Goal: Task Accomplishment & Management: Complete application form

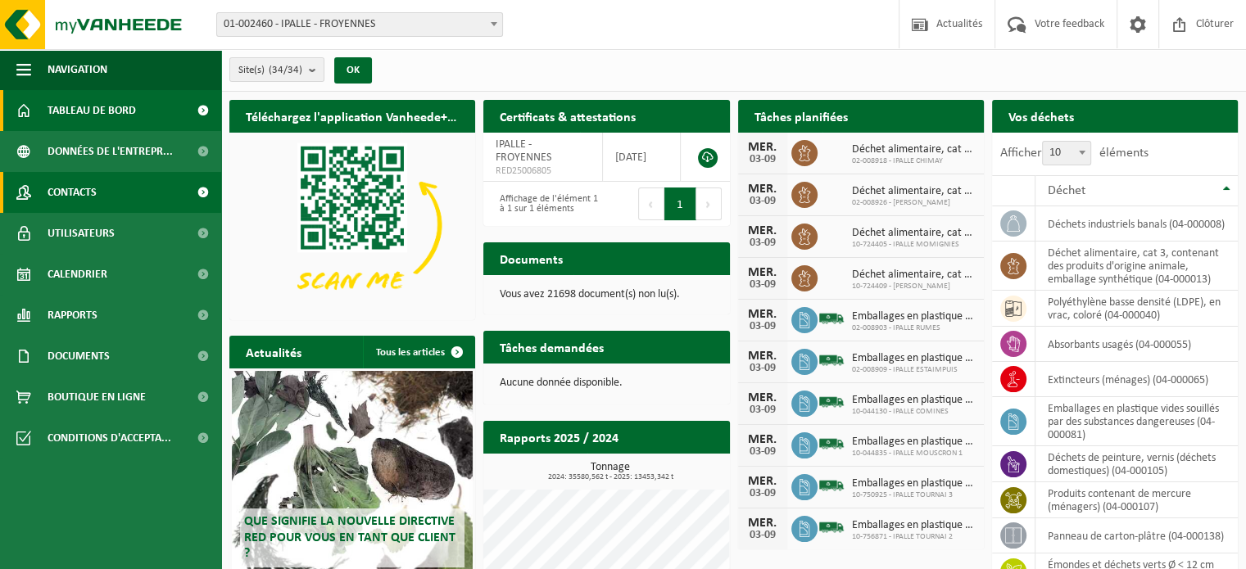
click at [199, 196] on span at bounding box center [202, 192] width 37 height 41
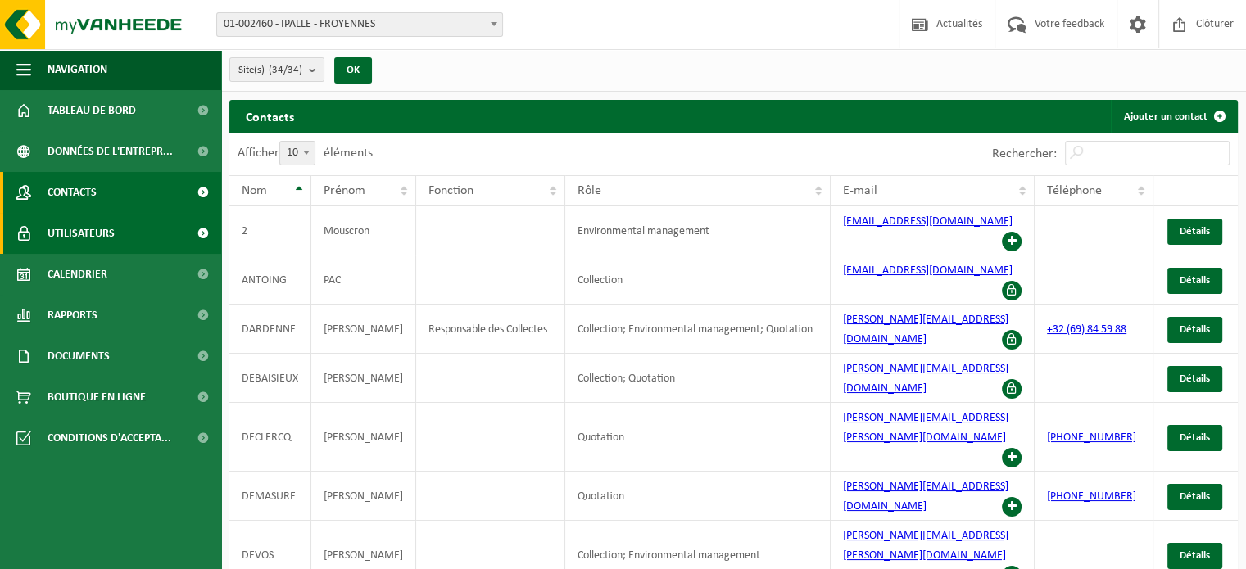
click at [205, 237] on span at bounding box center [202, 233] width 37 height 41
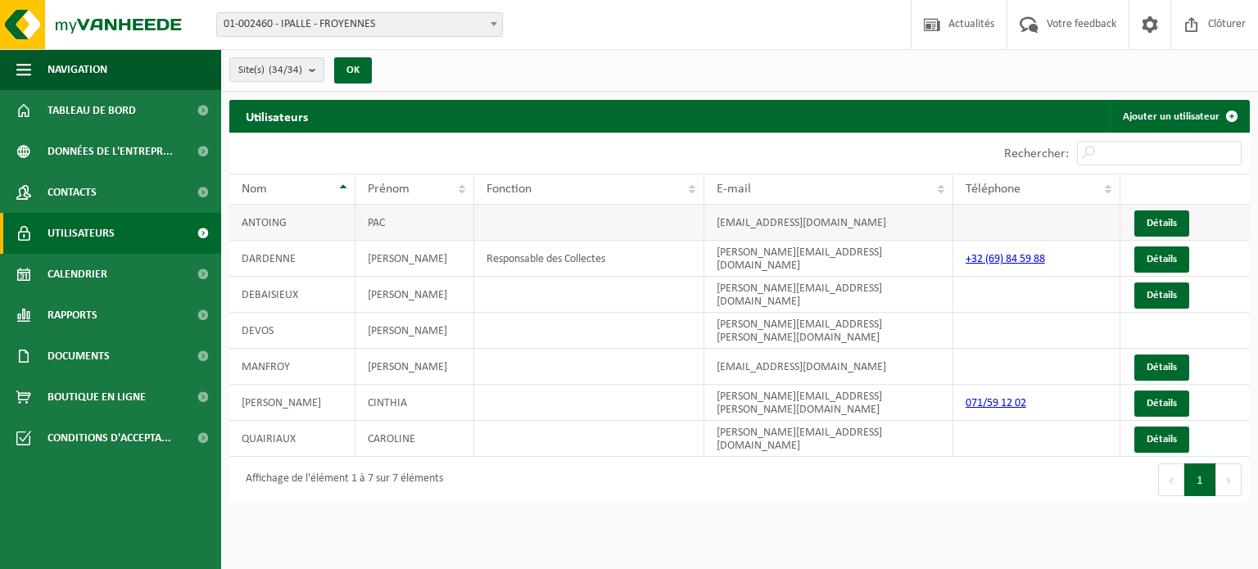
click at [609, 229] on td at bounding box center [589, 223] width 231 height 36
click at [1161, 218] on link "Détails" at bounding box center [1161, 223] width 55 height 26
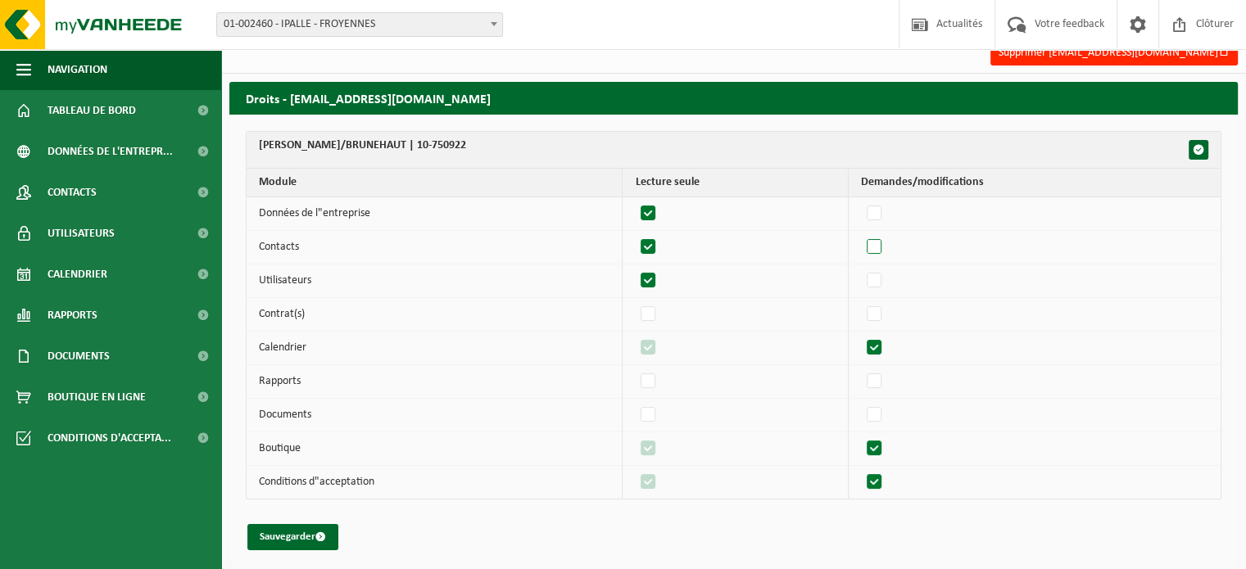
scroll to position [20, 0]
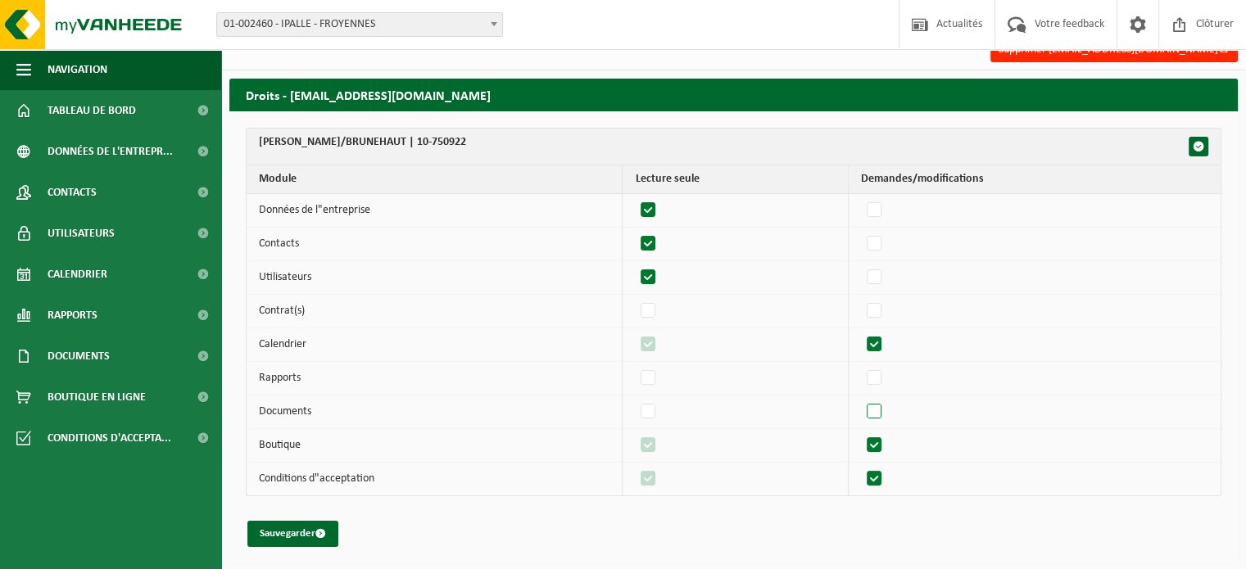
click at [881, 415] on label"] at bounding box center [874, 412] width 23 height 25
click at [861, 400] on input "checkbox" at bounding box center [860, 399] width 1 height 1
checkbox input "true"
click at [653, 209] on label"] at bounding box center [648, 210] width 23 height 25
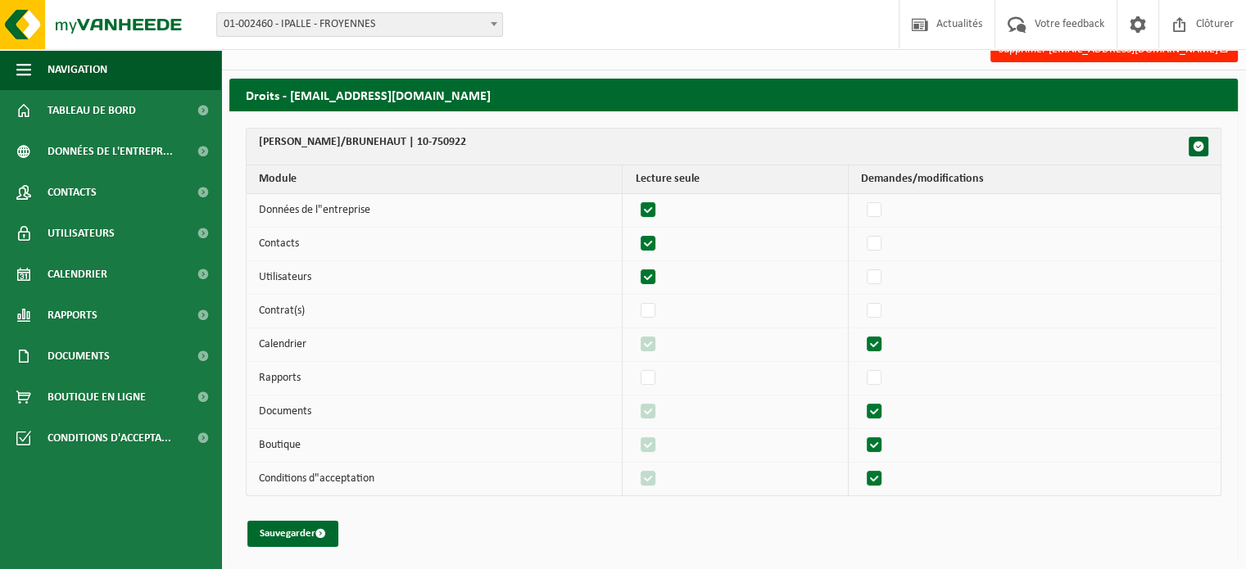
click at [635, 198] on input "checkbox" at bounding box center [634, 197] width 1 height 1
checkbox input "false"
click at [652, 245] on label"] at bounding box center [648, 244] width 23 height 25
click at [635, 232] on input "checkbox" at bounding box center [634, 231] width 1 height 1
checkbox input "false"
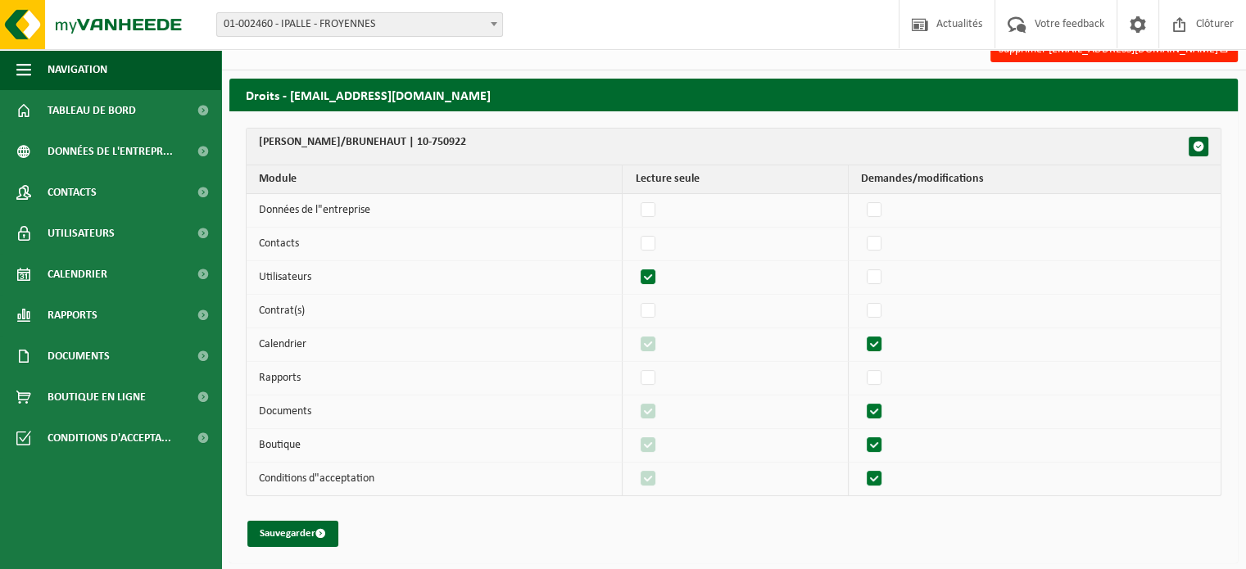
click at [649, 276] on label"] at bounding box center [648, 277] width 23 height 25
click at [635, 265] on input "checkbox" at bounding box center [634, 265] width 1 height 1
checkbox input "false"
click at [875, 445] on label"] at bounding box center [874, 445] width 23 height 25
click at [861, 433] on input "checkbox" at bounding box center [860, 432] width 1 height 1
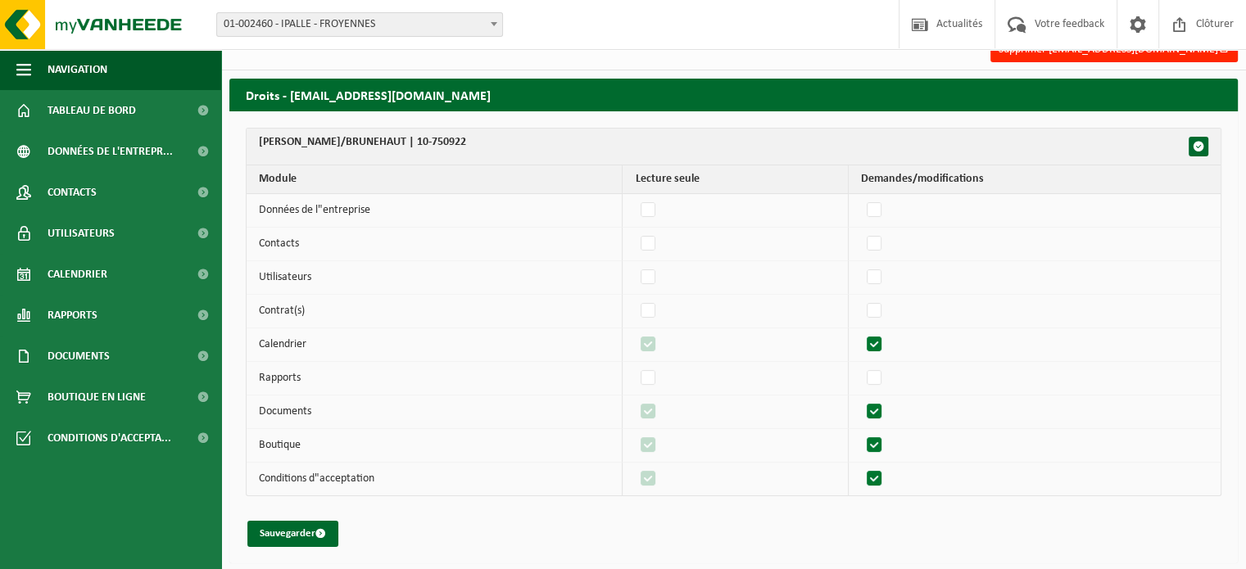
checkbox input "false"
click at [881, 474] on label"] at bounding box center [874, 479] width 23 height 25
click at [861, 467] on input "checkbox" at bounding box center [860, 466] width 1 height 1
checkbox input "false"
click at [655, 441] on label"] at bounding box center [648, 445] width 23 height 25
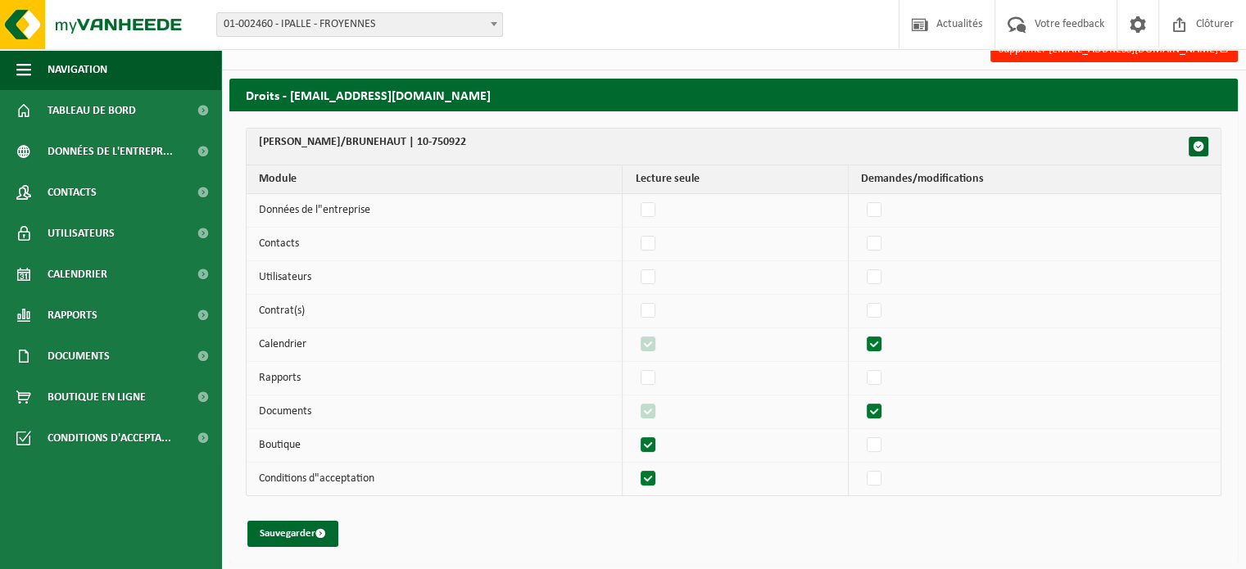
click at [635, 433] on input "checkbox" at bounding box center [634, 432] width 1 height 1
checkbox input "false"
click at [654, 476] on label"] at bounding box center [648, 479] width 23 height 25
click at [635, 467] on input "checkbox" at bounding box center [634, 466] width 1 height 1
checkbox input "false"
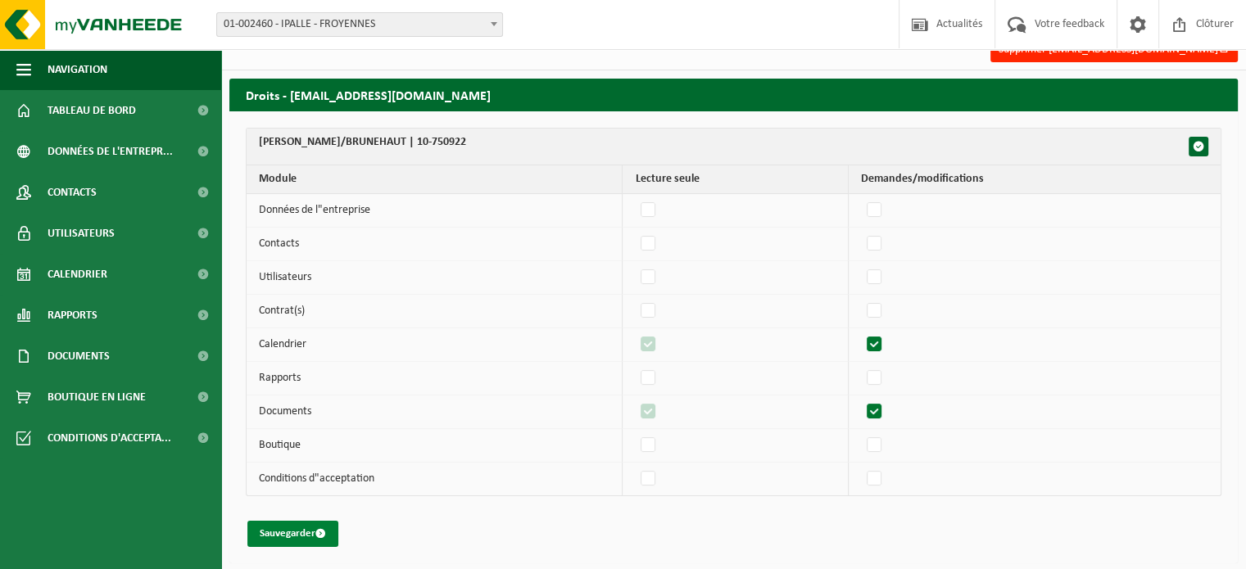
click at [282, 533] on button "Sauvegarder" at bounding box center [292, 534] width 91 height 26
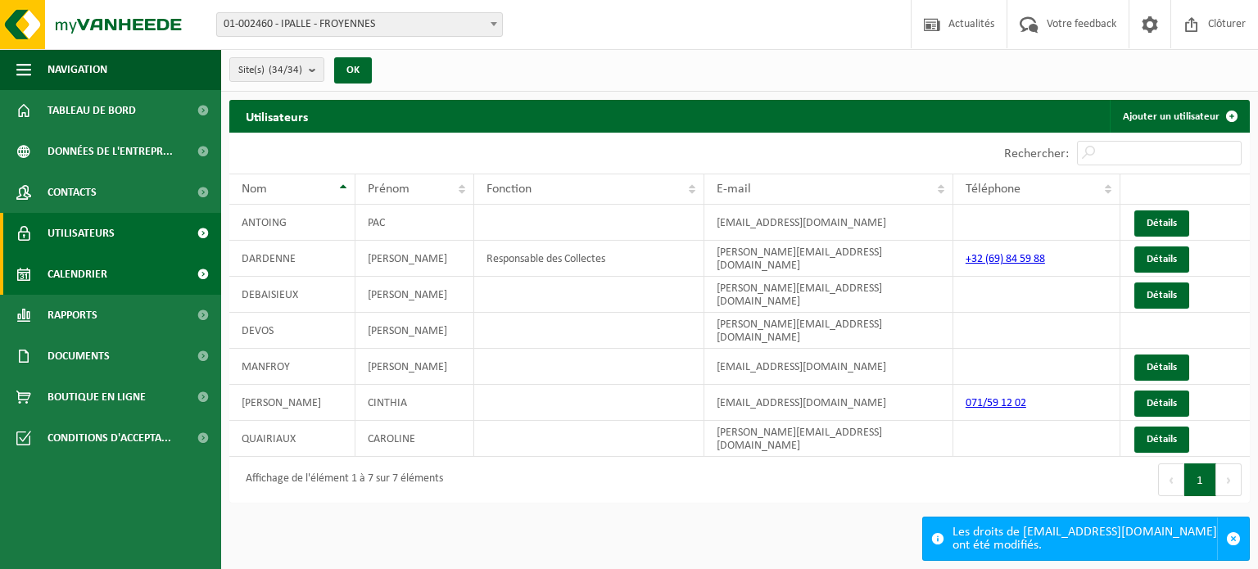
click at [70, 268] on span "Calendrier" at bounding box center [77, 274] width 60 height 41
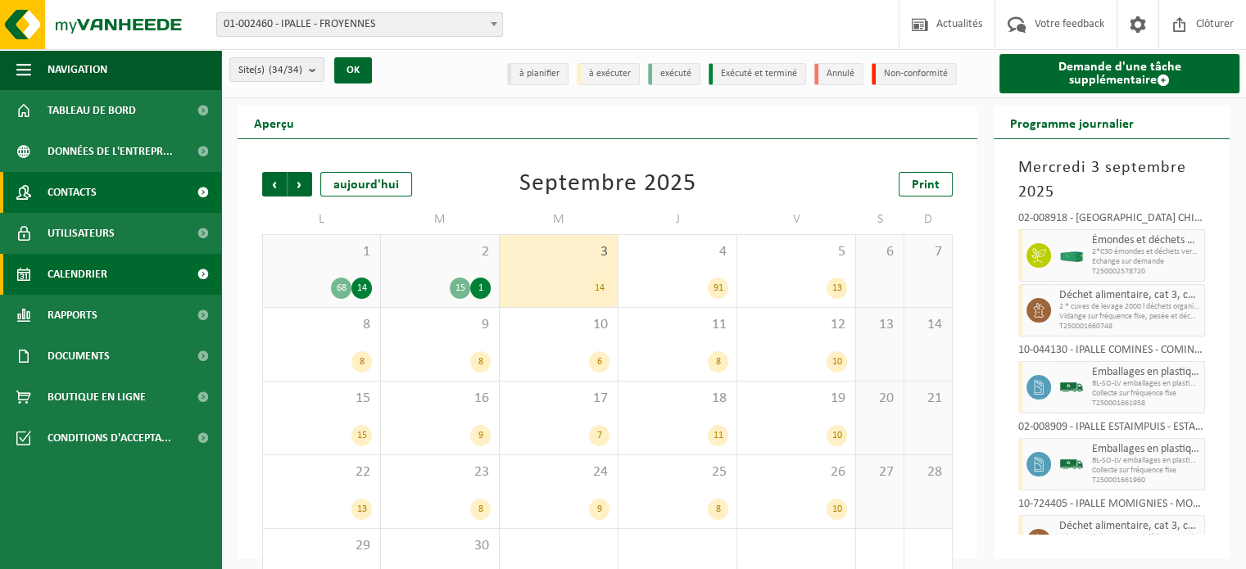
click at [73, 192] on span "Contacts" at bounding box center [71, 192] width 49 height 41
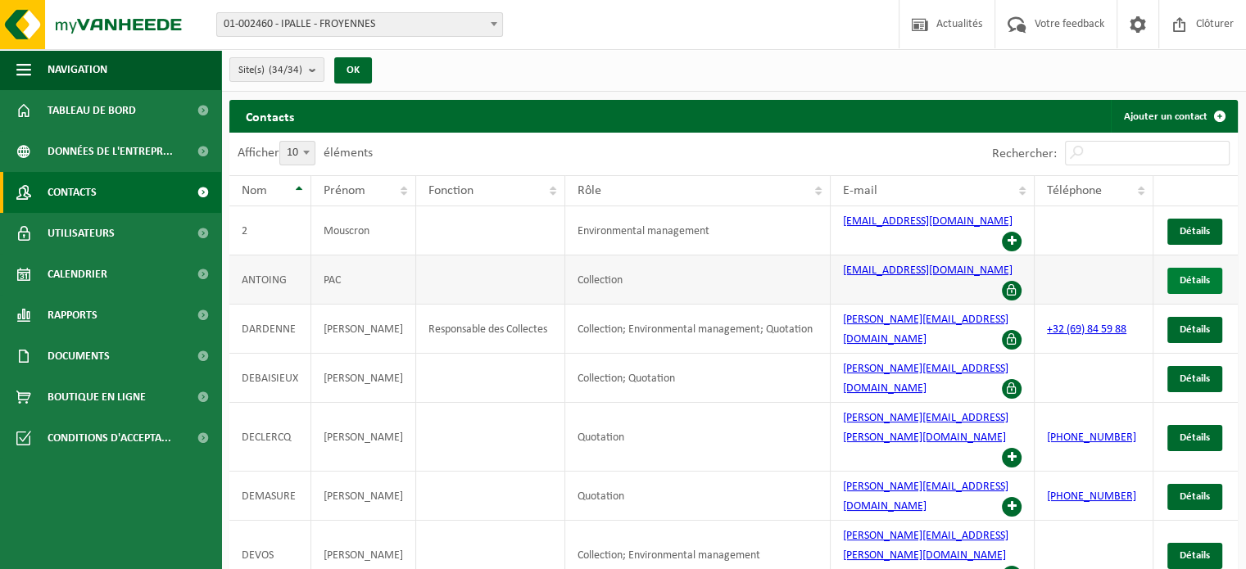
click at [1179, 275] on span "Détails" at bounding box center [1194, 280] width 30 height 11
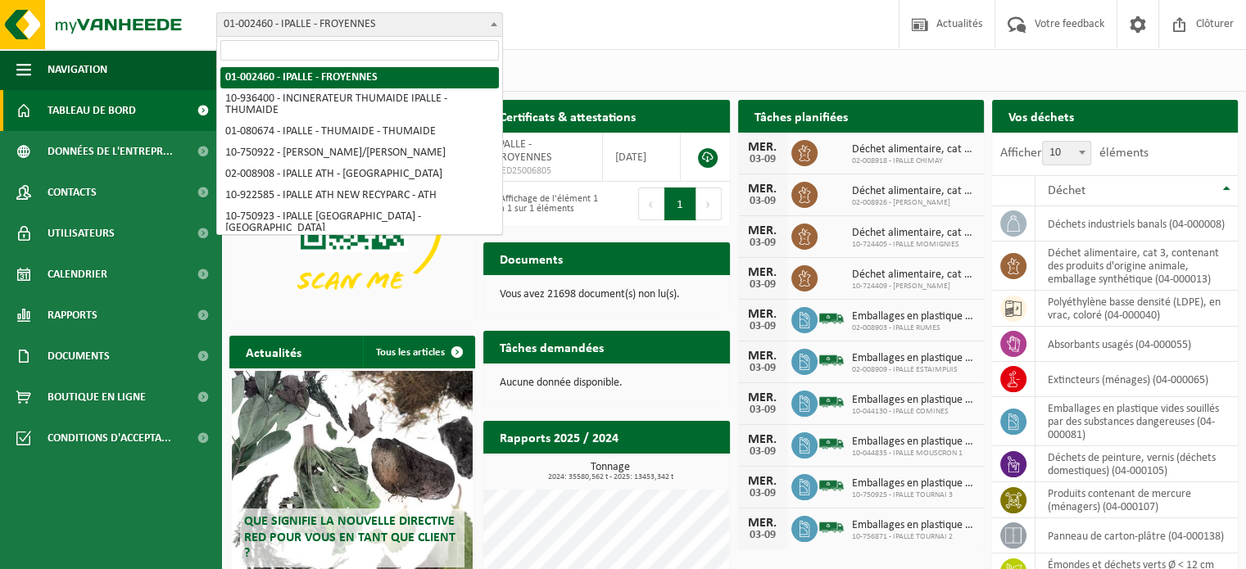
click at [492, 26] on span at bounding box center [494, 23] width 16 height 21
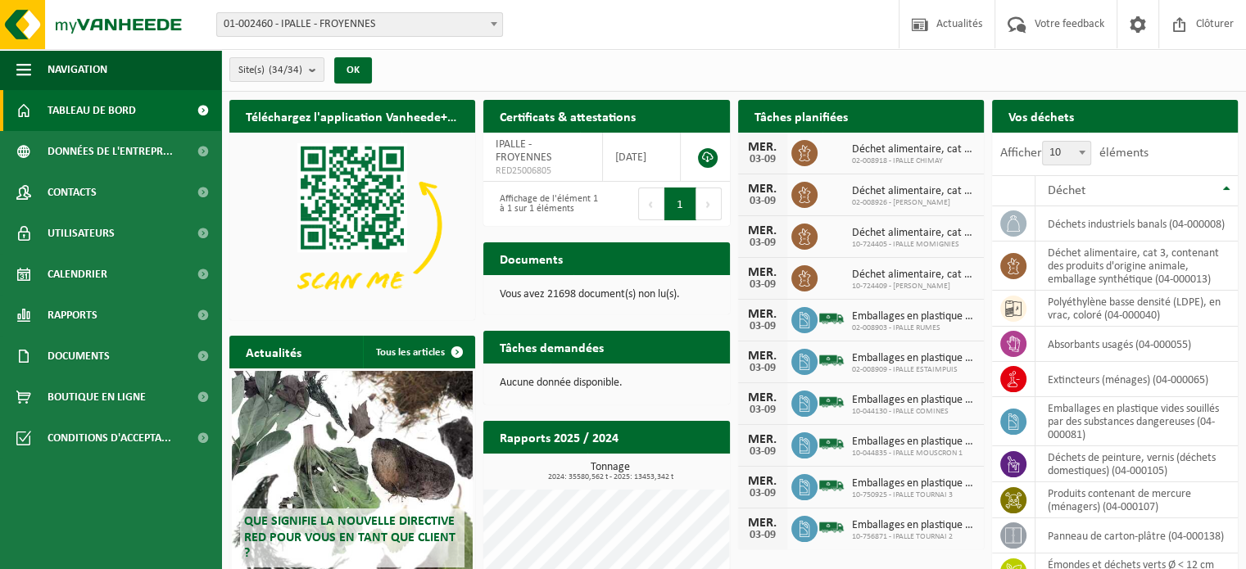
click at [492, 26] on span at bounding box center [494, 23] width 16 height 21
click at [1211, 22] on span "Clôturer" at bounding box center [1214, 24] width 46 height 48
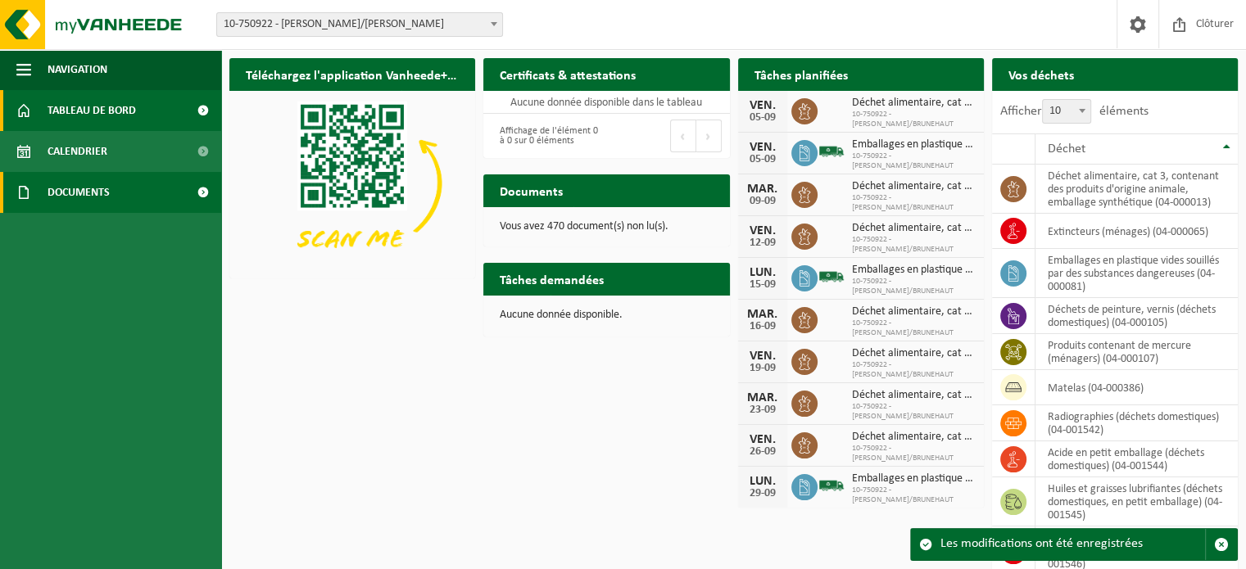
click at [114, 199] on link "Documents" at bounding box center [110, 192] width 221 height 41
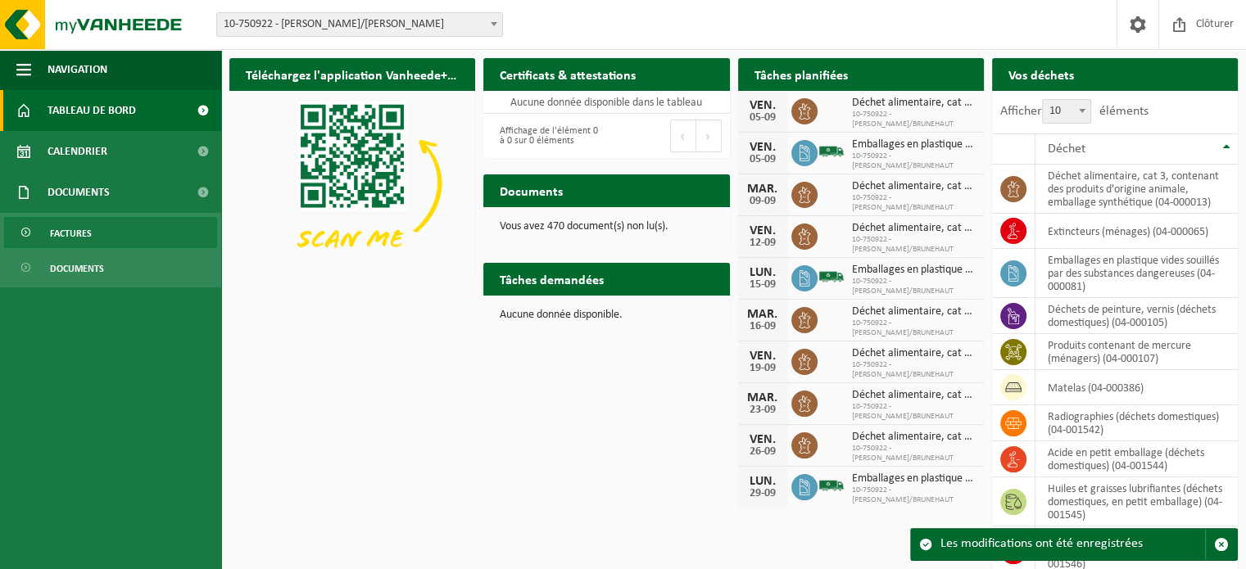
click at [28, 234] on span at bounding box center [26, 233] width 13 height 31
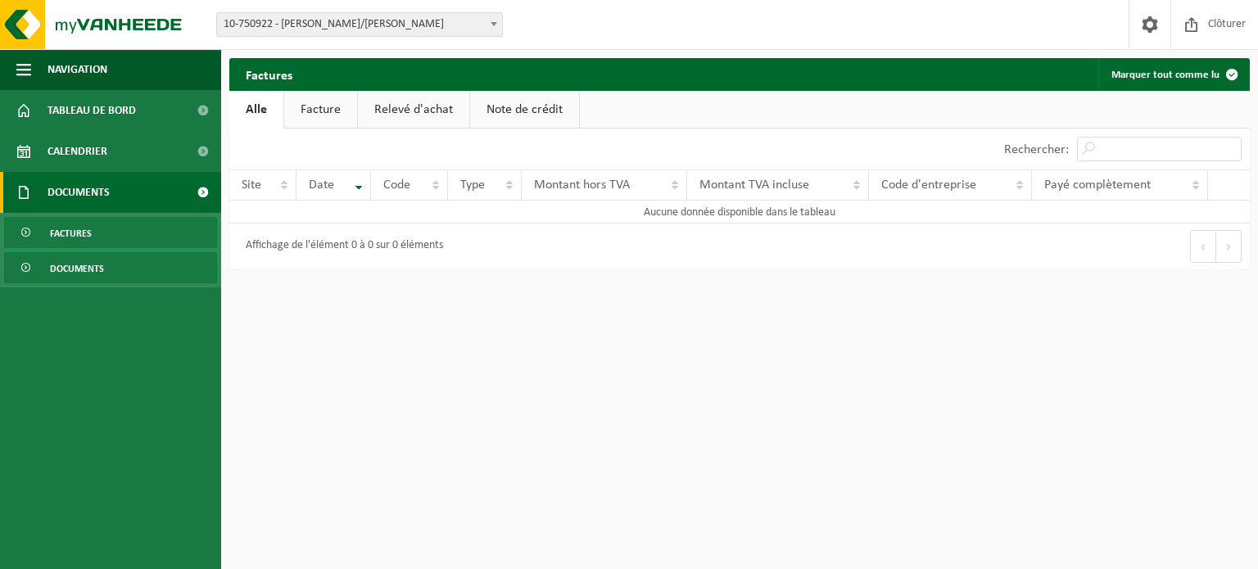
click at [39, 269] on link "Documents" at bounding box center [110, 267] width 213 height 31
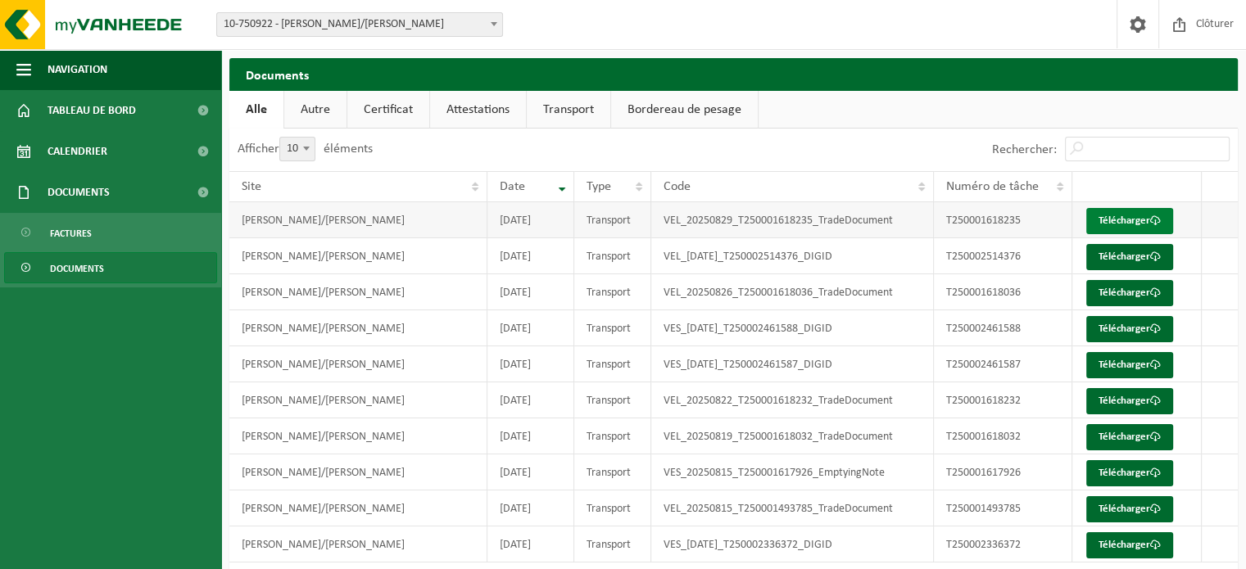
click at [1137, 216] on link "Télécharger" at bounding box center [1129, 221] width 87 height 26
click at [570, 111] on link "Transport" at bounding box center [569, 110] width 84 height 38
click at [669, 114] on link "Bordereau de pesage" at bounding box center [686, 110] width 147 height 38
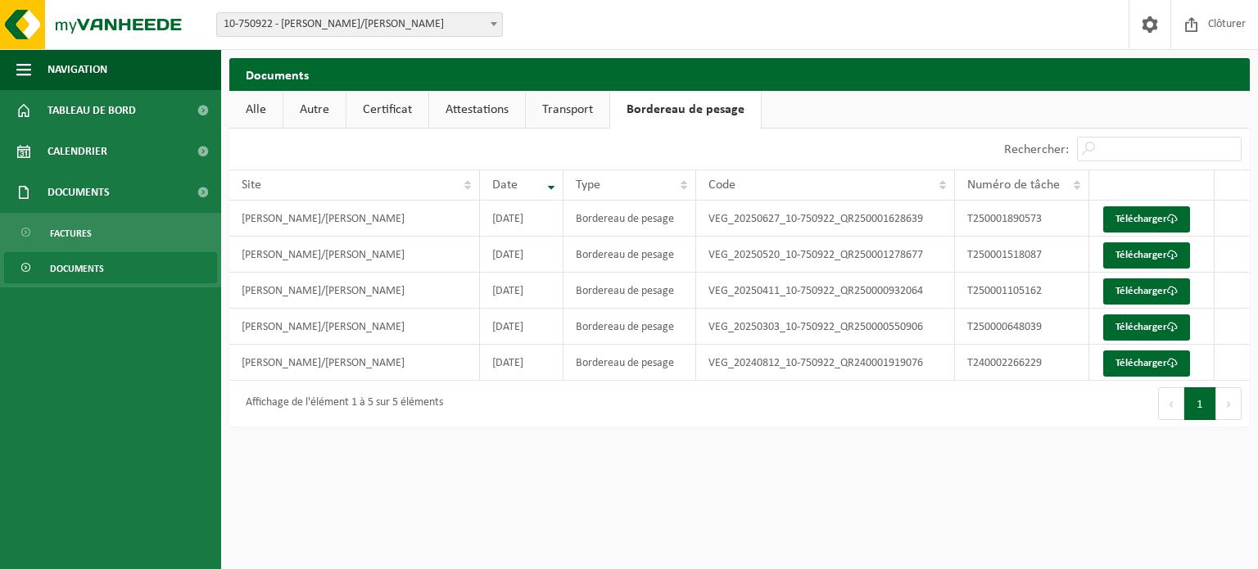
click at [580, 112] on link "Transport" at bounding box center [568, 110] width 84 height 38
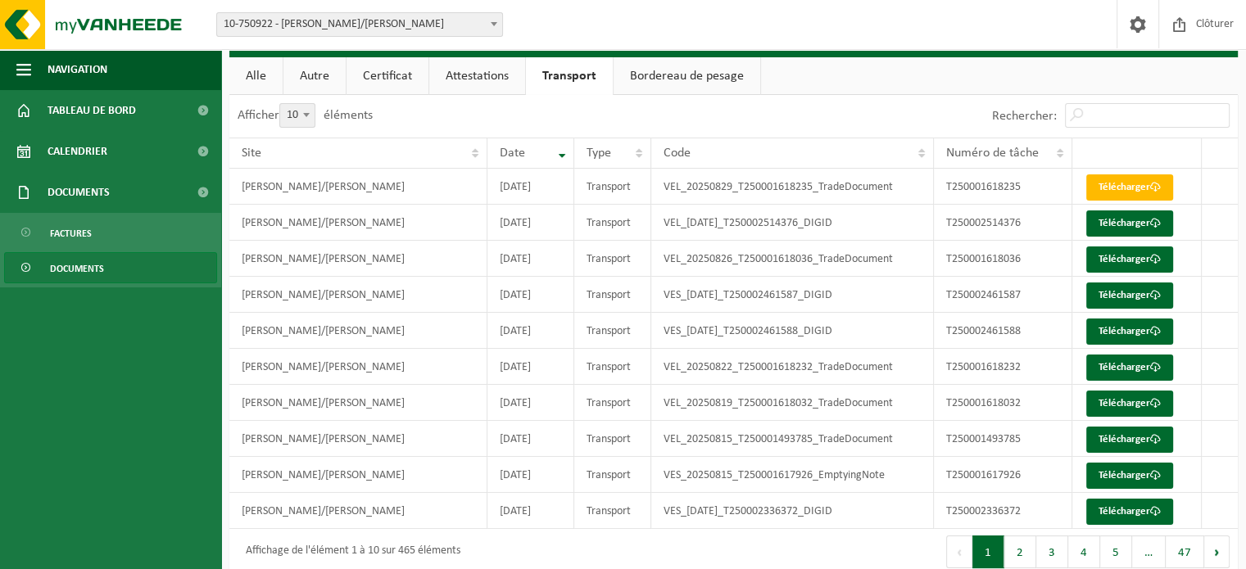
scroll to position [52, 0]
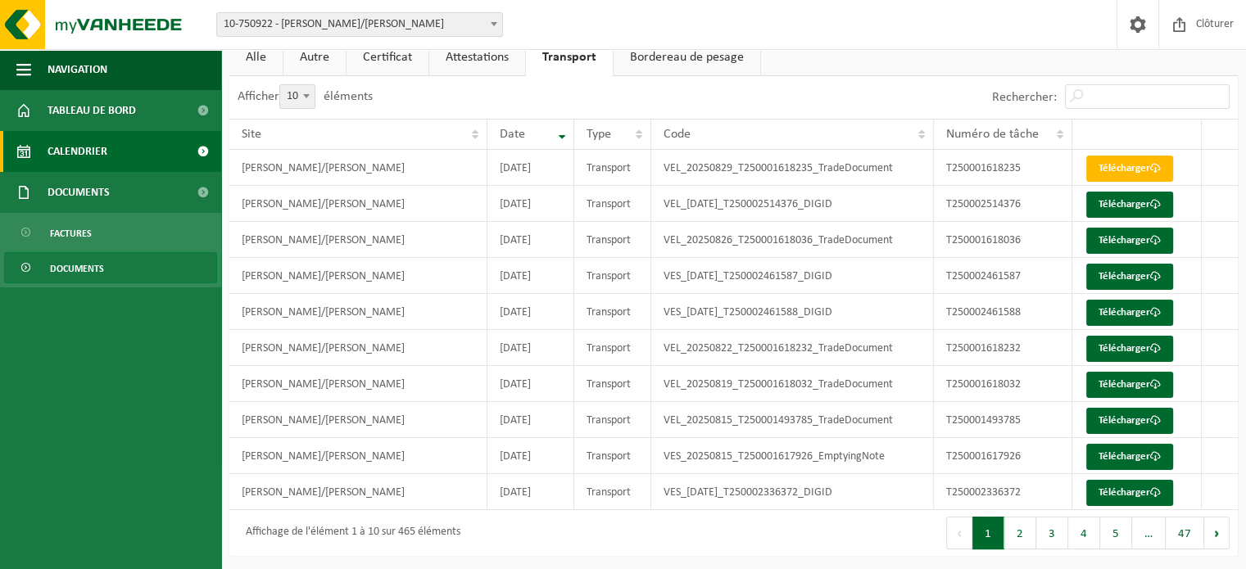
click at [124, 156] on link "Calendrier" at bounding box center [110, 151] width 221 height 41
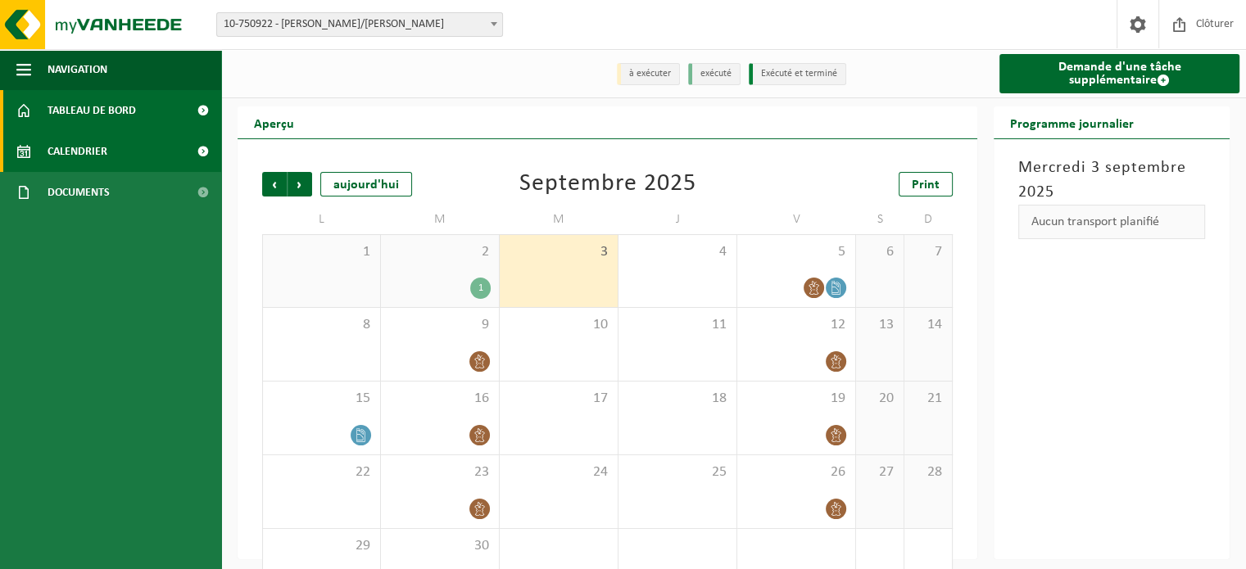
click at [122, 114] on span "Tableau de bord" at bounding box center [91, 110] width 88 height 41
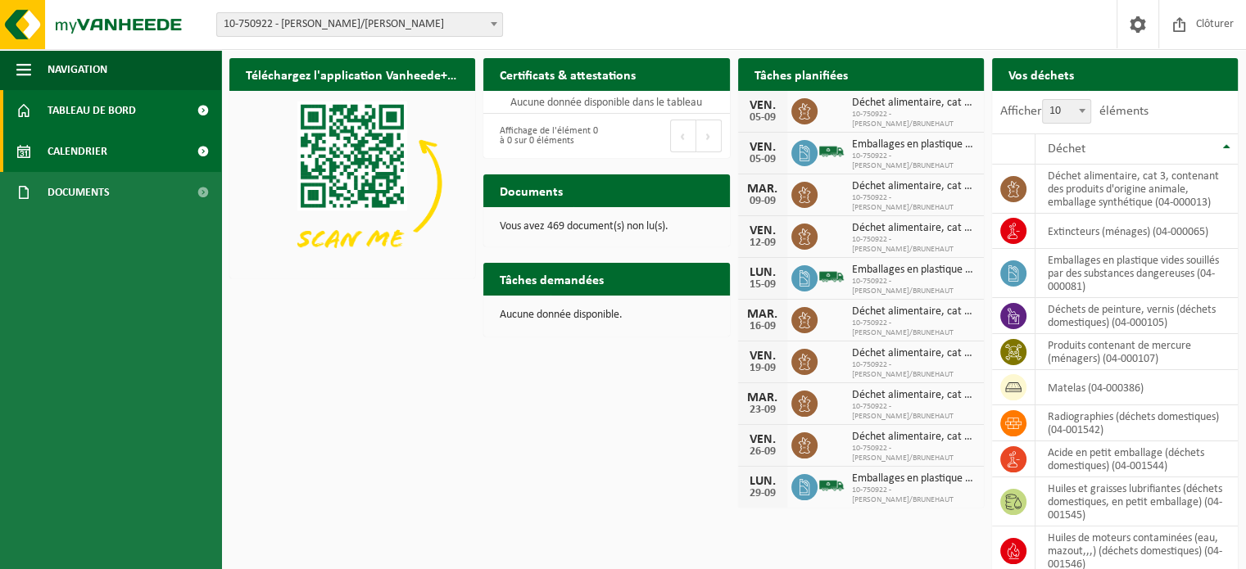
click at [56, 156] on span "Calendrier" at bounding box center [77, 151] width 60 height 41
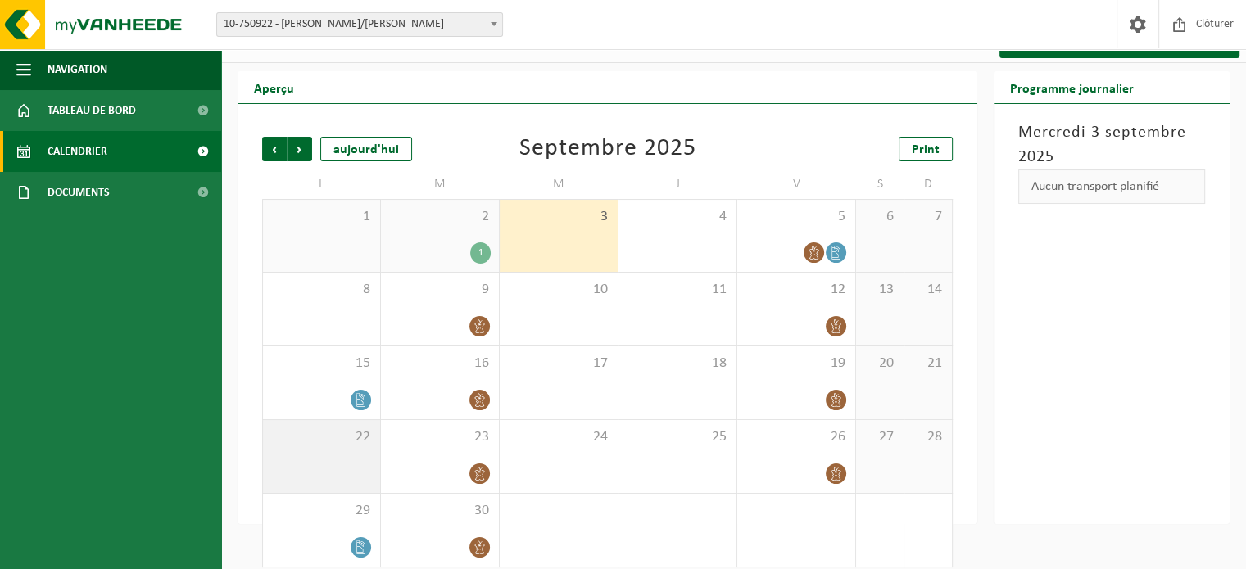
scroll to position [51, 0]
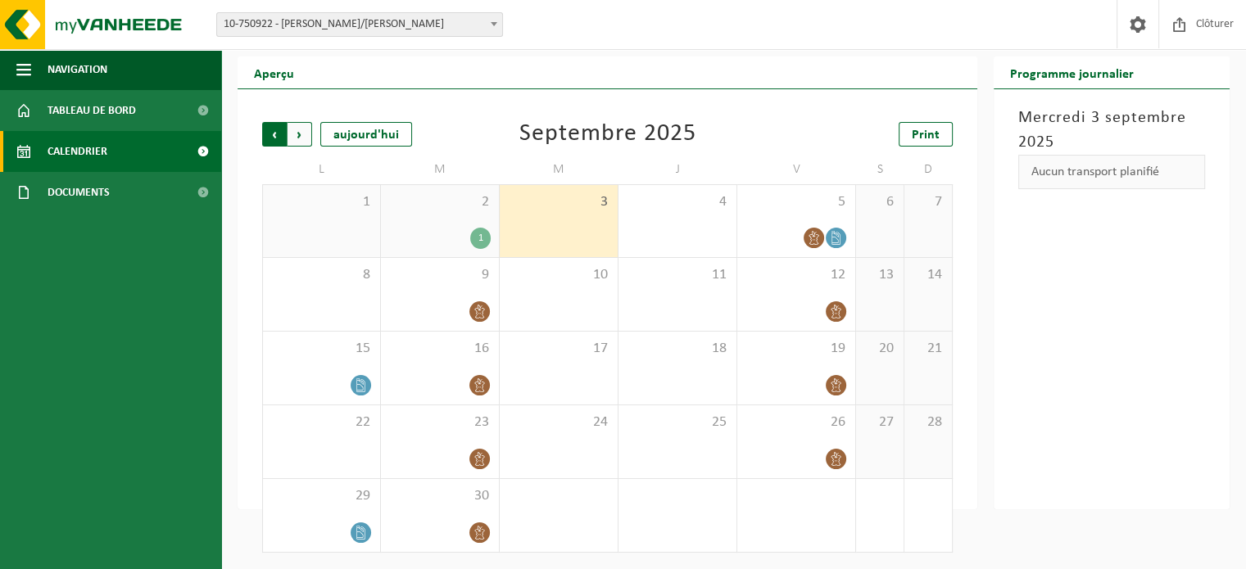
click at [300, 134] on span "Suivant" at bounding box center [299, 134] width 25 height 25
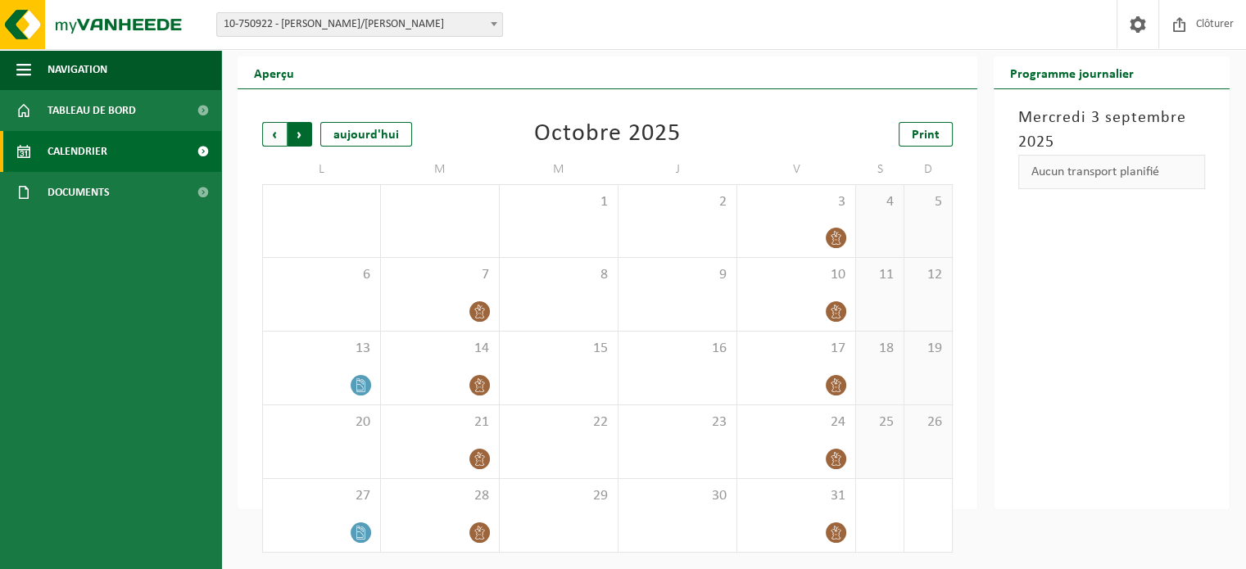
click at [275, 133] on span "Précédent" at bounding box center [274, 134] width 25 height 25
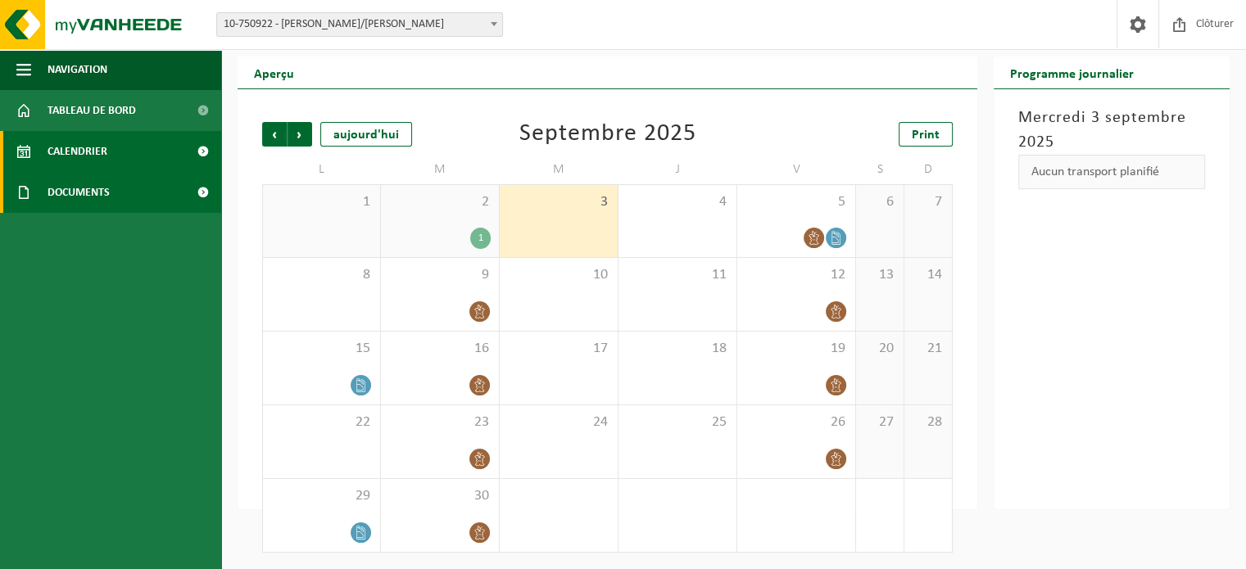
click at [52, 191] on span "Documents" at bounding box center [78, 192] width 62 height 41
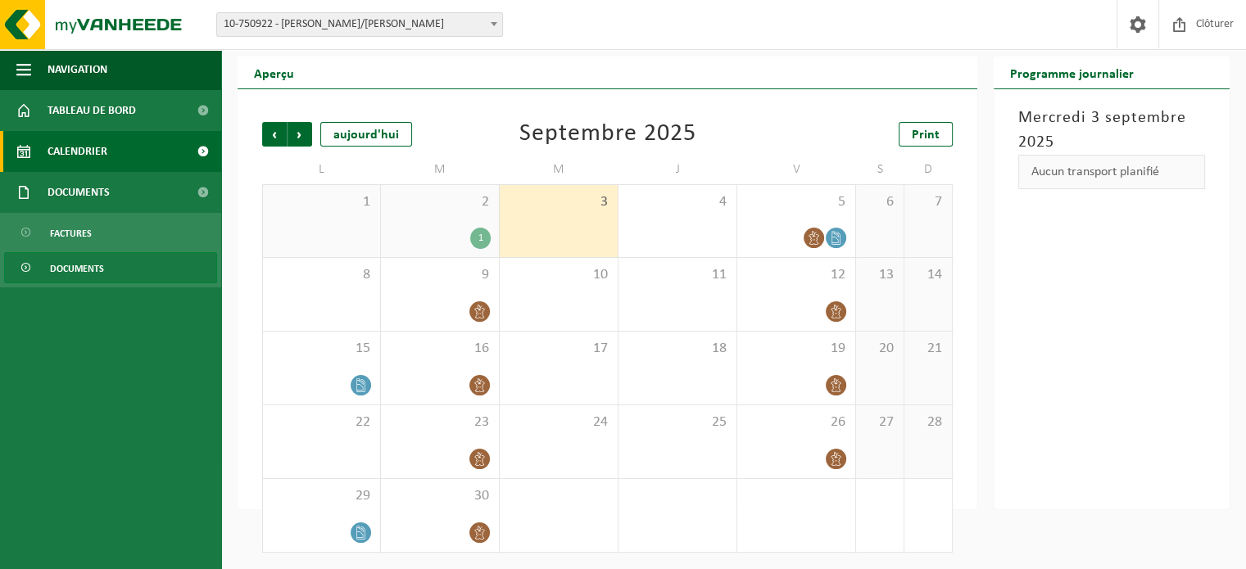
click at [99, 274] on span "Documents" at bounding box center [77, 268] width 54 height 31
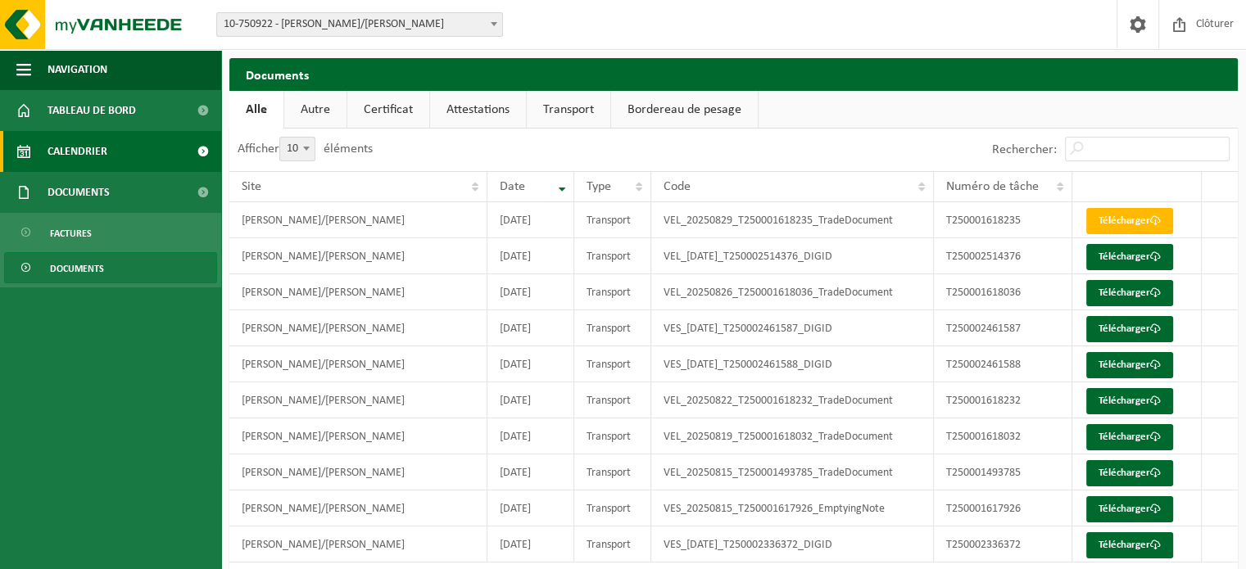
click at [92, 150] on span "Calendrier" at bounding box center [77, 151] width 60 height 41
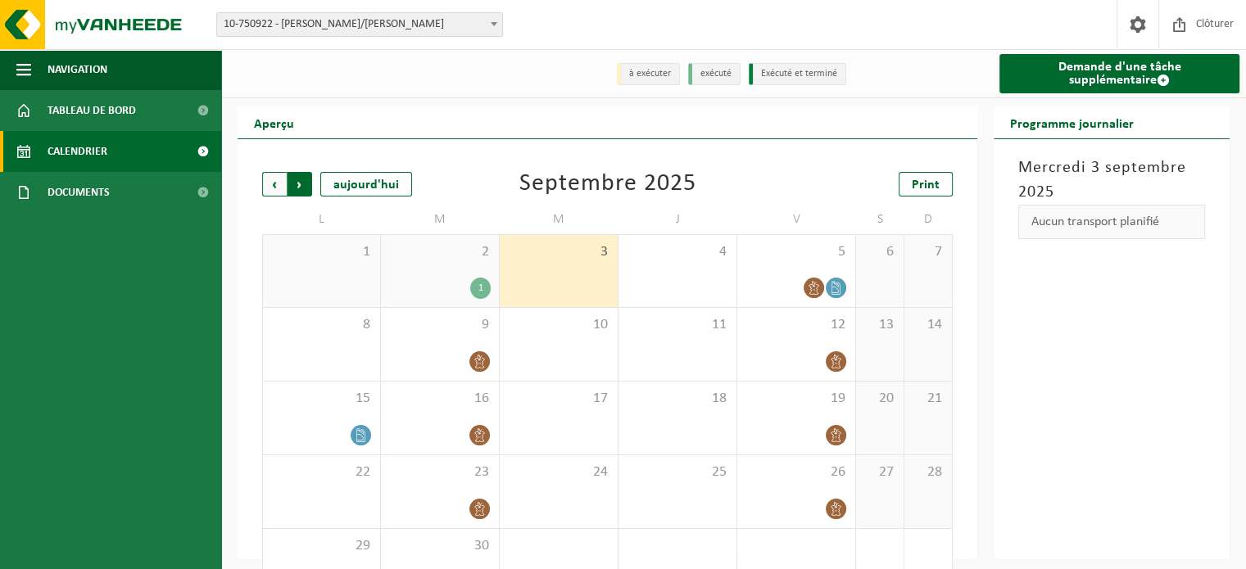
click at [267, 186] on span "Précédent" at bounding box center [274, 184] width 25 height 25
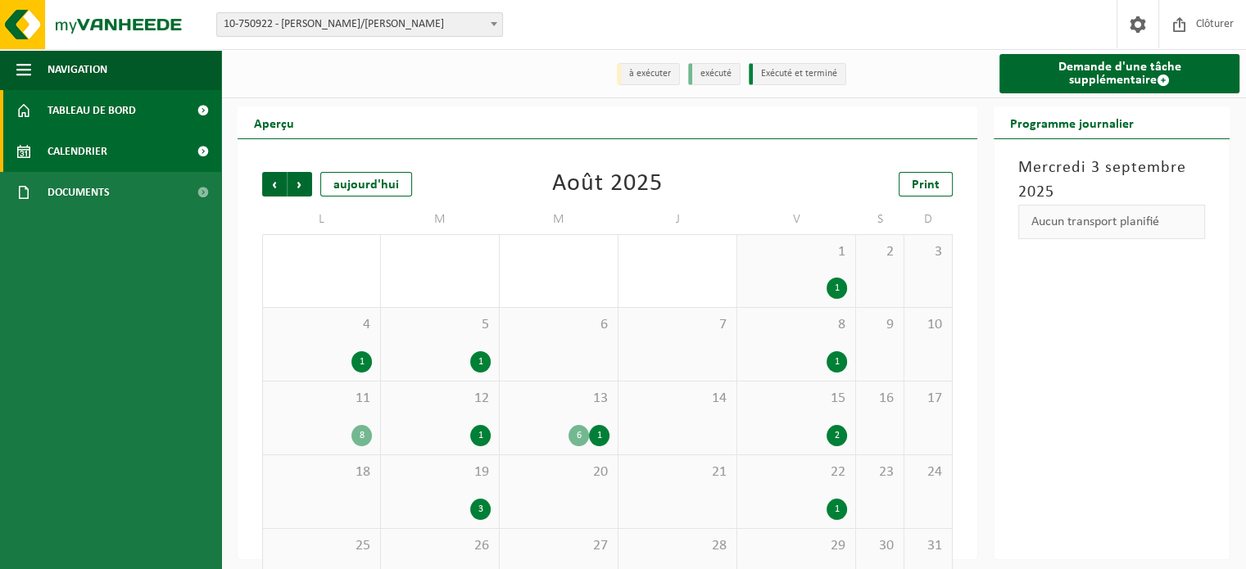
click at [87, 120] on span "Tableau de bord" at bounding box center [91, 110] width 88 height 41
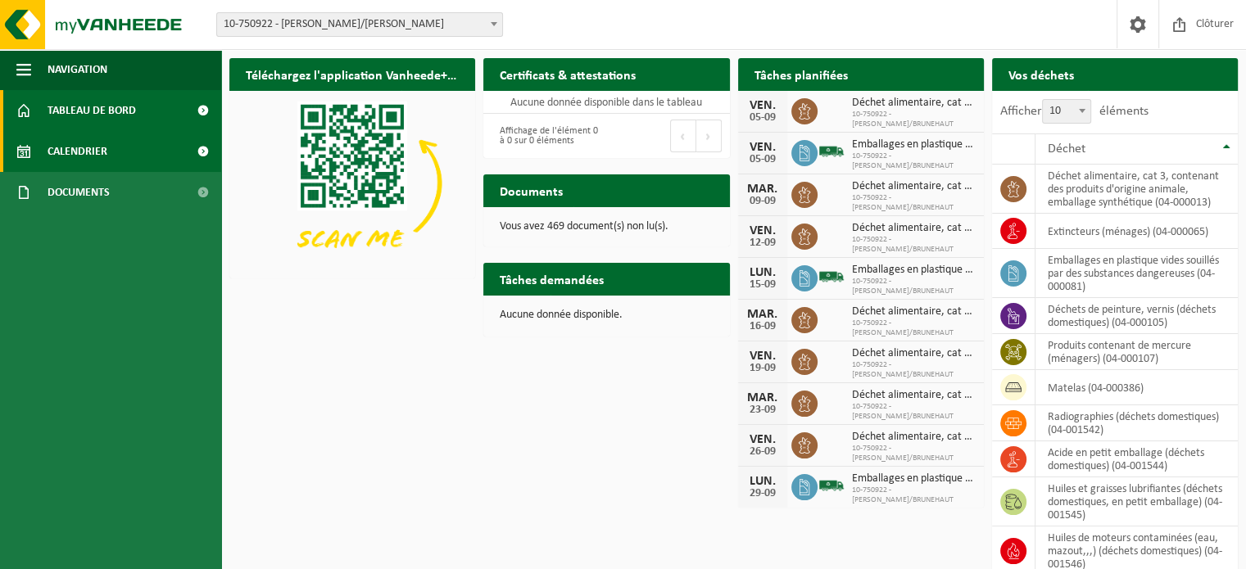
click at [89, 162] on span "Calendrier" at bounding box center [77, 151] width 60 height 41
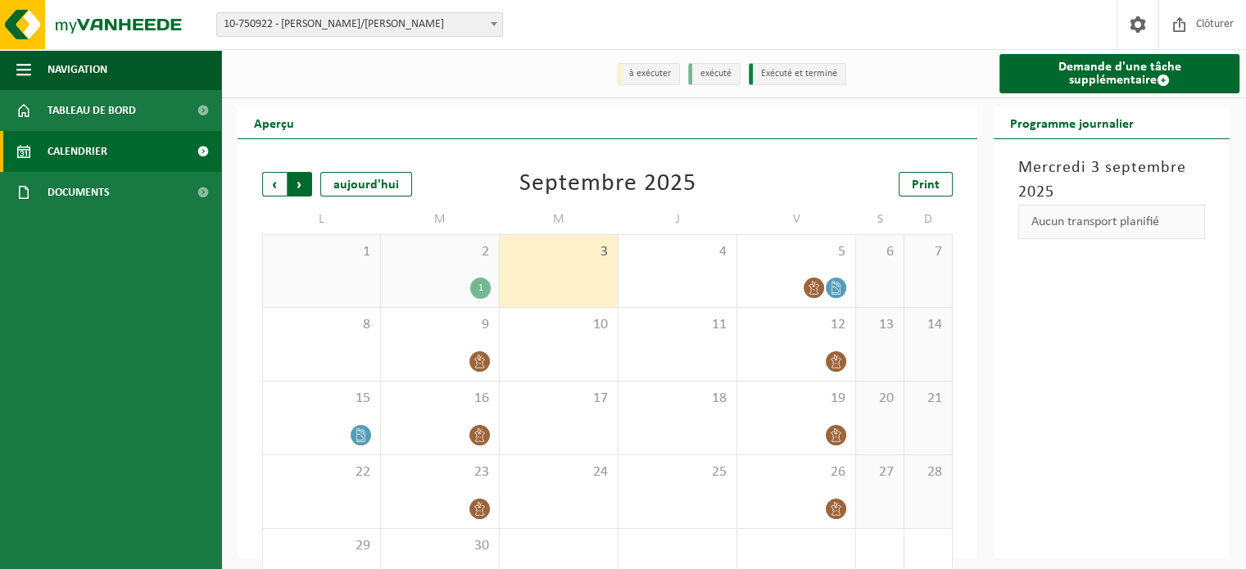
click at [281, 194] on span "Précédent" at bounding box center [274, 184] width 25 height 25
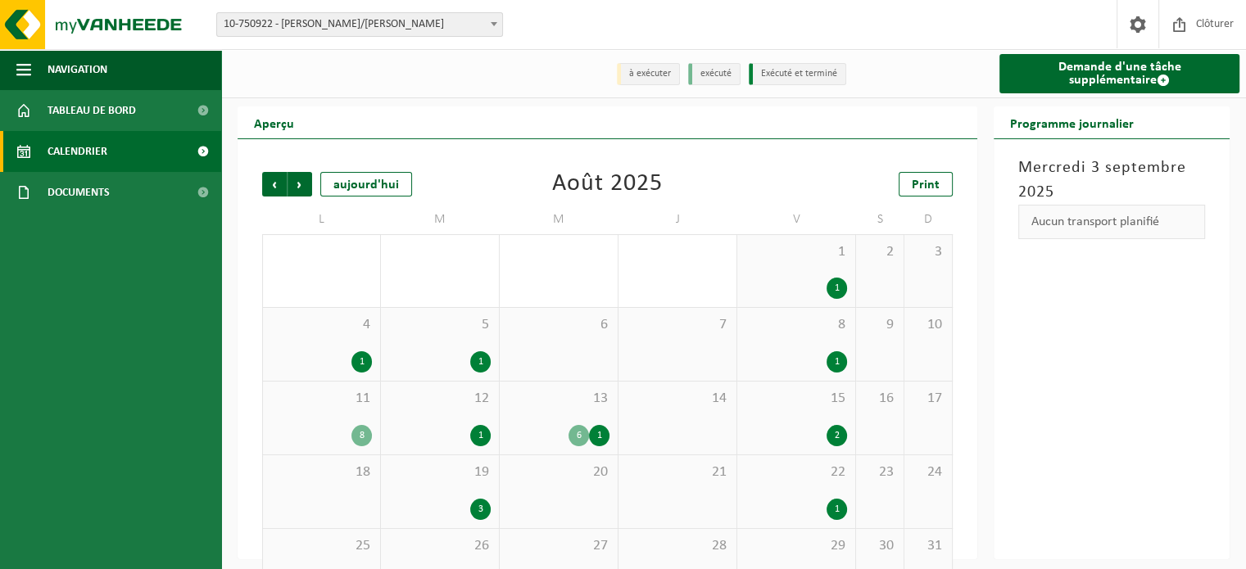
click at [839, 294] on div "1" at bounding box center [836, 288] width 20 height 21
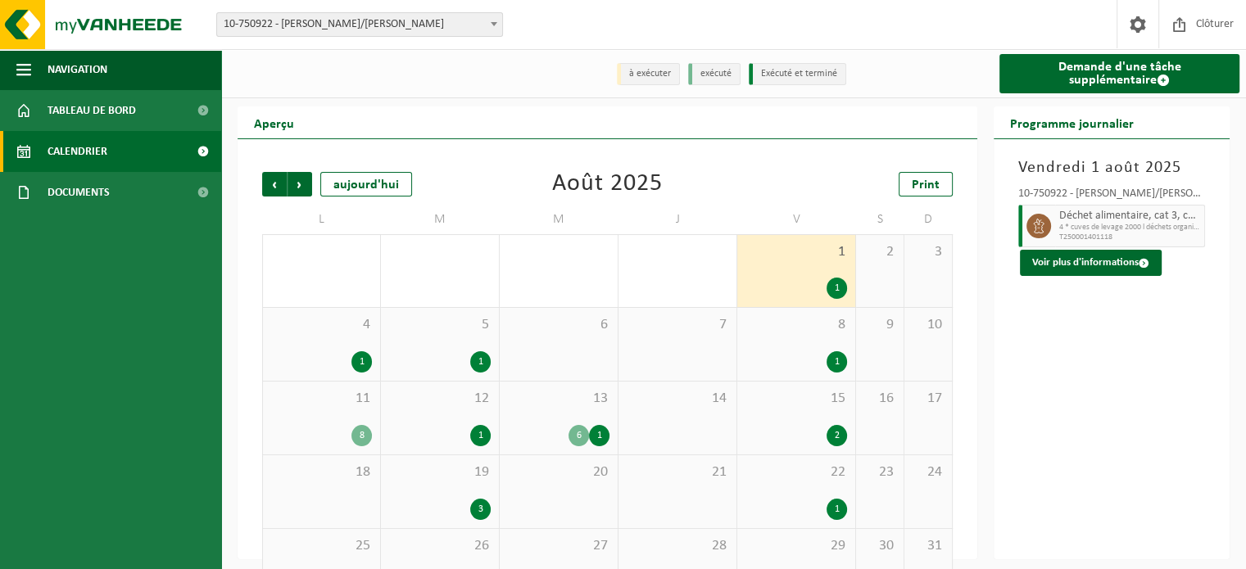
click at [482, 366] on div "1" at bounding box center [480, 361] width 20 height 21
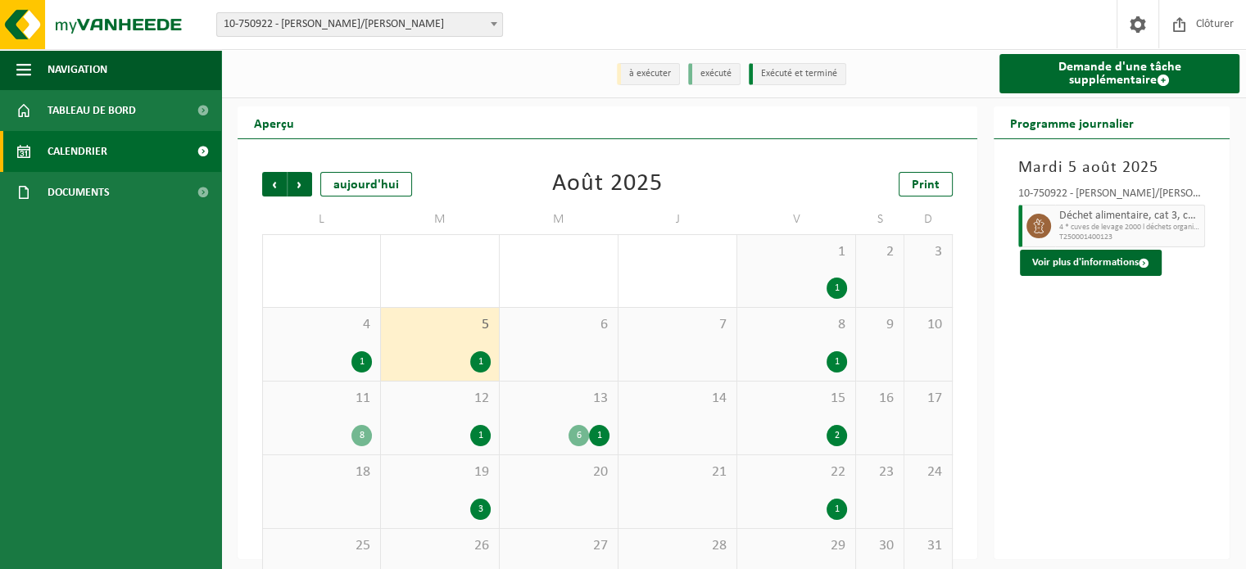
click at [577, 437] on div "6" at bounding box center [578, 435] width 20 height 21
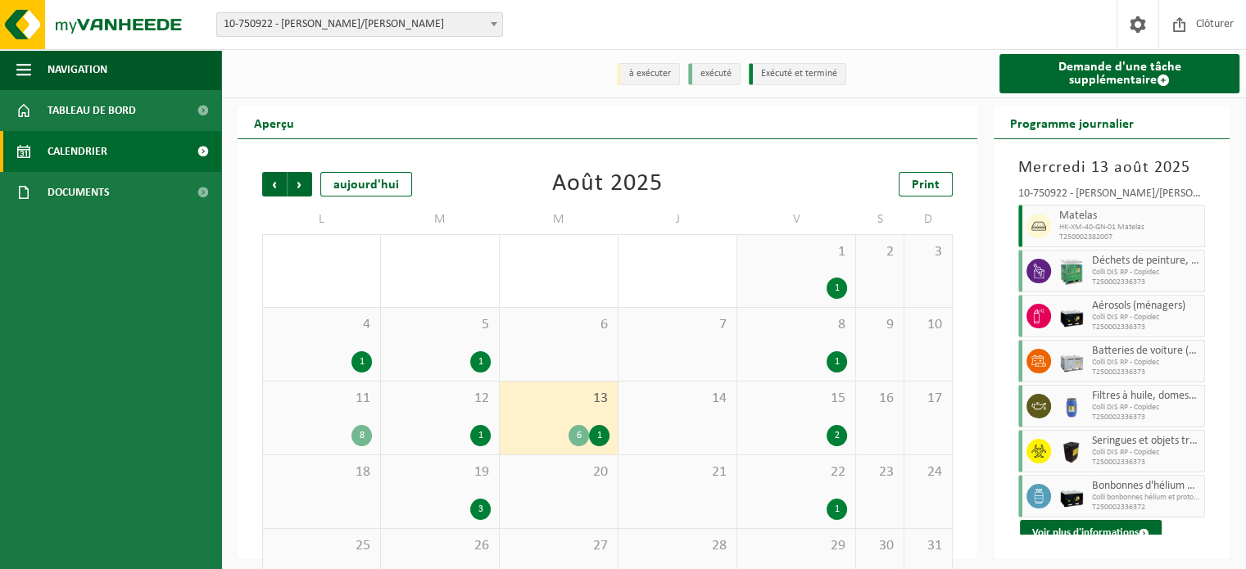
scroll to position [9, 0]
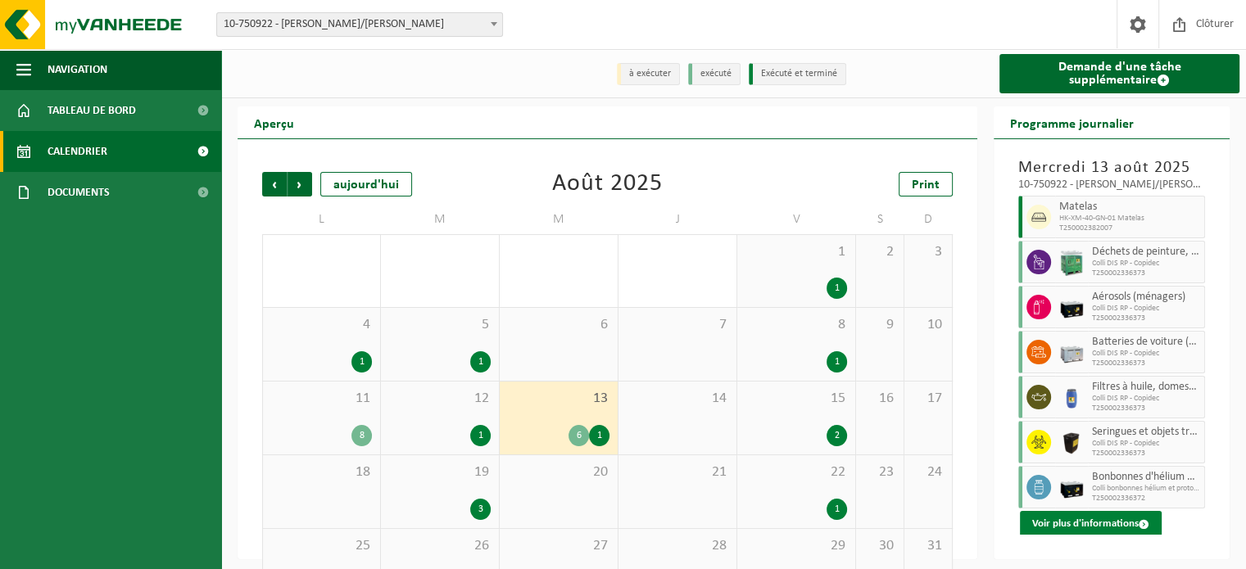
click at [1097, 520] on button "Voir plus d'informations" at bounding box center [1091, 524] width 142 height 26
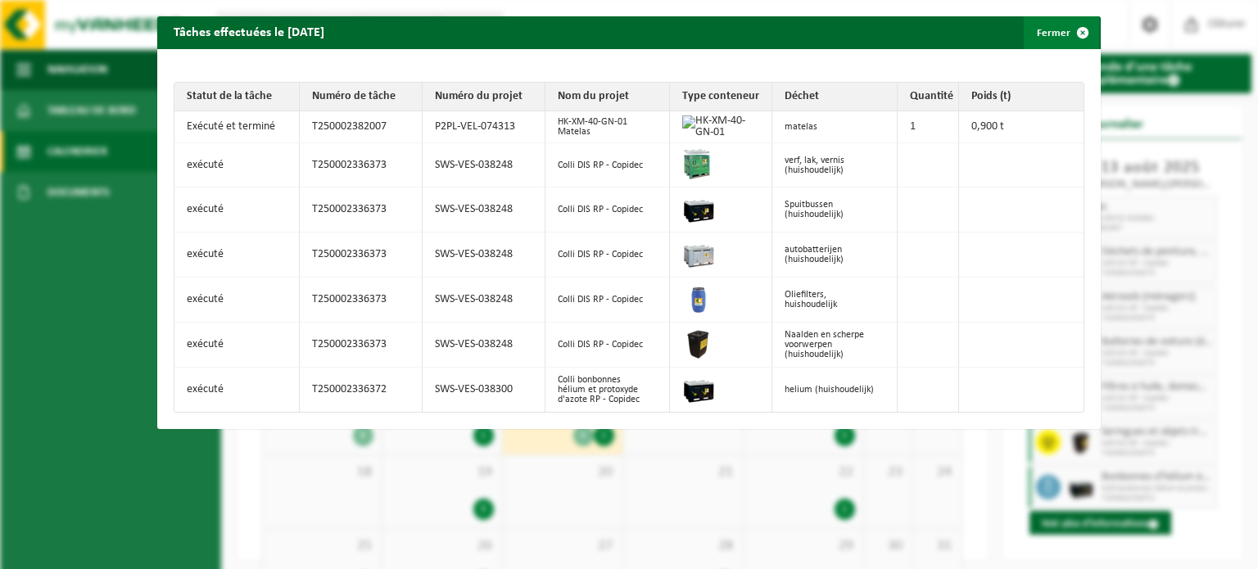
click at [1038, 38] on button "Fermer" at bounding box center [1061, 32] width 75 height 33
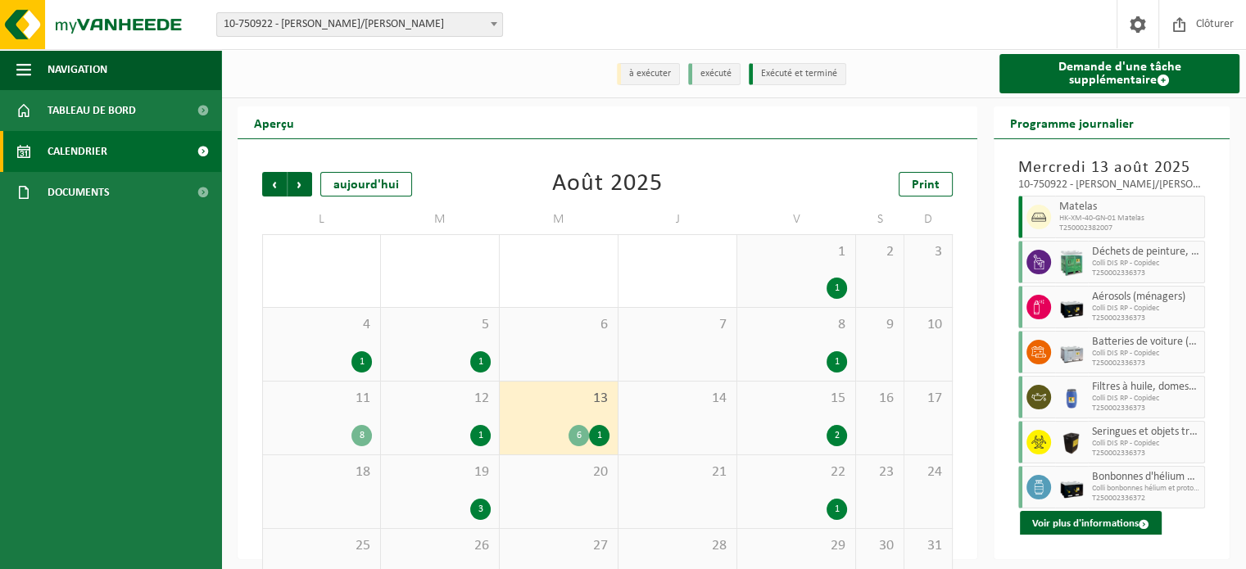
click at [357, 438] on div "8" at bounding box center [361, 435] width 20 height 21
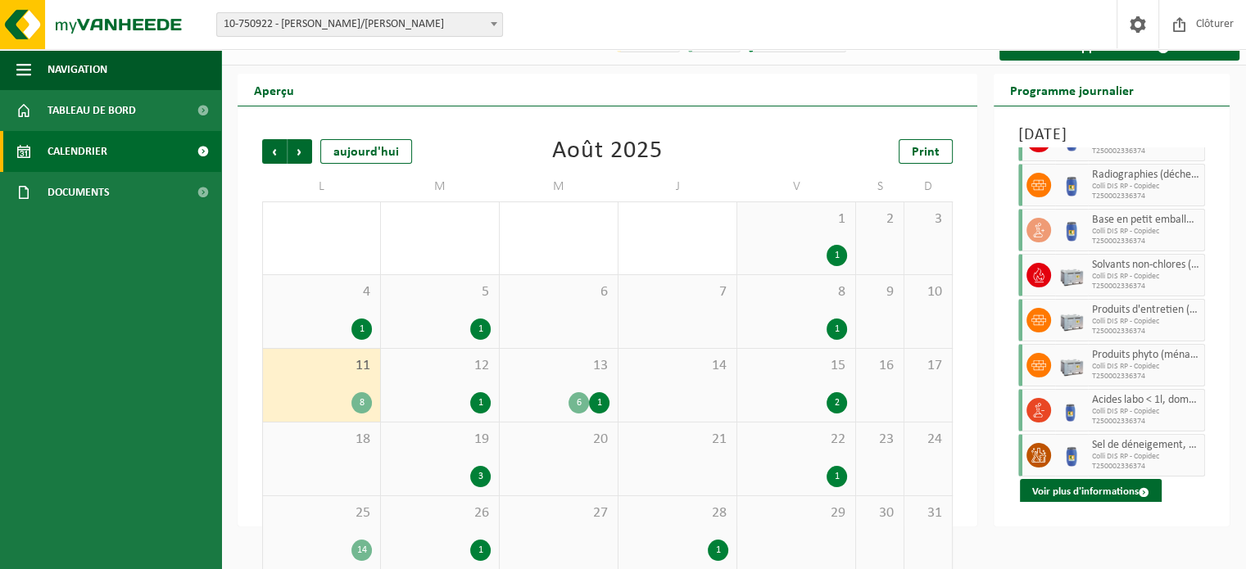
scroll to position [52, 0]
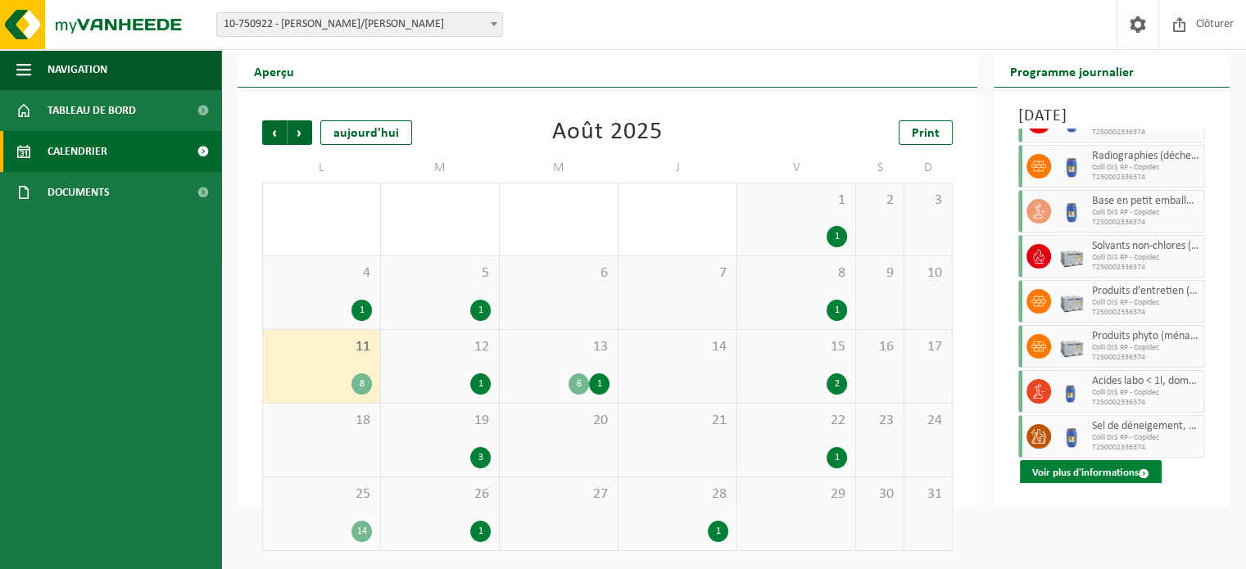
click at [1091, 472] on button "Voir plus d'informations" at bounding box center [1091, 473] width 142 height 26
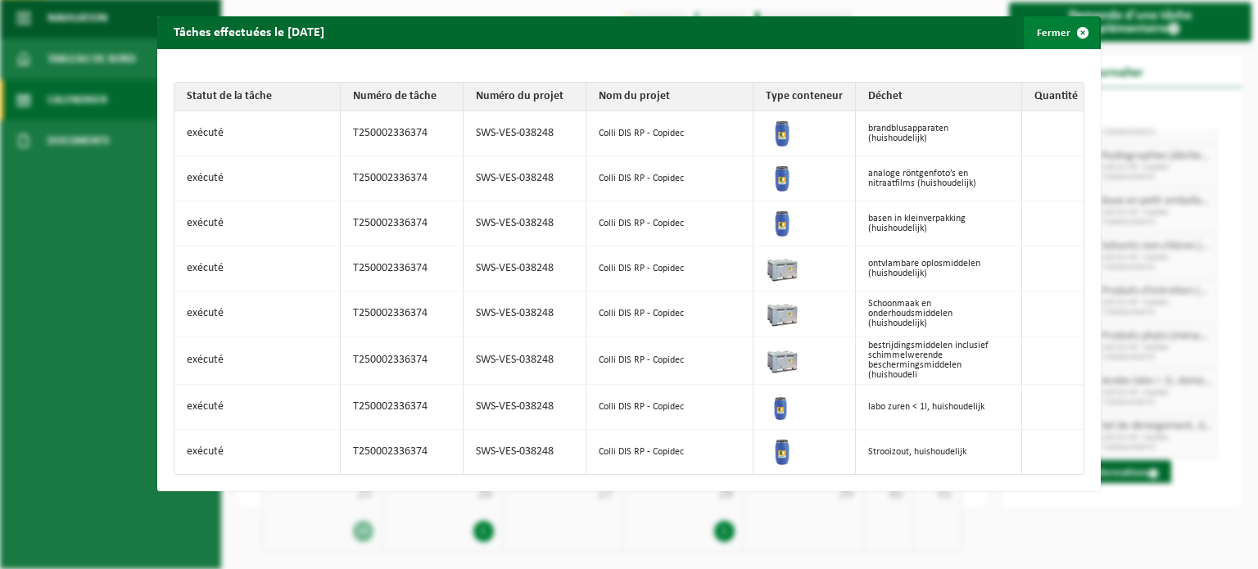
click at [1043, 27] on button "Fermer" at bounding box center [1061, 32] width 75 height 33
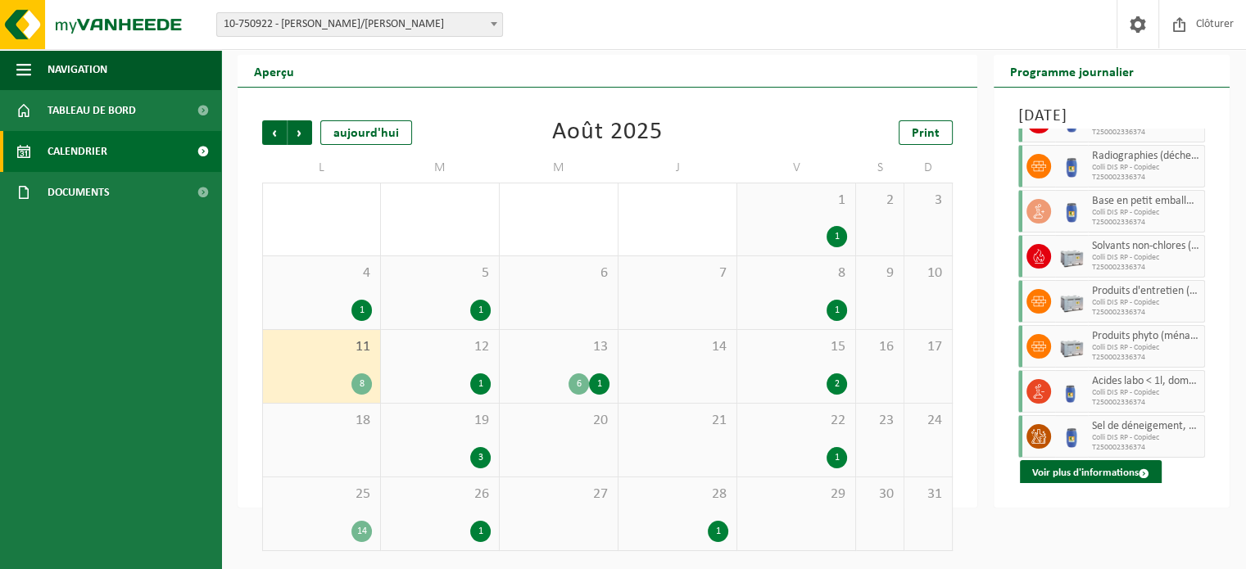
scroll to position [0, 0]
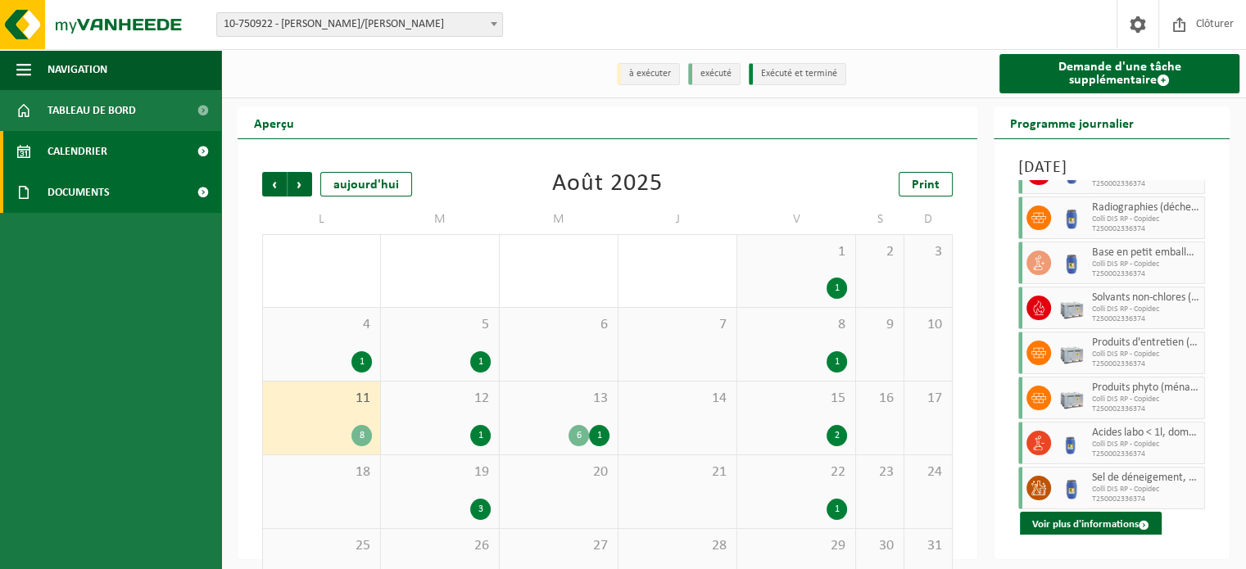
click at [113, 191] on link "Documents" at bounding box center [110, 192] width 221 height 41
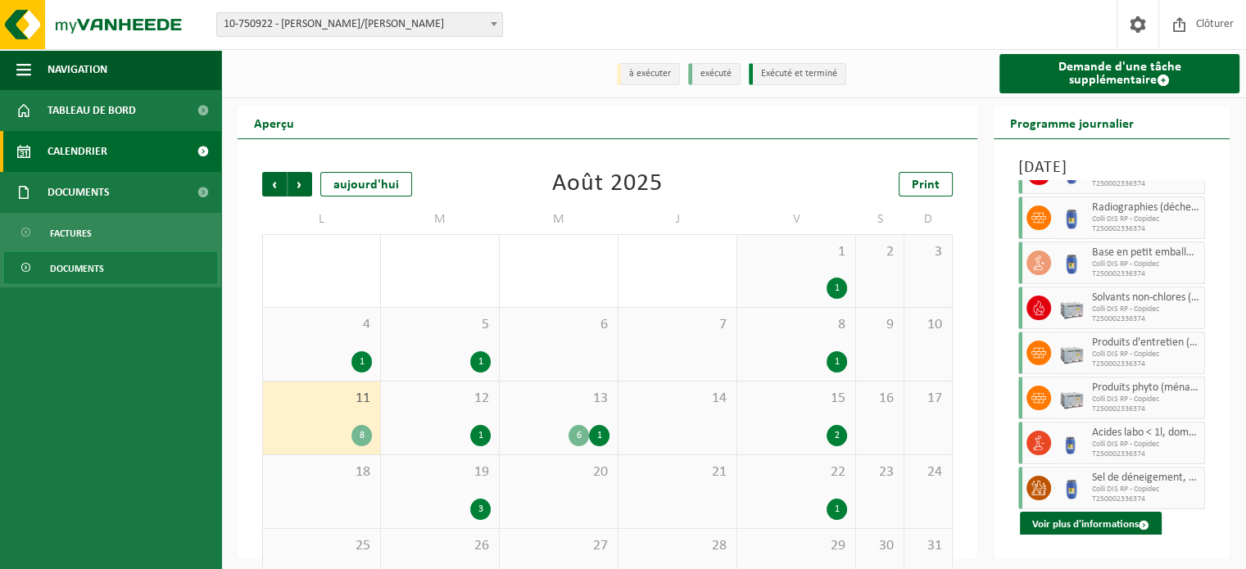
click at [66, 265] on span "Documents" at bounding box center [77, 268] width 54 height 31
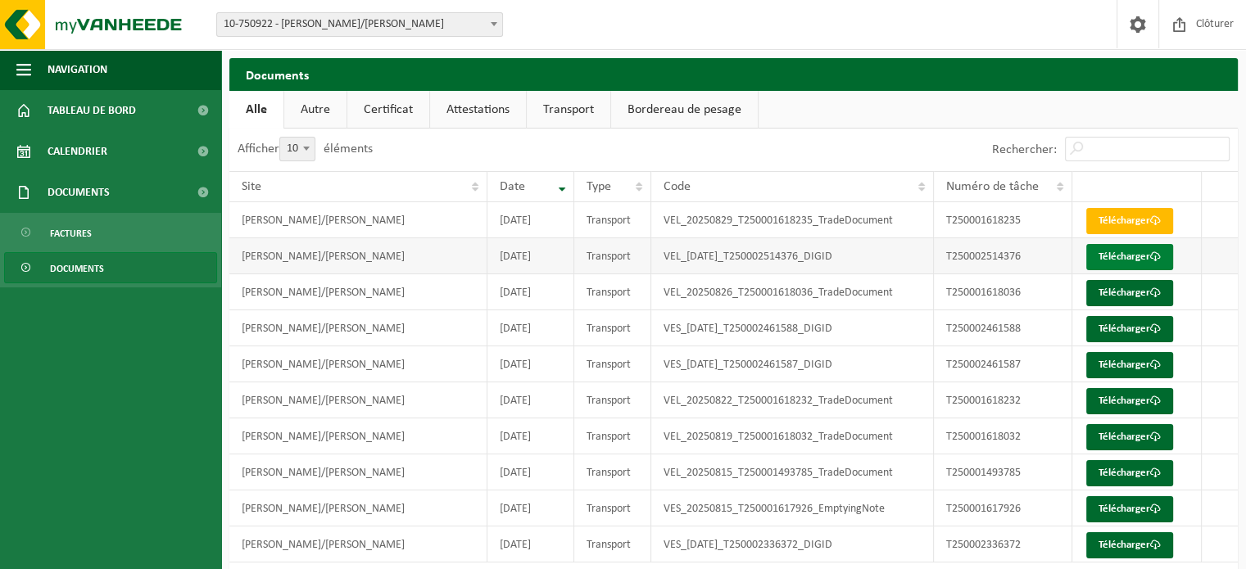
click at [1101, 255] on link "Télécharger" at bounding box center [1129, 257] width 87 height 26
click at [1114, 507] on link "Télécharger" at bounding box center [1129, 509] width 87 height 26
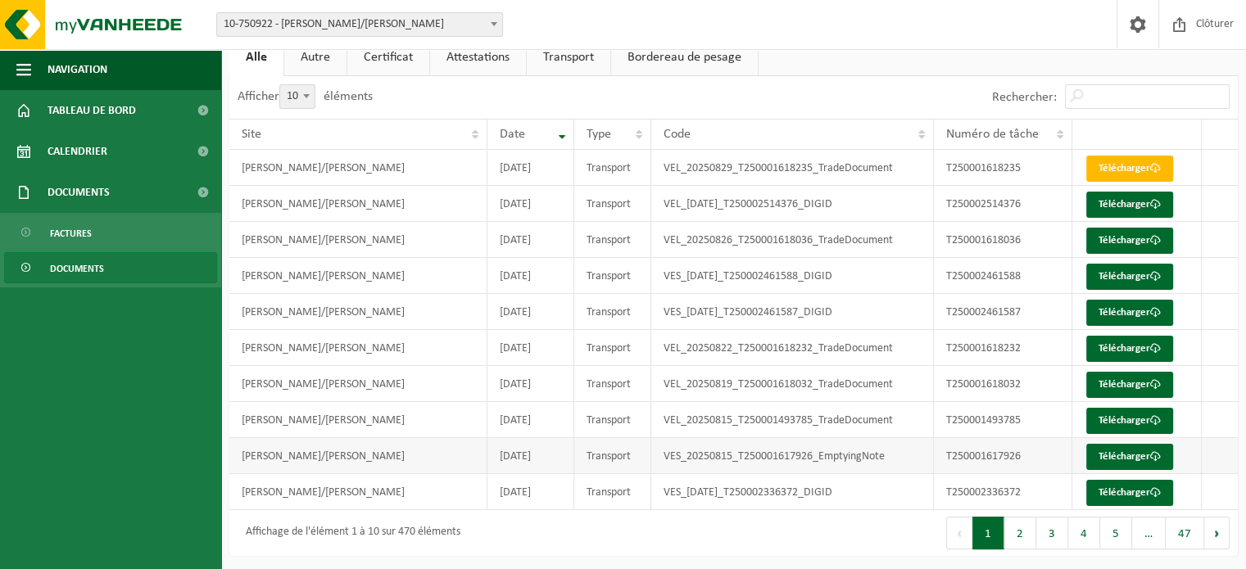
scroll to position [52, 0]
click at [1027, 538] on button "2" at bounding box center [1020, 533] width 32 height 33
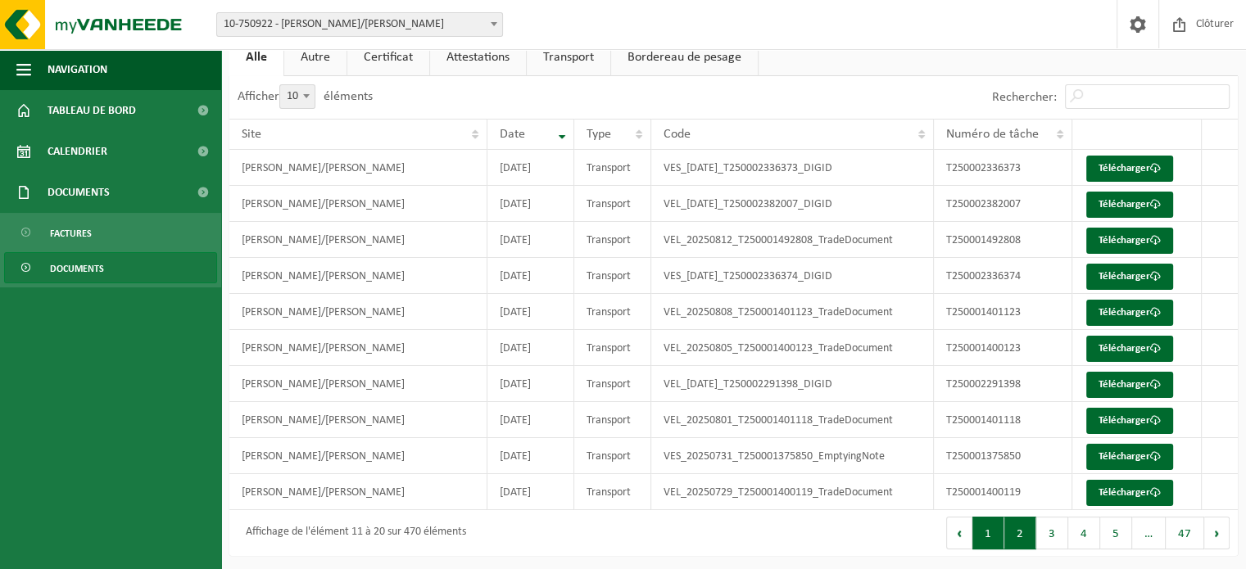
click at [1002, 538] on button "1" at bounding box center [988, 533] width 32 height 33
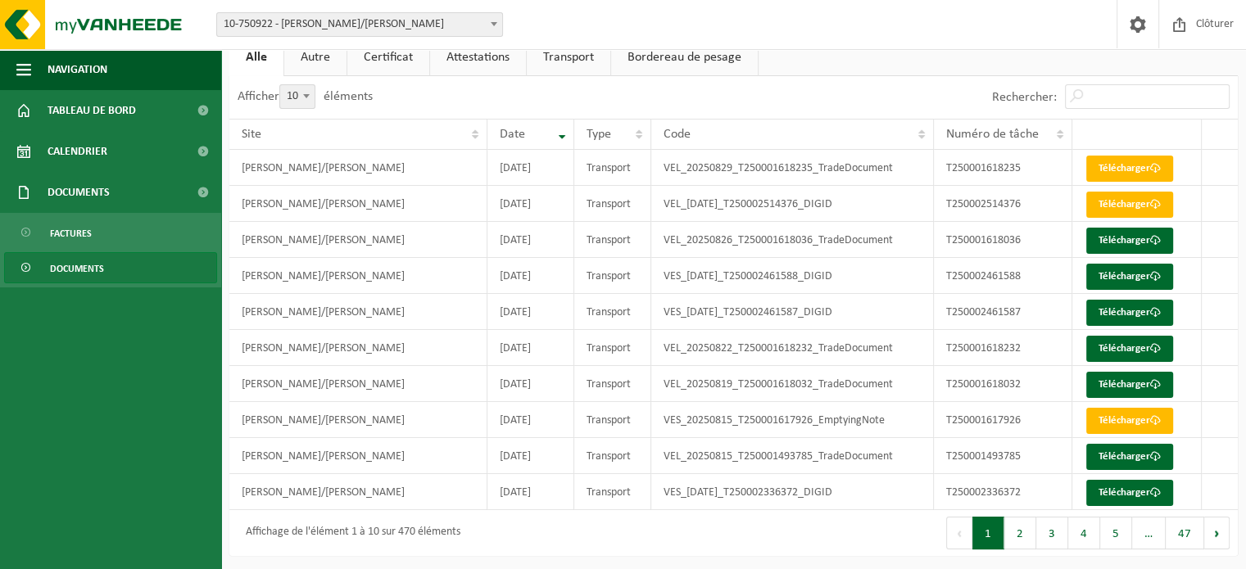
click at [643, 68] on link "Bordereau de pesage" at bounding box center [684, 57] width 147 height 38
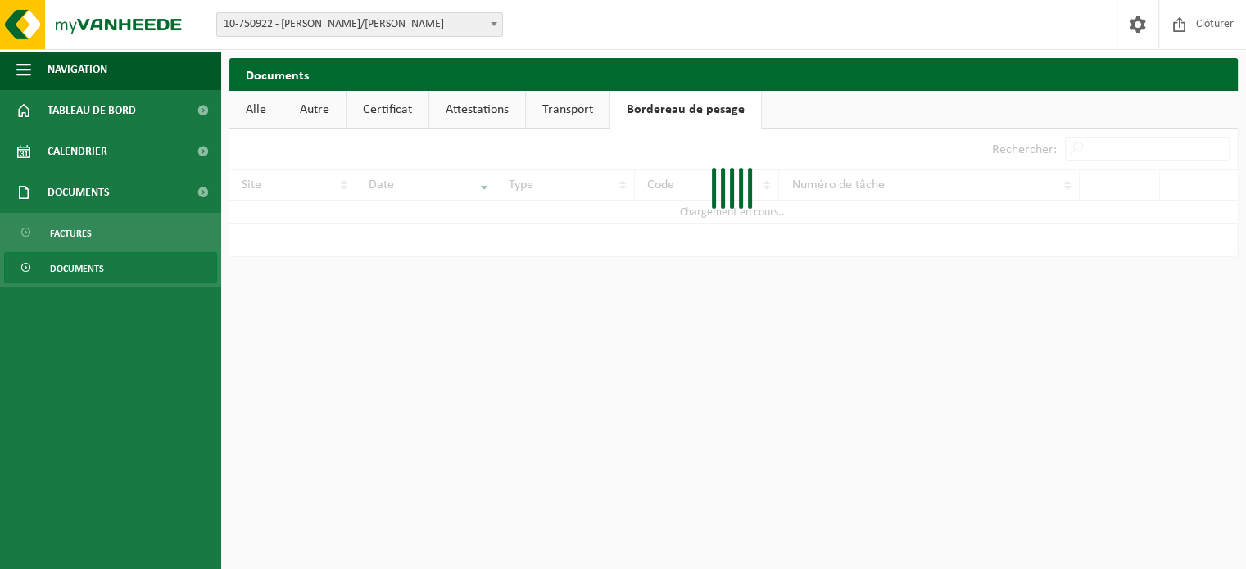
scroll to position [0, 0]
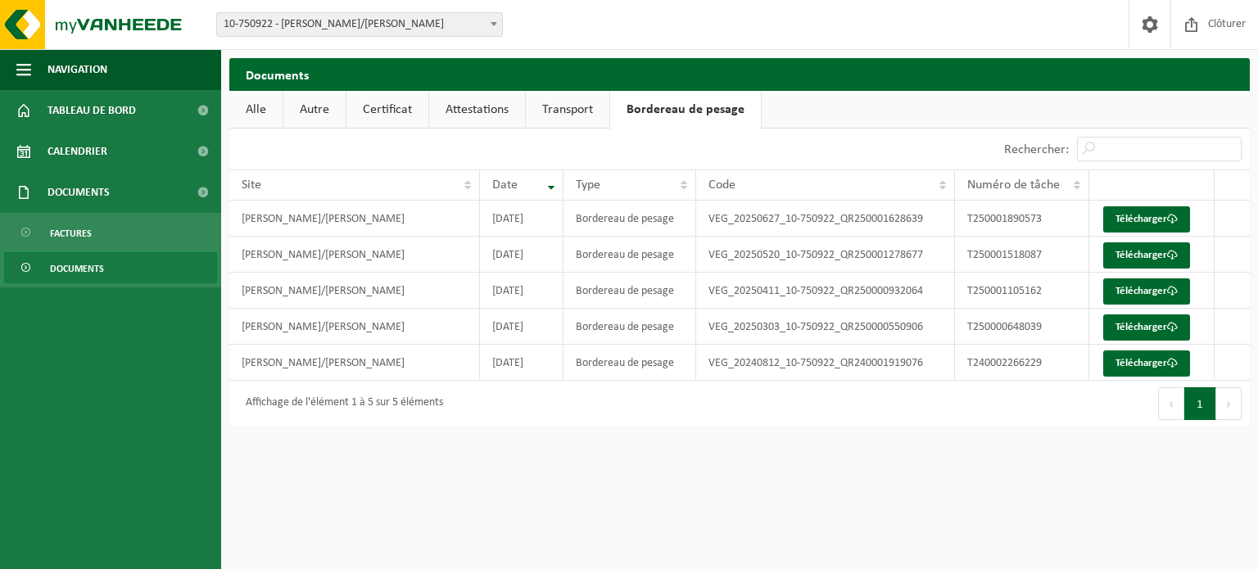
click at [554, 120] on link "Transport" at bounding box center [568, 110] width 84 height 38
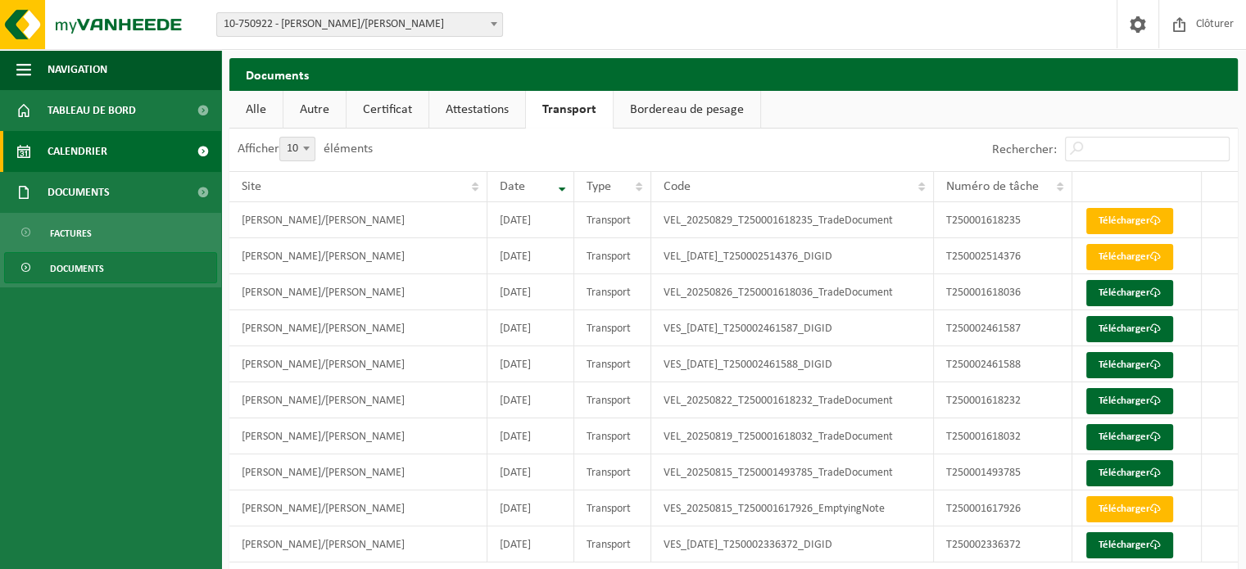
click at [108, 153] on link "Calendrier" at bounding box center [110, 151] width 221 height 41
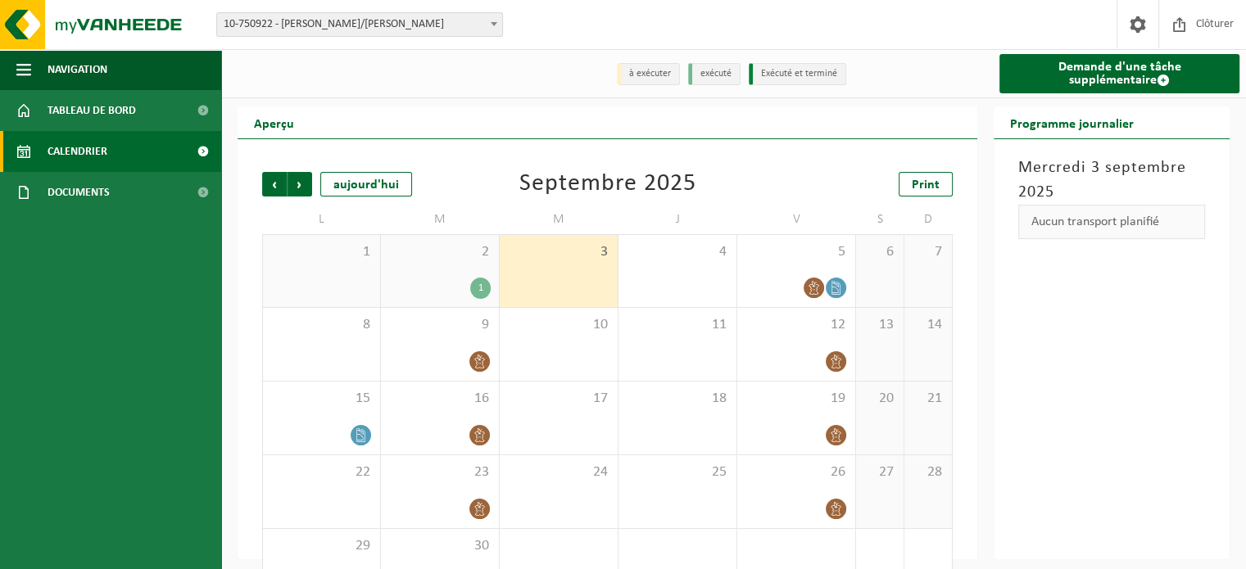
click at [484, 292] on div "1" at bounding box center [480, 288] width 20 height 21
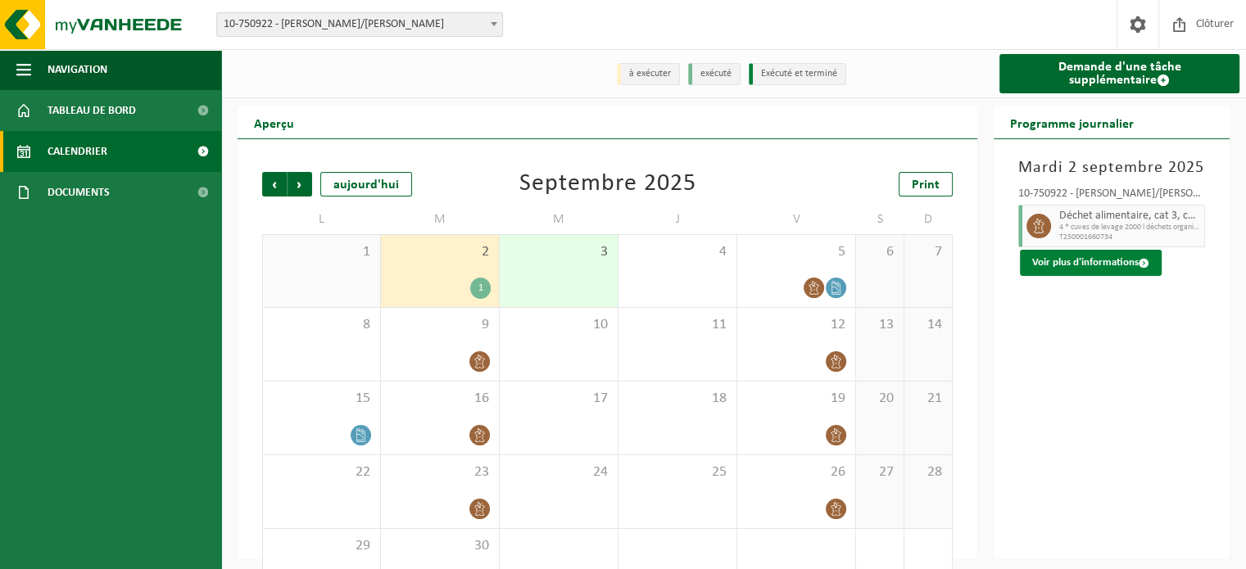
click at [1050, 271] on button "Voir plus d'informations" at bounding box center [1091, 263] width 142 height 26
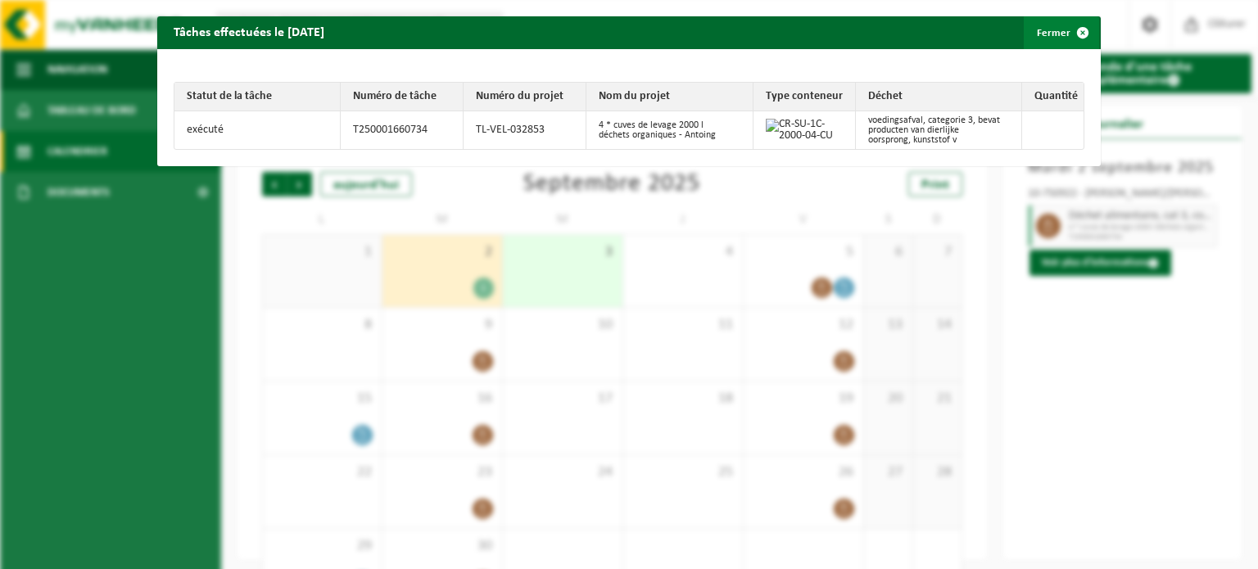
click at [1038, 27] on button "Fermer" at bounding box center [1061, 32] width 75 height 33
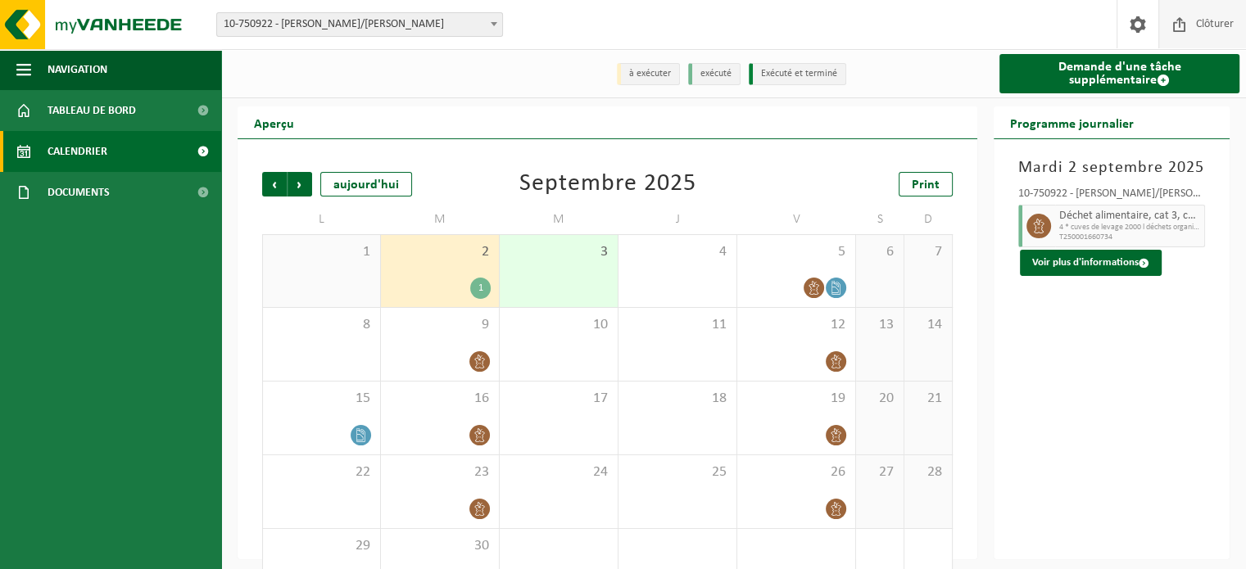
click at [1228, 29] on span "Clôturer" at bounding box center [1214, 24] width 46 height 48
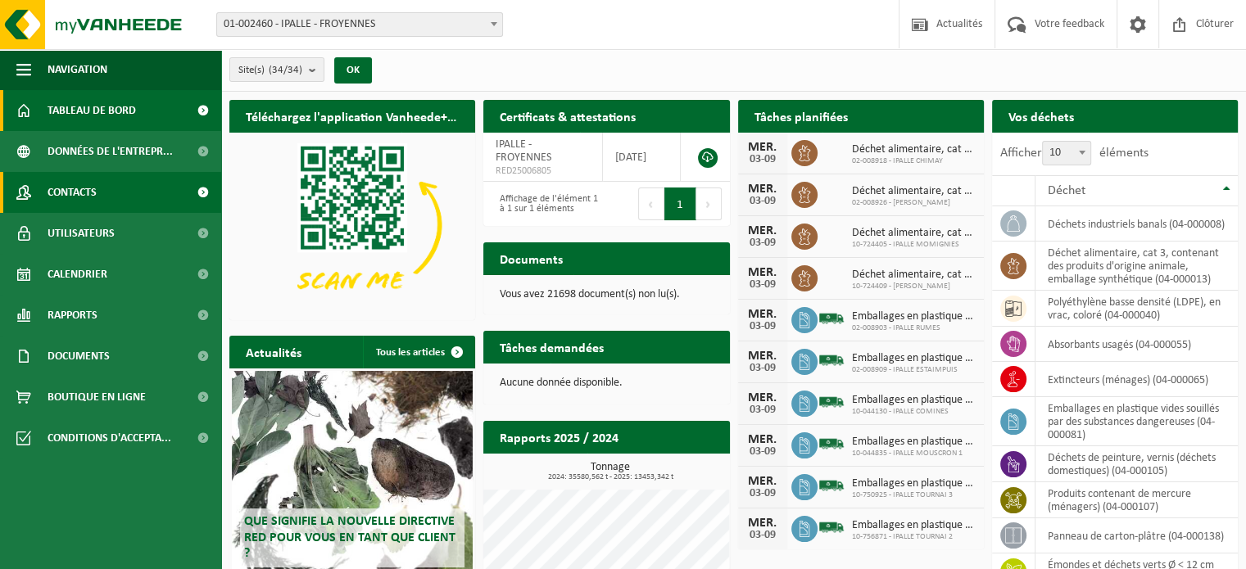
click at [88, 203] on span "Contacts" at bounding box center [71, 192] width 49 height 41
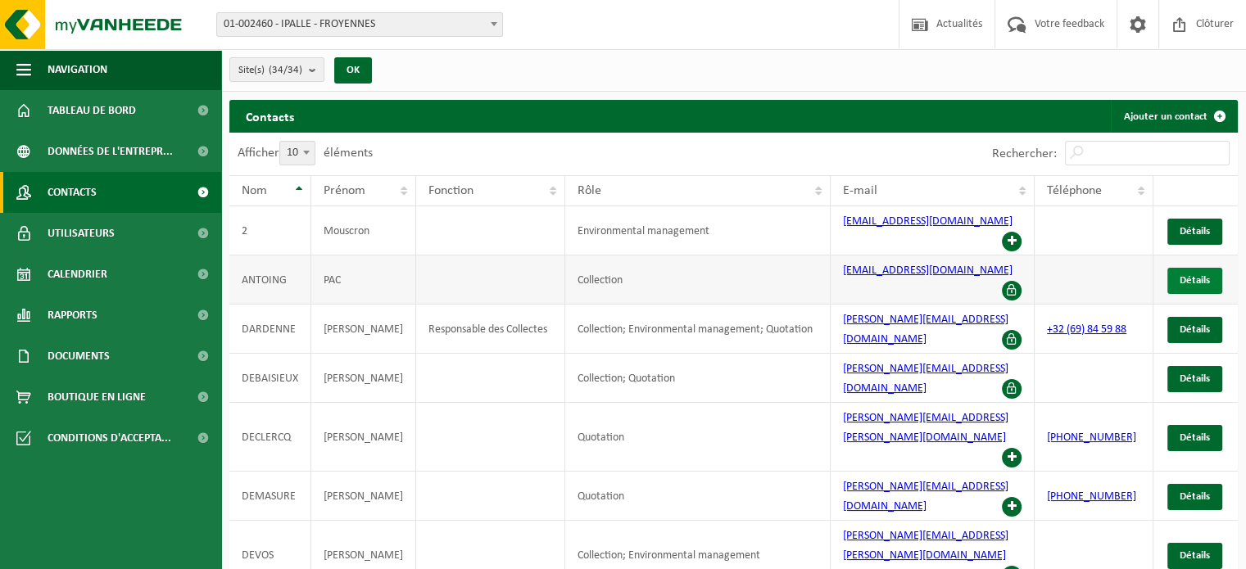
click at [1190, 275] on span "Détails" at bounding box center [1194, 280] width 30 height 11
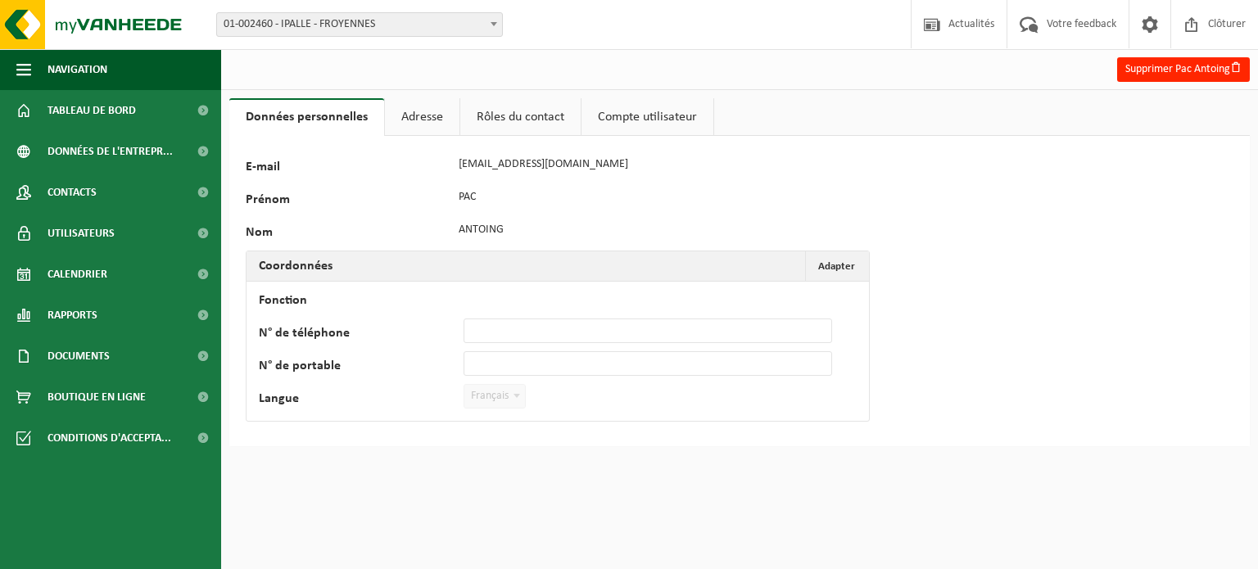
click at [613, 124] on link "Compte utilisateur" at bounding box center [647, 117] width 132 height 38
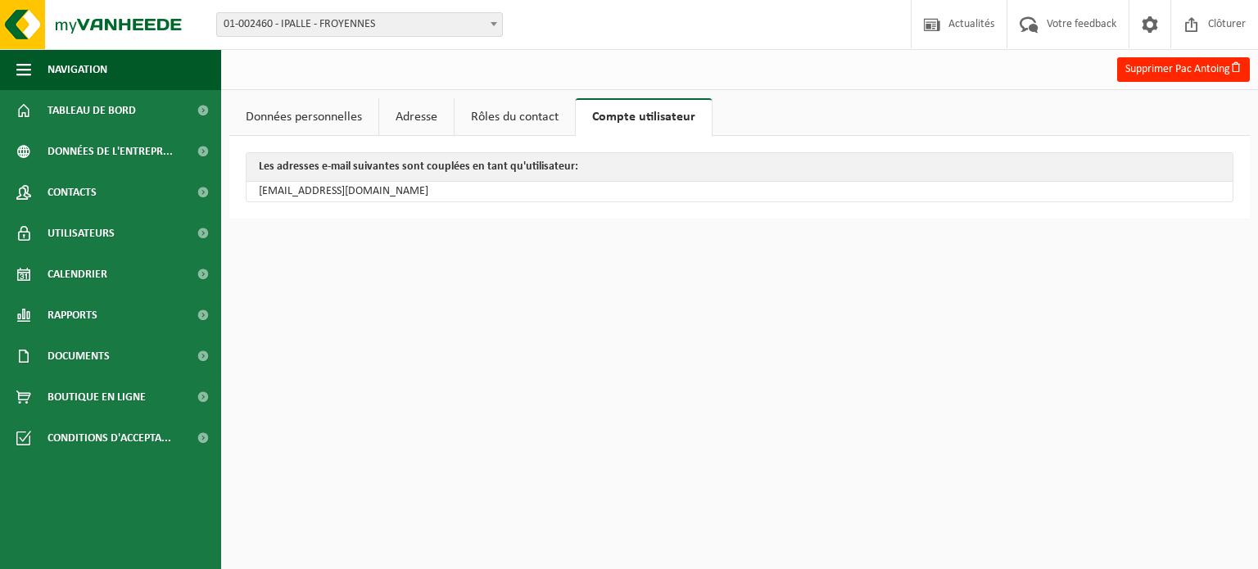
click at [518, 120] on link "Rôles du contact" at bounding box center [514, 117] width 120 height 38
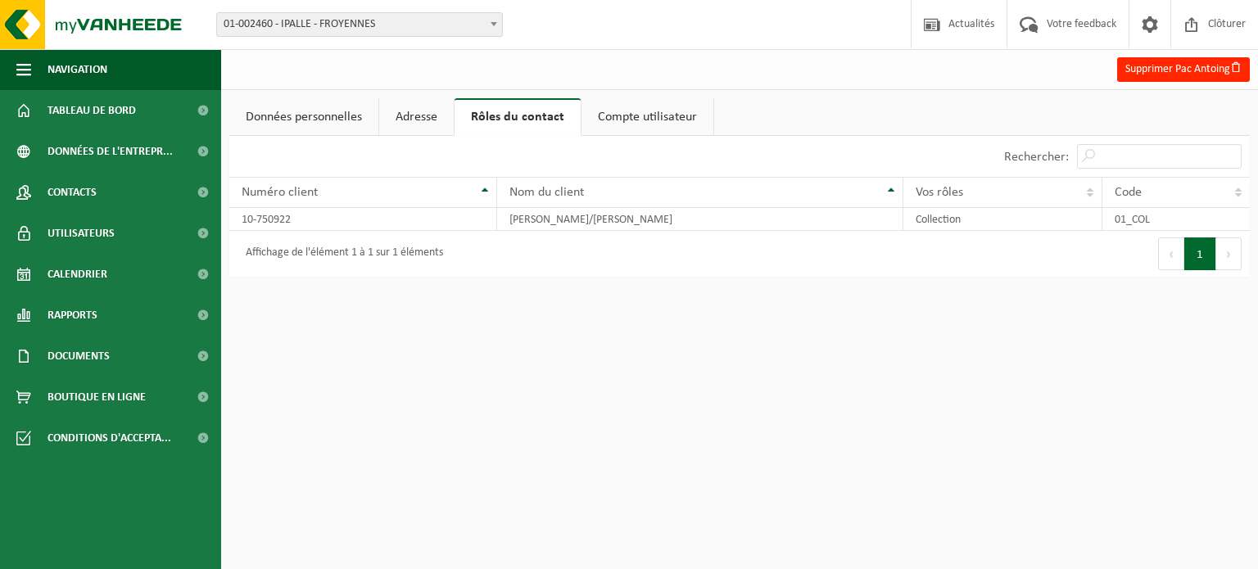
click at [429, 120] on link "Adresse" at bounding box center [416, 117] width 75 height 38
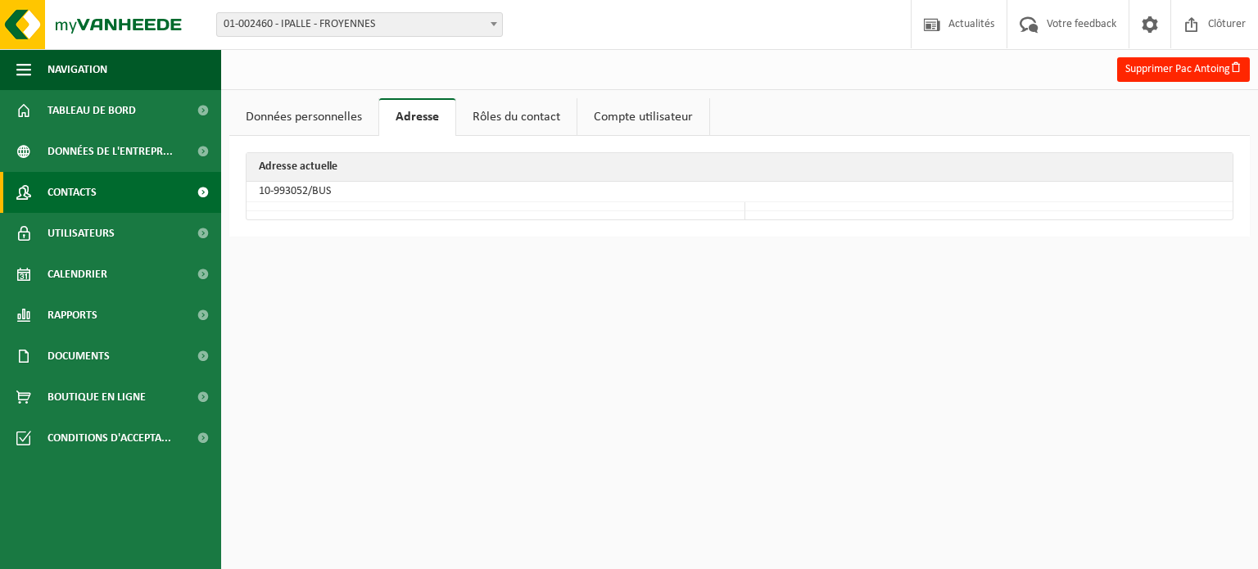
click at [85, 207] on span "Contacts" at bounding box center [71, 192] width 49 height 41
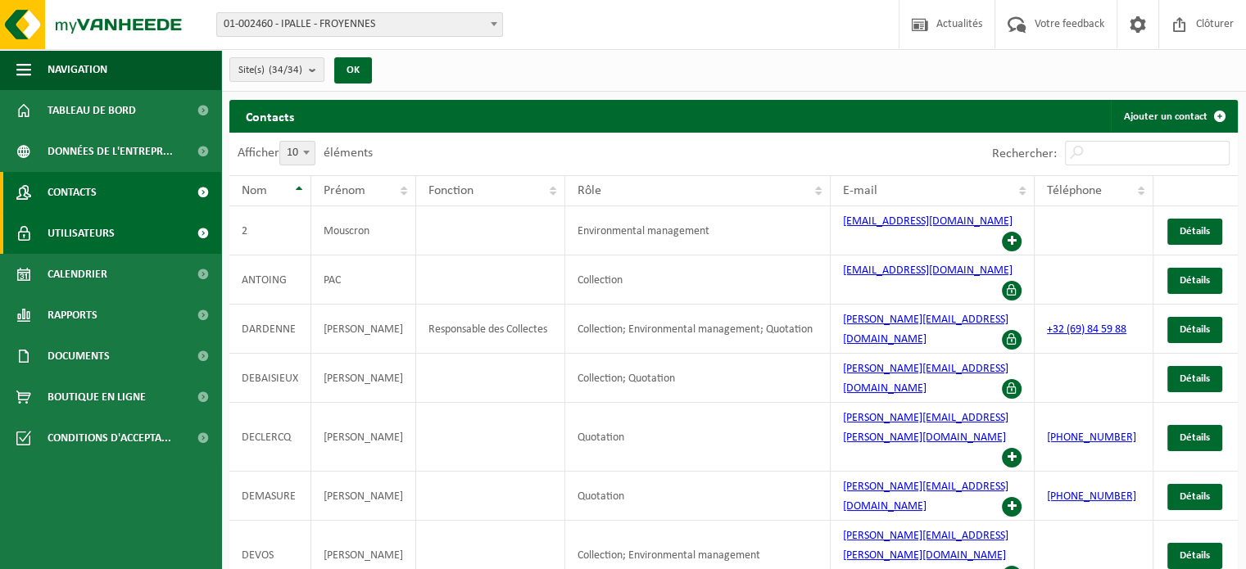
click at [66, 237] on span "Utilisateurs" at bounding box center [80, 233] width 67 height 41
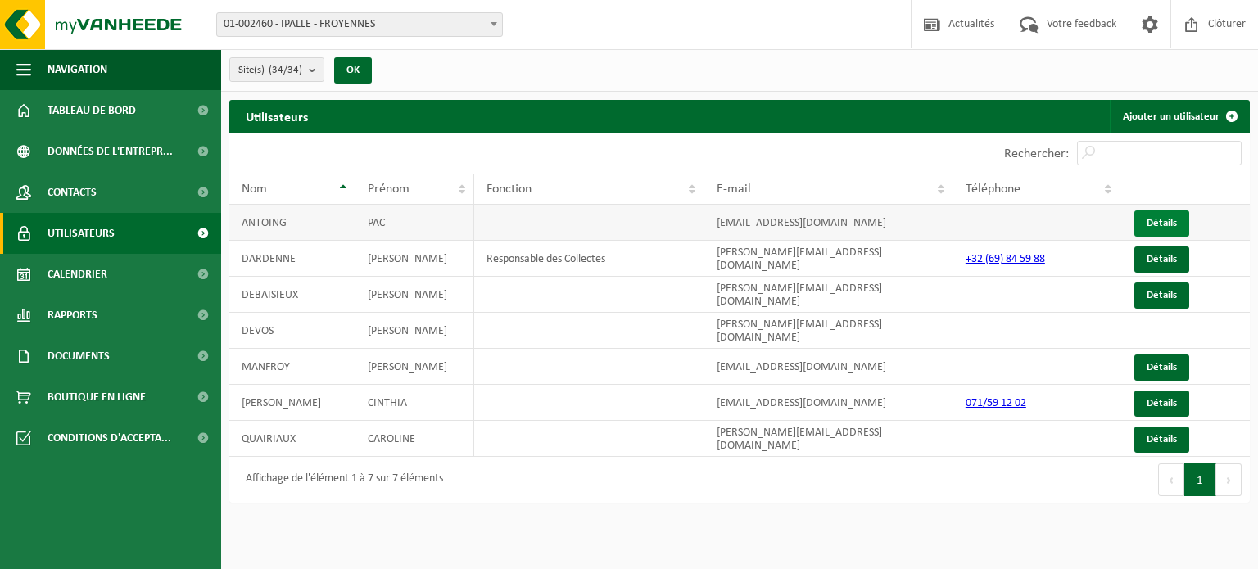
click at [1172, 230] on link "Détails" at bounding box center [1161, 223] width 55 height 26
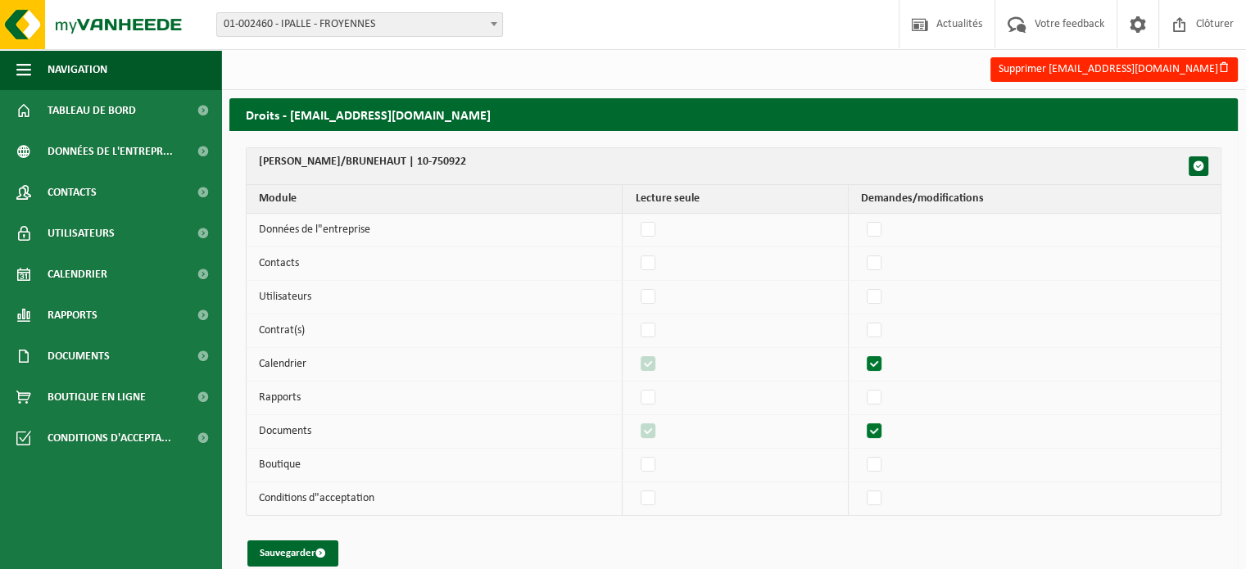
click at [288, 432] on td "Documents" at bounding box center [434, 432] width 376 height 34
click at [653, 429] on label"] at bounding box center [648, 431] width 23 height 25
click at [875, 429] on label"] at bounding box center [874, 431] width 23 height 25
click at [861, 419] on input "checkbox" at bounding box center [860, 418] width 1 height 1
checkbox input "false"
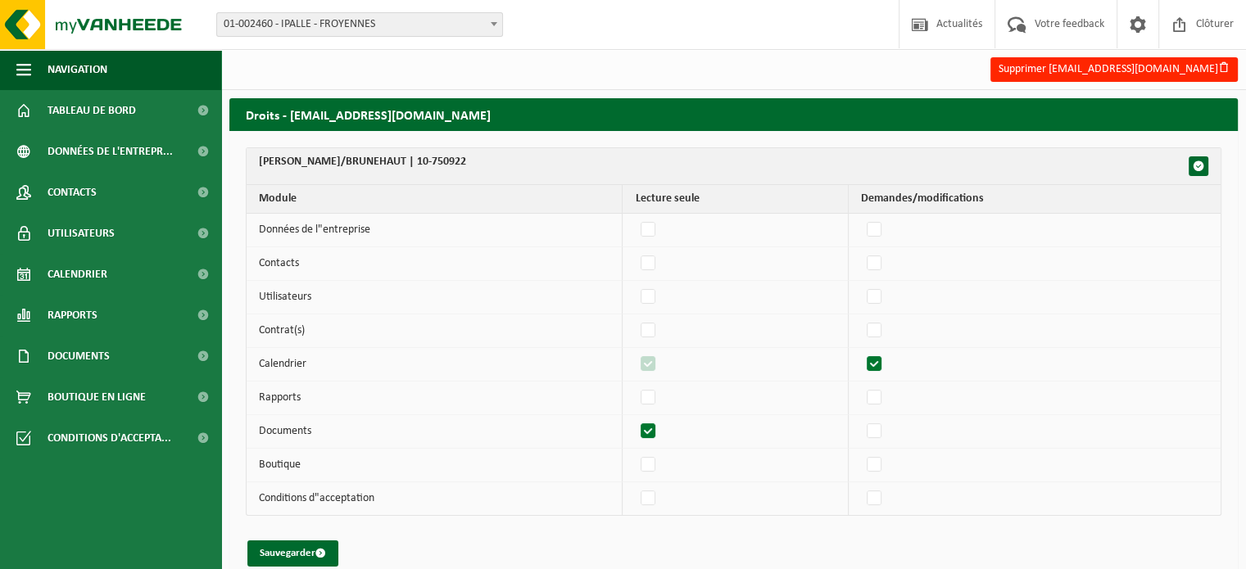
click at [875, 359] on label"] at bounding box center [874, 364] width 23 height 25
click at [861, 352] on input "checkbox" at bounding box center [860, 351] width 1 height 1
checkbox input "false"
click at [288, 554] on button "Sauvegarder" at bounding box center [292, 553] width 91 height 26
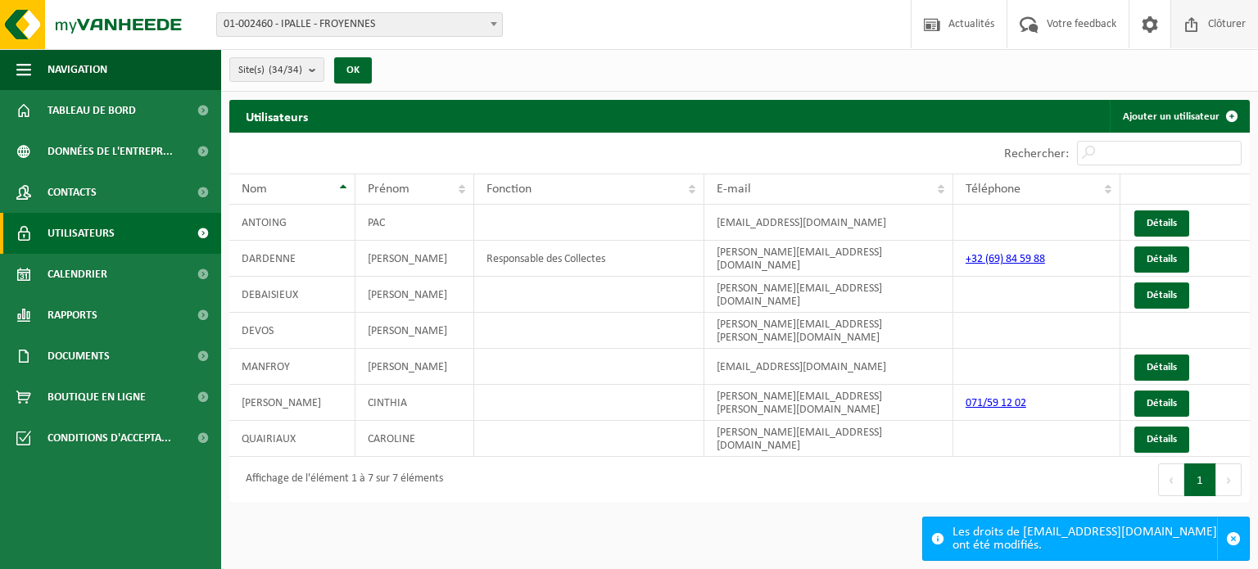
click at [1219, 22] on span "Clôturer" at bounding box center [1227, 24] width 46 height 48
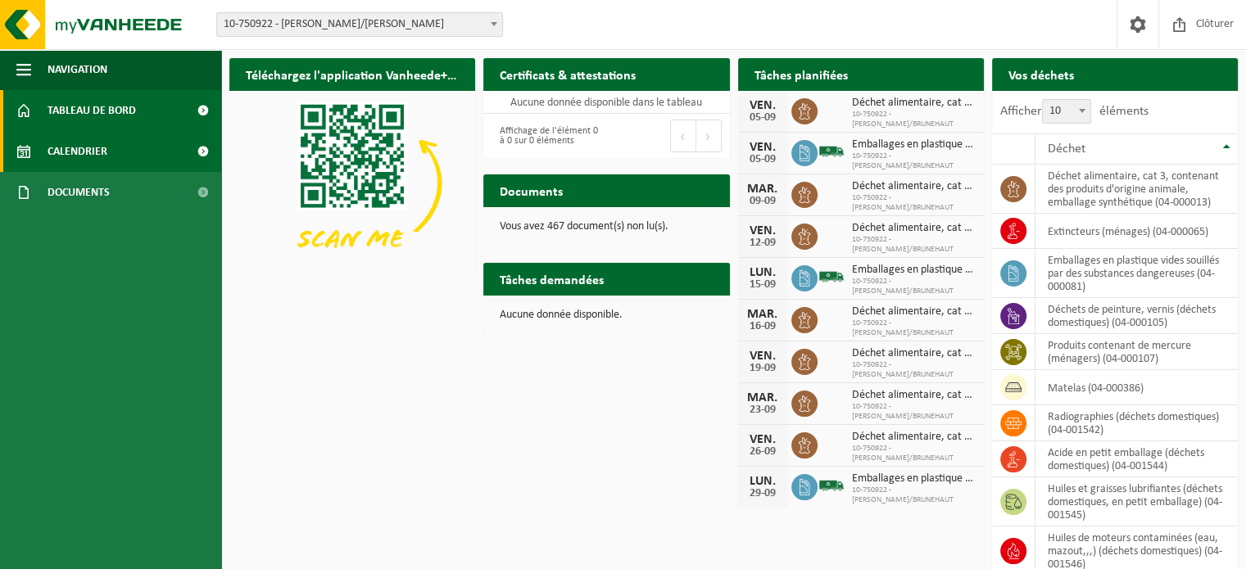
click at [95, 150] on span "Calendrier" at bounding box center [77, 151] width 60 height 41
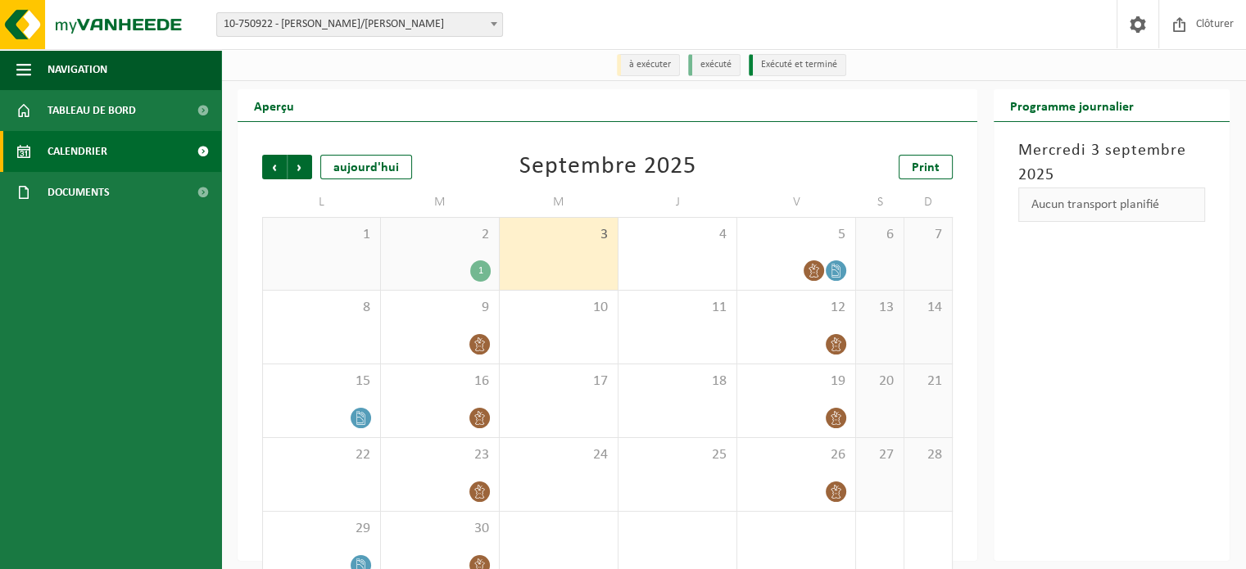
click at [482, 265] on div "1" at bounding box center [480, 270] width 20 height 21
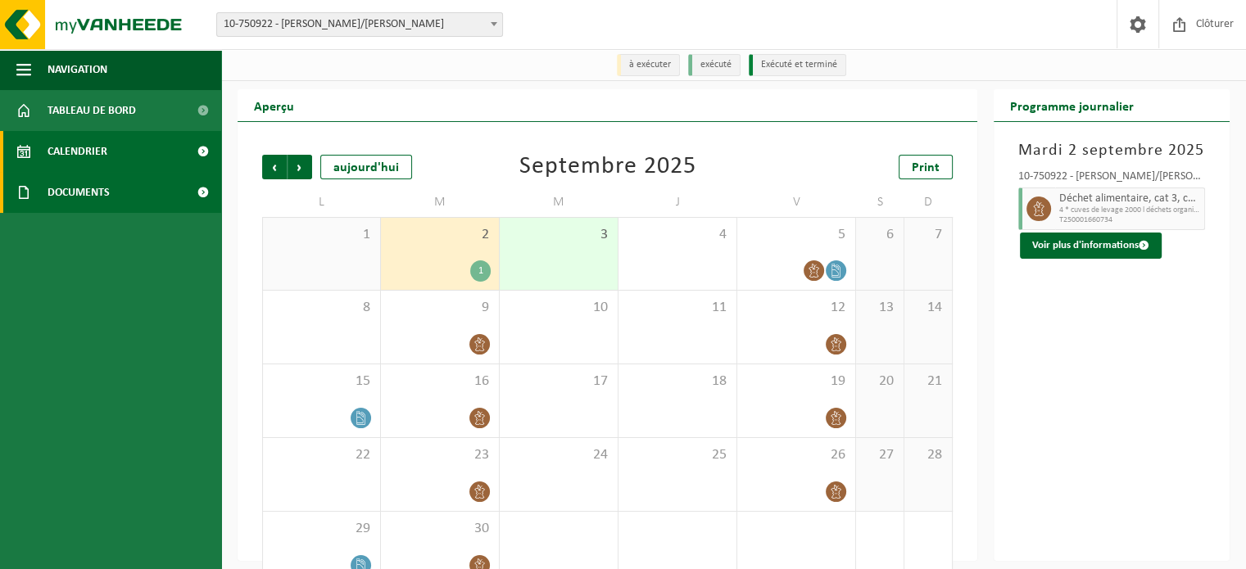
click at [116, 203] on link "Documents" at bounding box center [110, 192] width 221 height 41
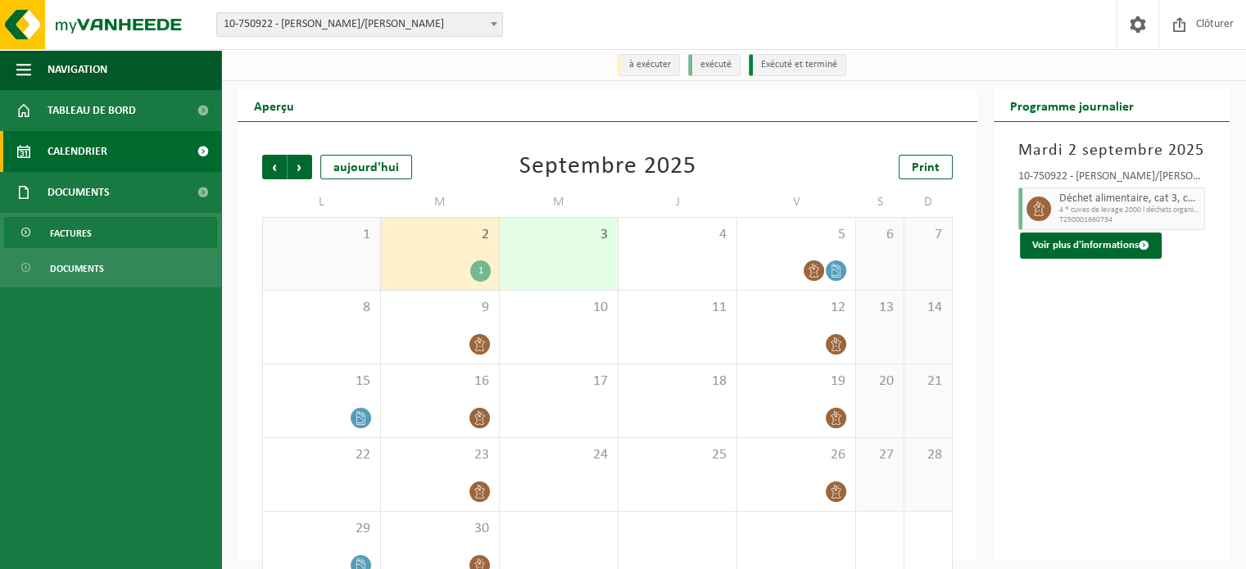
click at [102, 243] on link "Factures" at bounding box center [110, 232] width 213 height 31
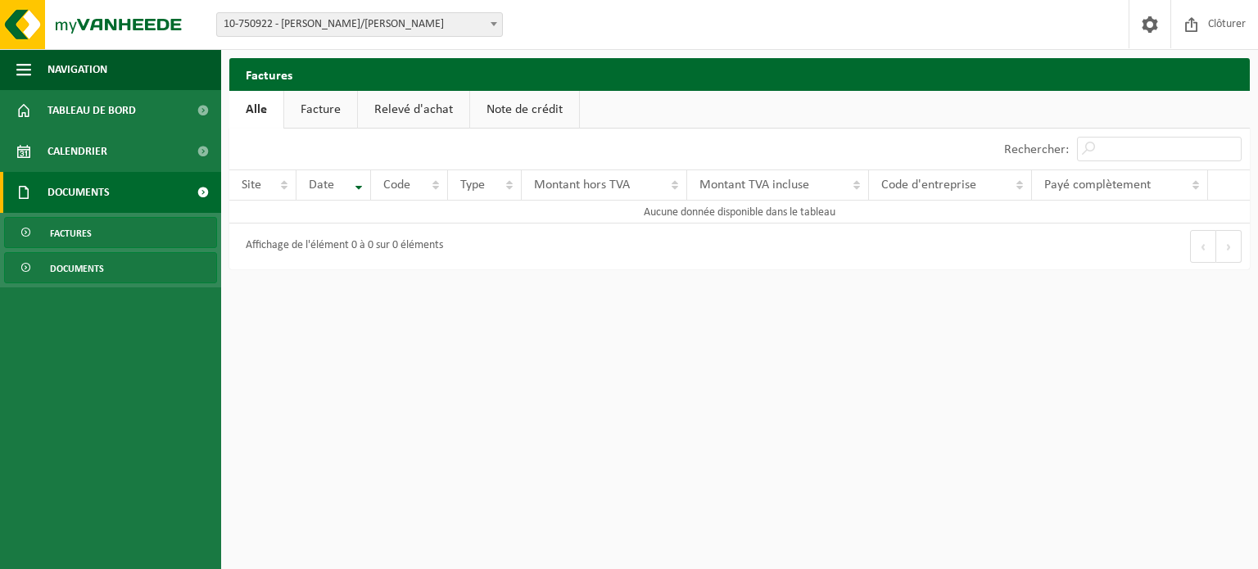
click at [88, 269] on span "Documents" at bounding box center [77, 268] width 54 height 31
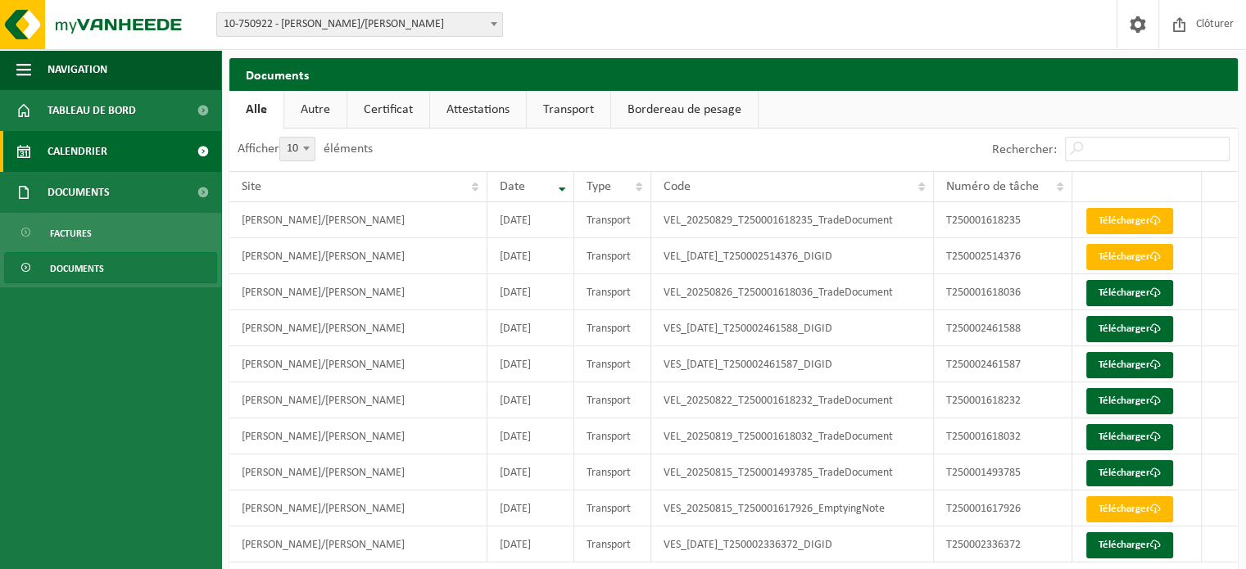
click at [116, 153] on link "Calendrier" at bounding box center [110, 151] width 221 height 41
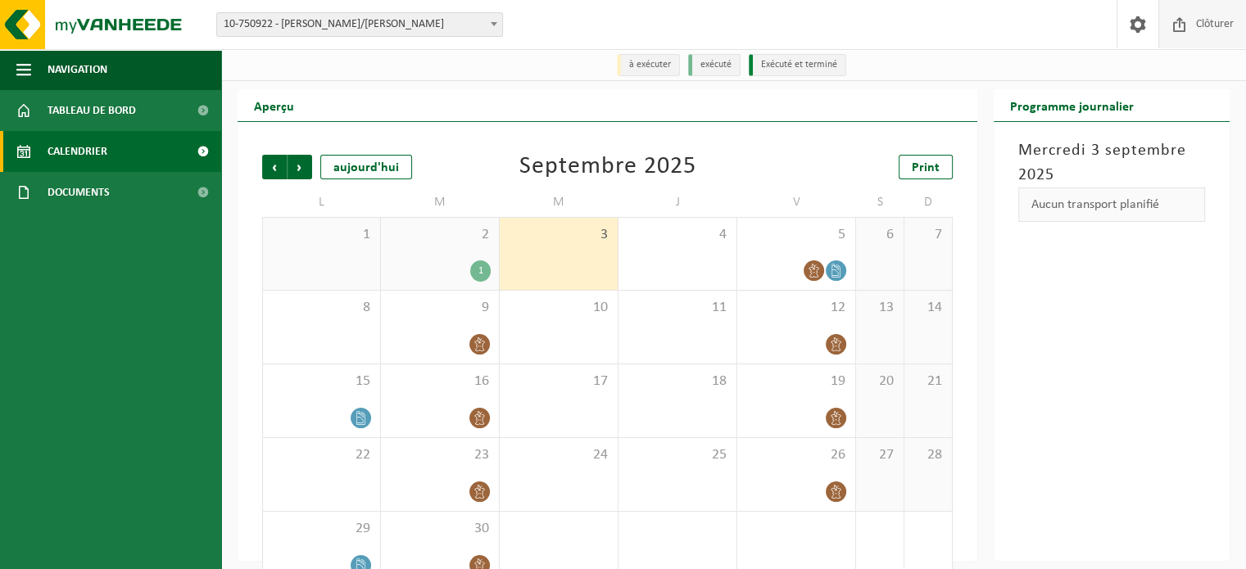
click at [1204, 31] on span "Clôturer" at bounding box center [1214, 24] width 46 height 48
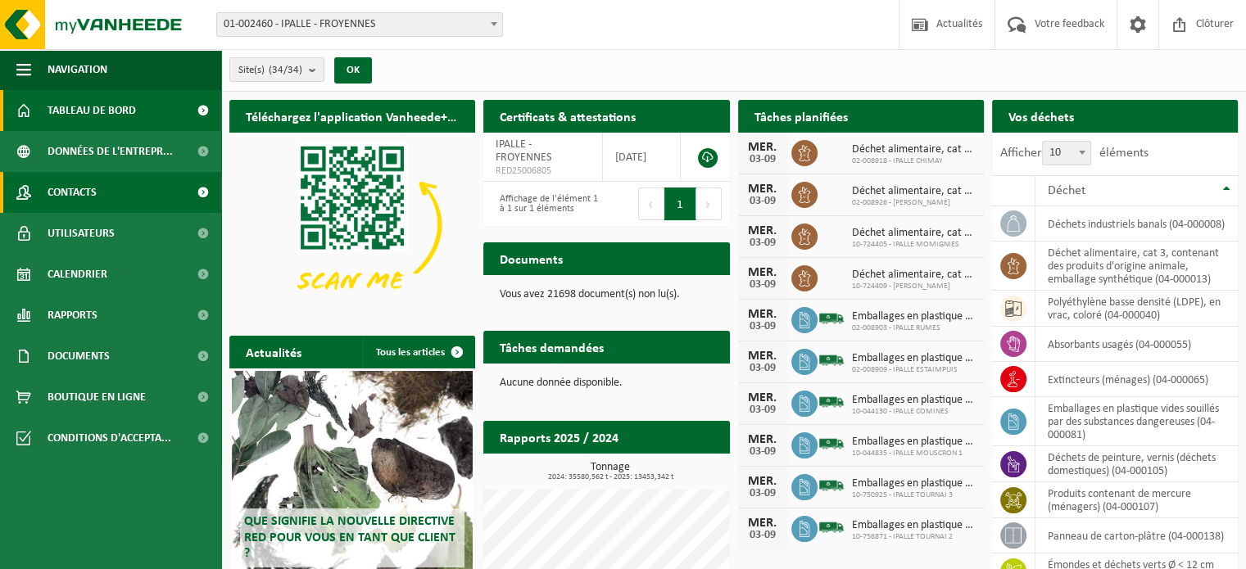
click at [56, 191] on span "Contacts" at bounding box center [71, 192] width 49 height 41
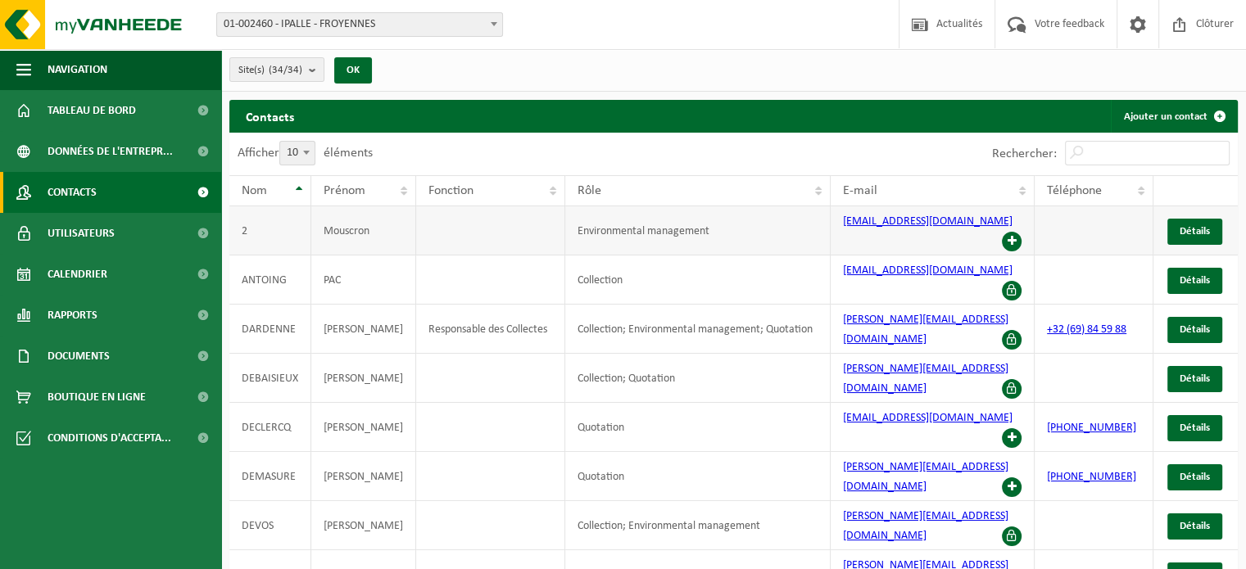
click at [1009, 232] on span at bounding box center [1012, 242] width 20 height 20
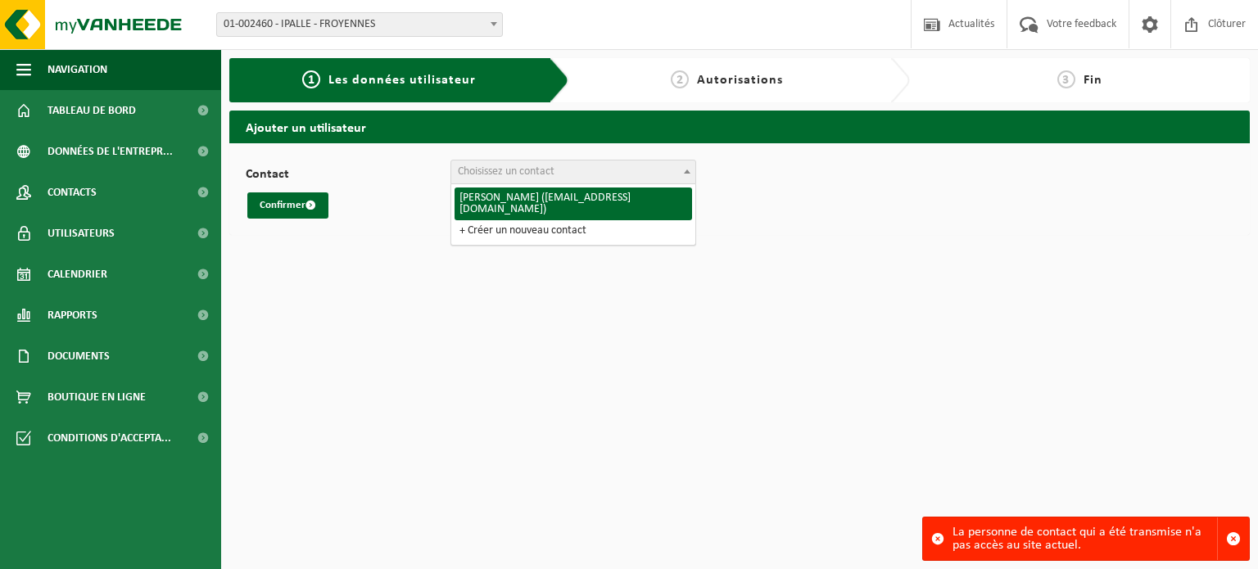
click at [565, 173] on span "Choisissez un contact" at bounding box center [573, 172] width 244 height 23
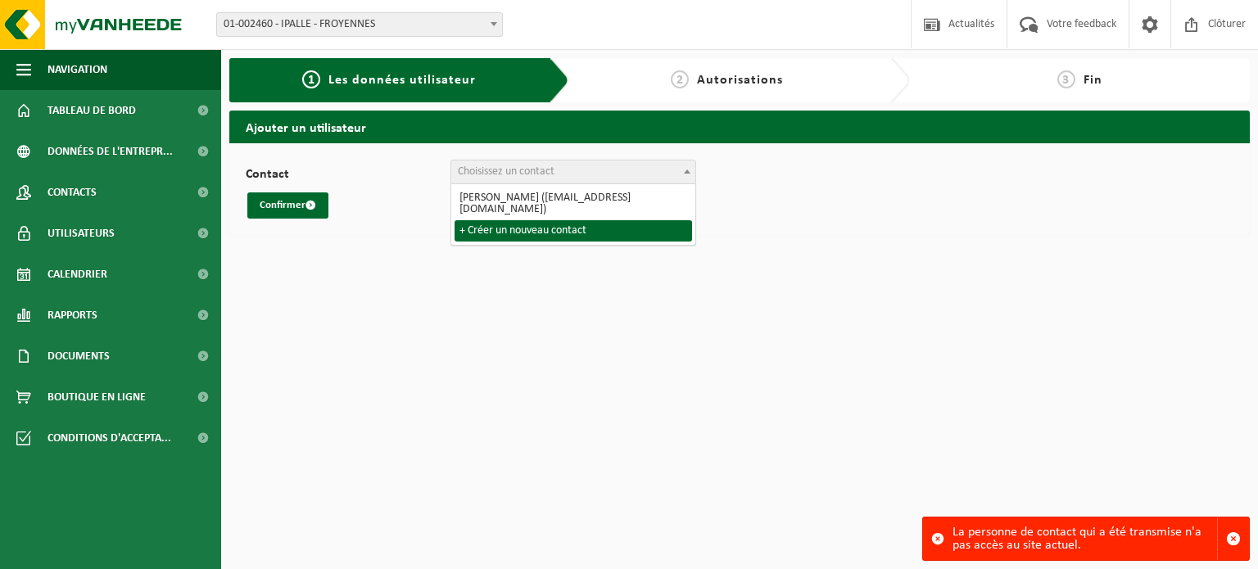
select select "0"
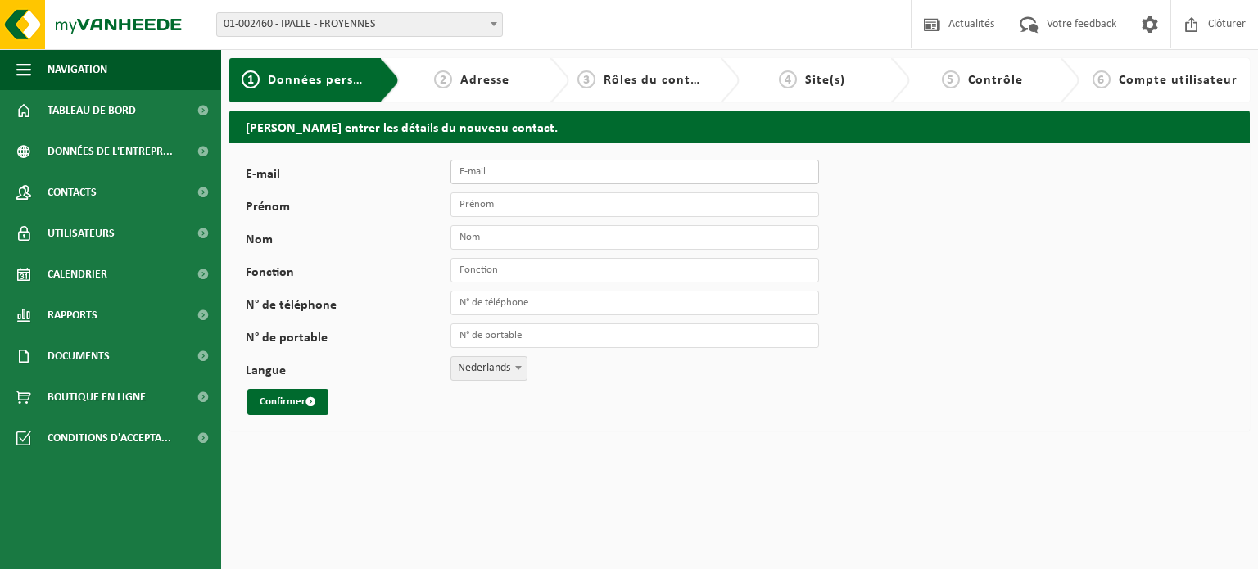
click at [545, 182] on input "E-mail" at bounding box center [634, 172] width 369 height 25
type input "PAC_MOUSCRON2@ipalle.be"
click at [534, 210] on input "Prénom" at bounding box center [634, 204] width 369 height 25
type input "PAC"
click at [490, 236] on input "Nom" at bounding box center [634, 237] width 369 height 25
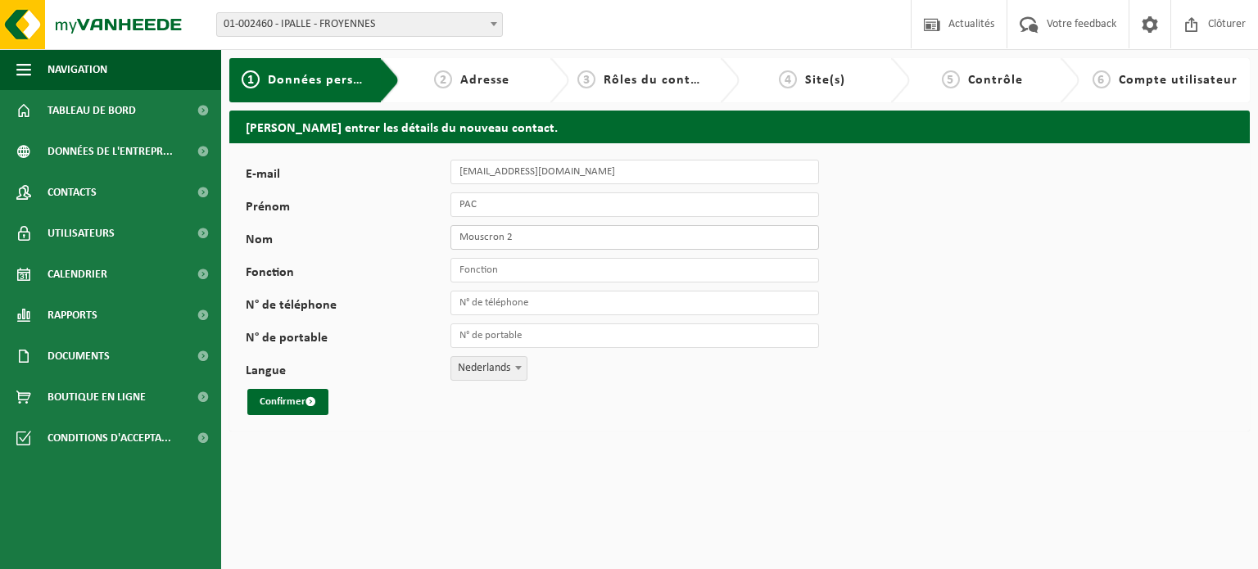
type input "Mouscron 2"
click at [488, 270] on input "Fonction" at bounding box center [634, 270] width 369 height 25
type input "Recyparc"
click at [483, 374] on span "Nederlands" at bounding box center [488, 368] width 75 height 23
select select "1"
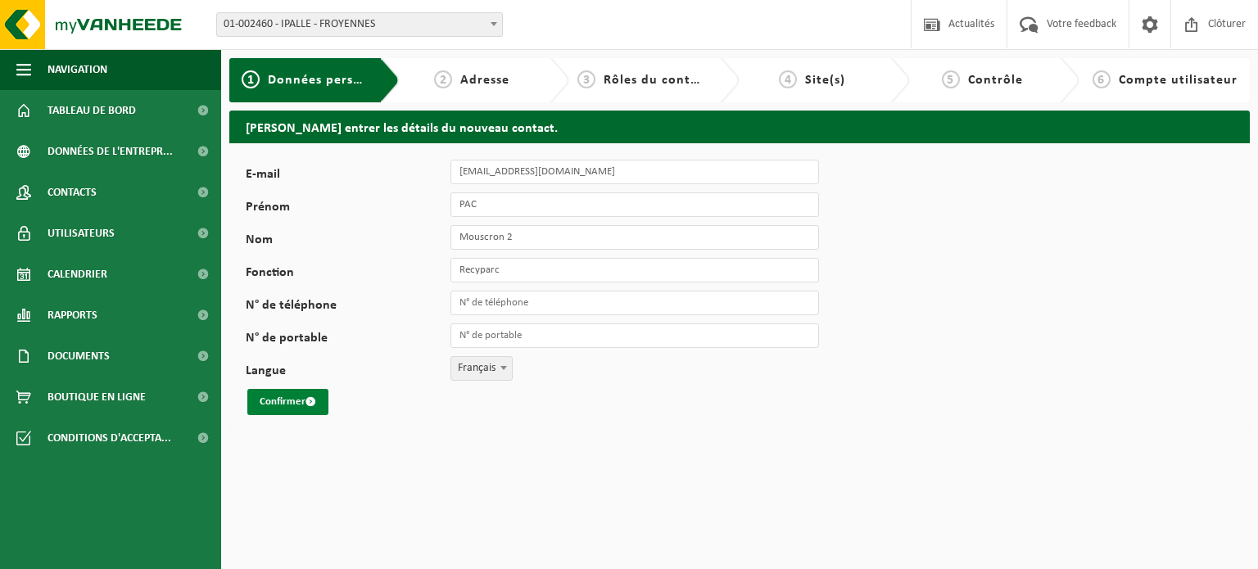
click at [274, 407] on button "Confirmer" at bounding box center [287, 402] width 81 height 26
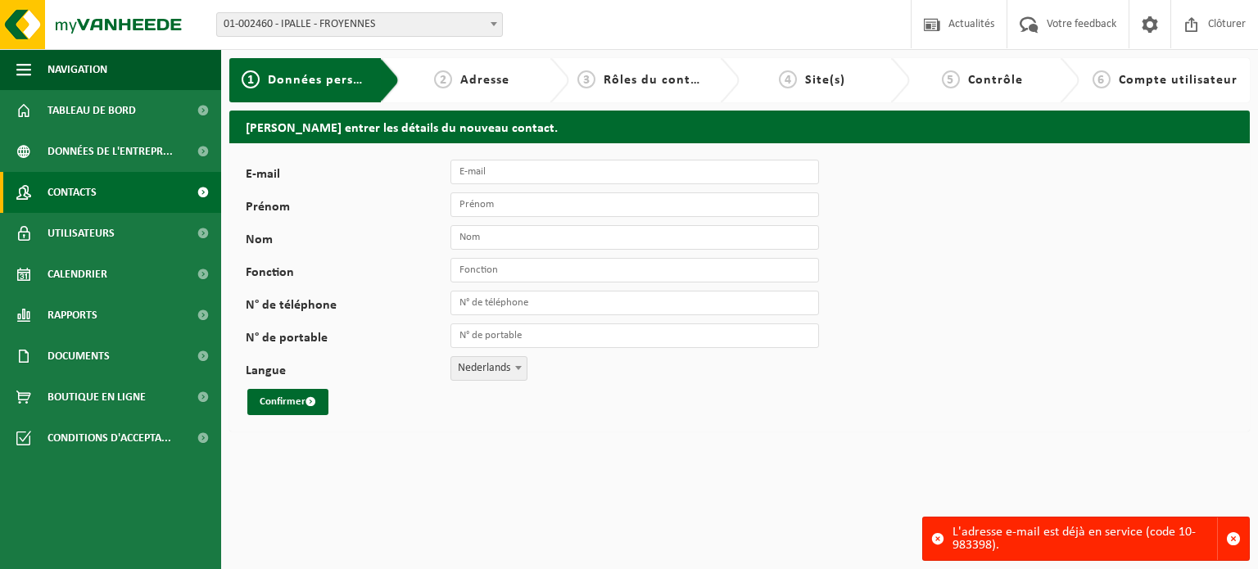
click at [85, 197] on span "Contacts" at bounding box center [71, 192] width 49 height 41
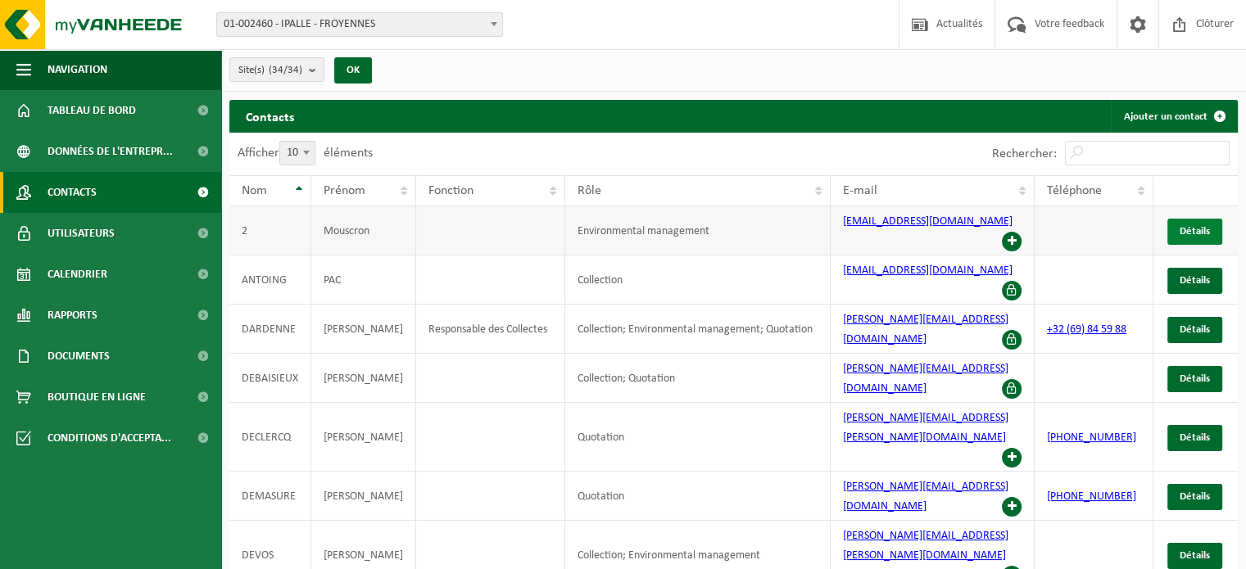
click at [1204, 226] on span "Détails" at bounding box center [1194, 231] width 30 height 11
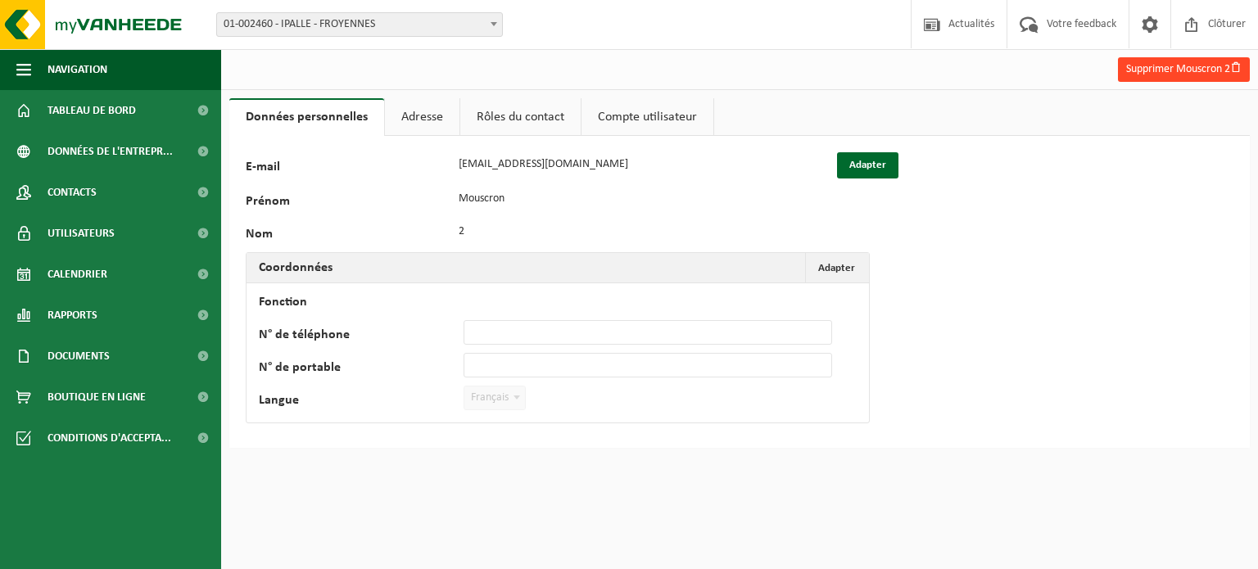
click at [1140, 65] on button "Supprimer Mouscron 2" at bounding box center [1184, 69] width 132 height 25
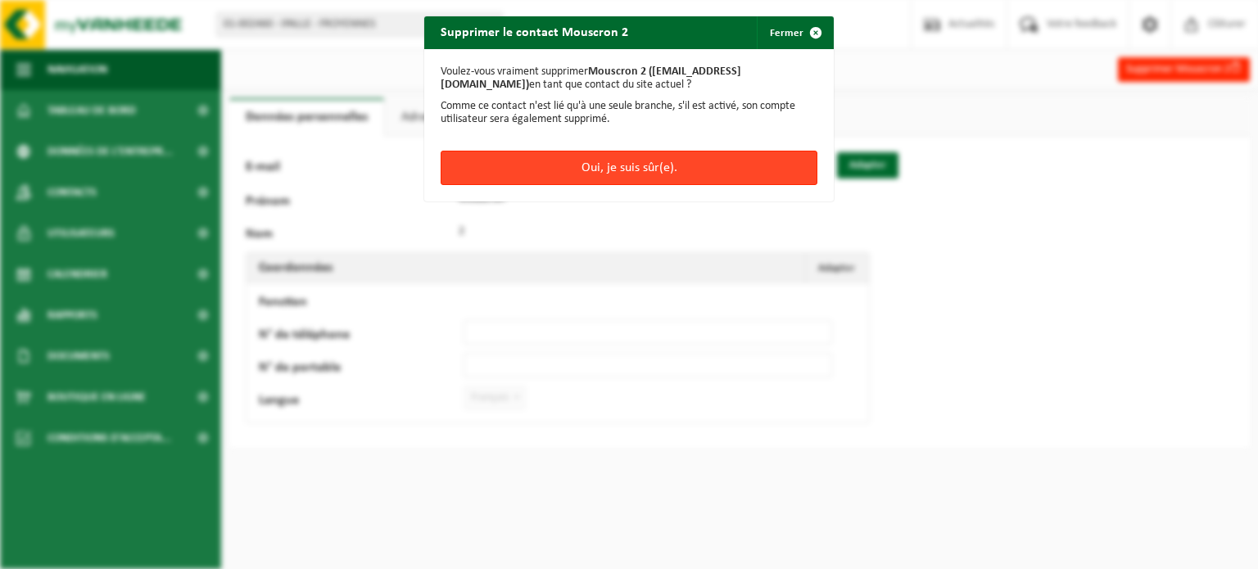
click at [643, 161] on button "Oui, je suis sûr(e)." at bounding box center [629, 168] width 377 height 34
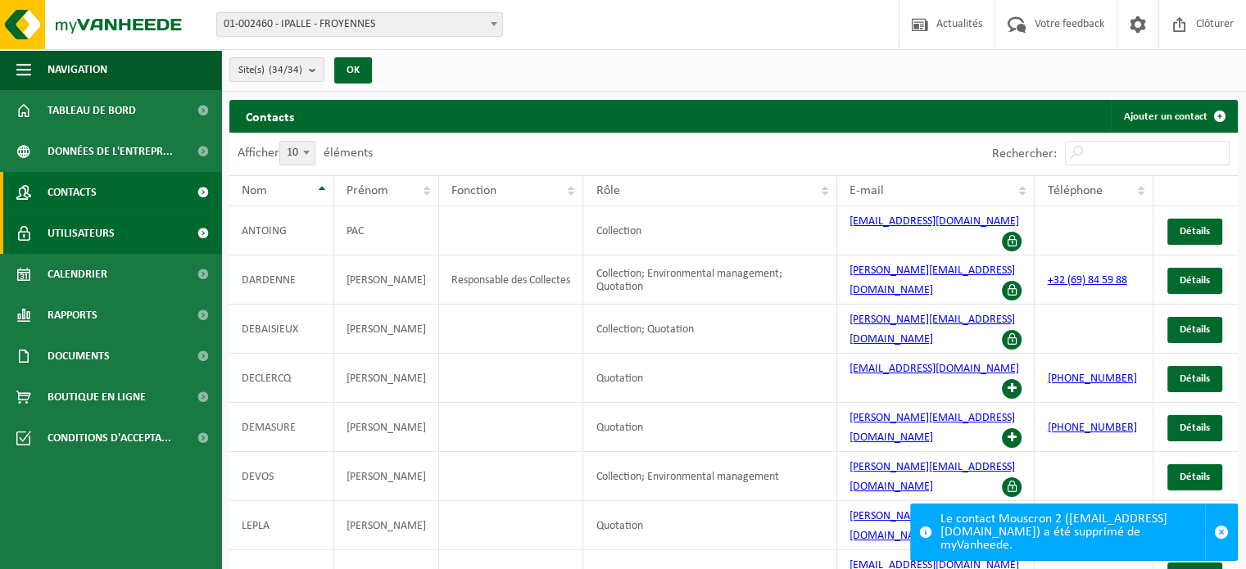
click at [96, 243] on span "Utilisateurs" at bounding box center [80, 233] width 67 height 41
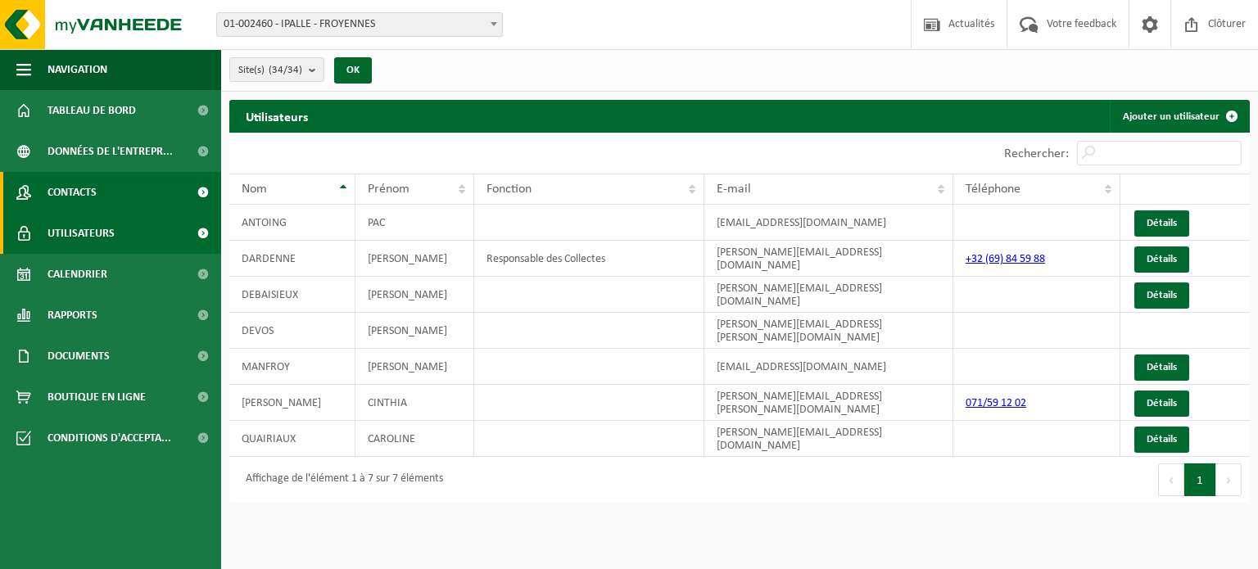
click at [84, 199] on span "Contacts" at bounding box center [71, 192] width 49 height 41
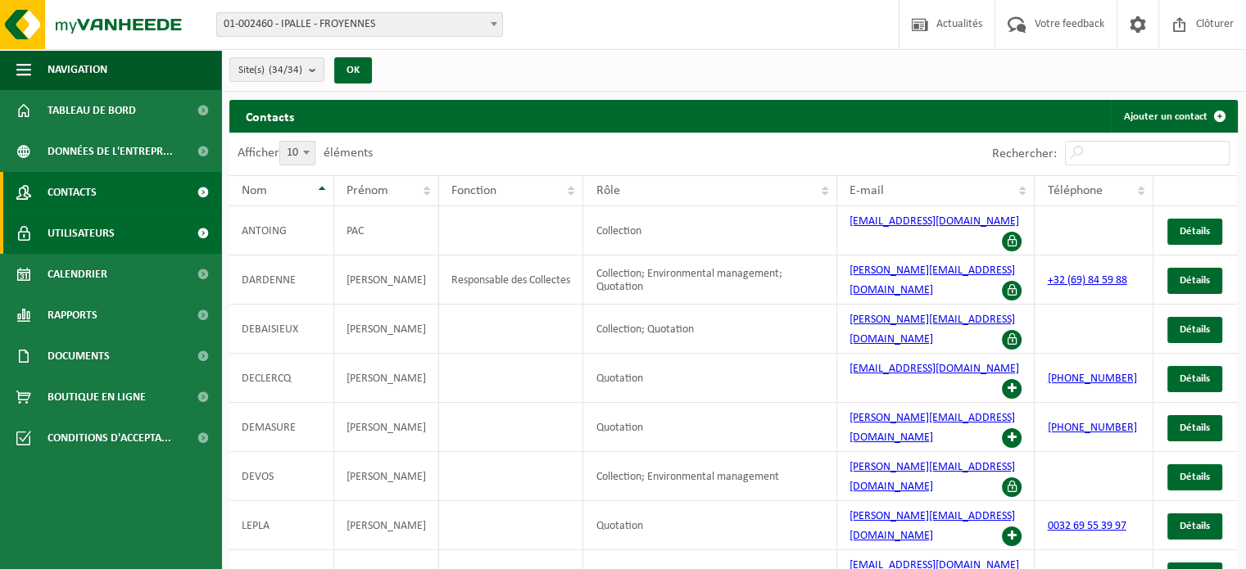
click at [88, 224] on span "Utilisateurs" at bounding box center [80, 233] width 67 height 41
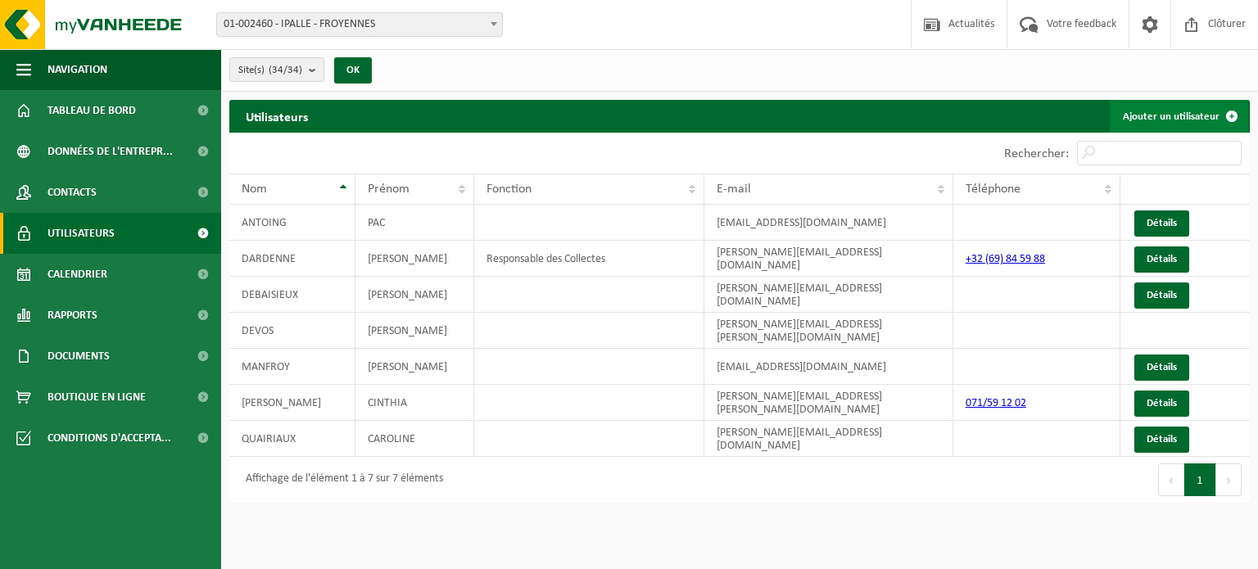
click at [1199, 123] on link "Ajouter un utilisateur" at bounding box center [1179, 116] width 138 height 33
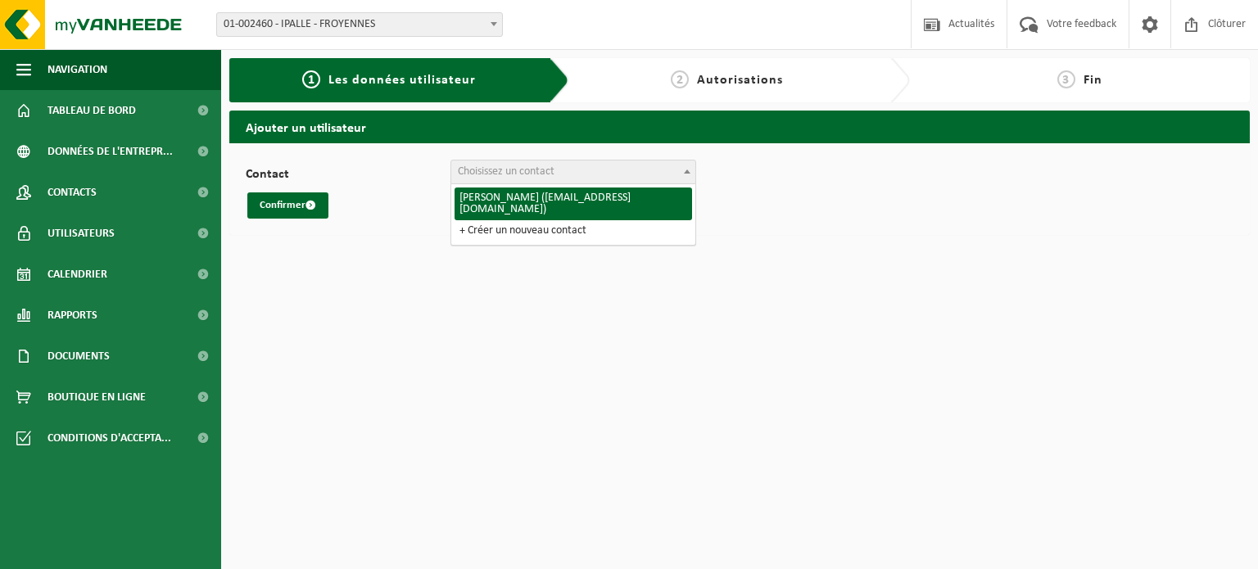
click at [575, 180] on span "Choisissez un contact" at bounding box center [573, 172] width 244 height 23
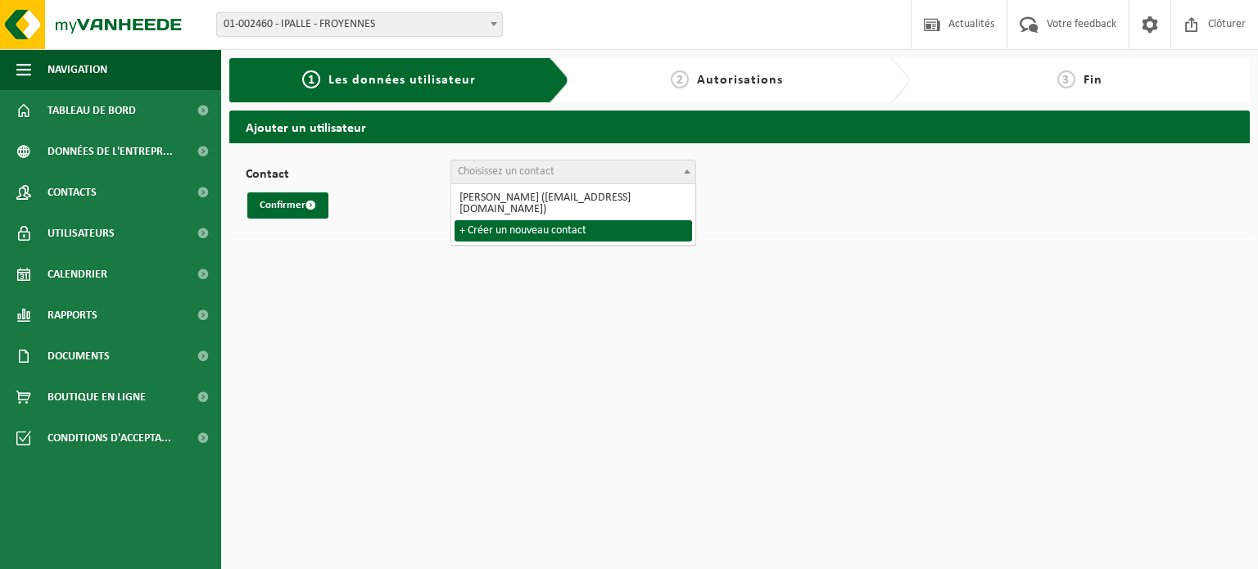
select select "0"
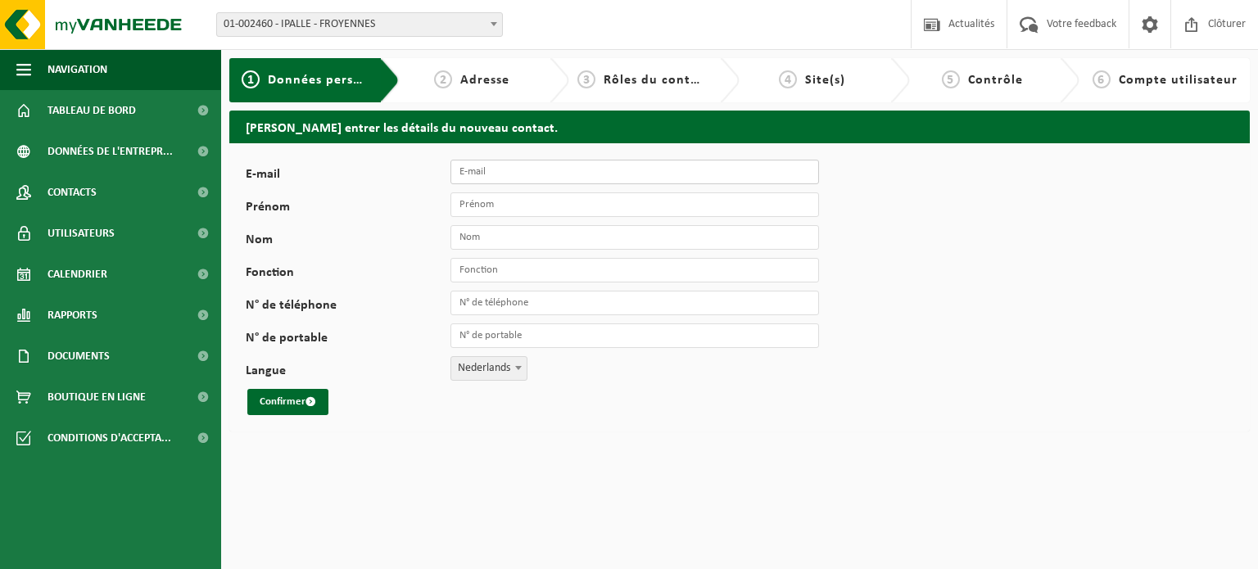
click at [504, 176] on input "E-mail" at bounding box center [634, 172] width 369 height 25
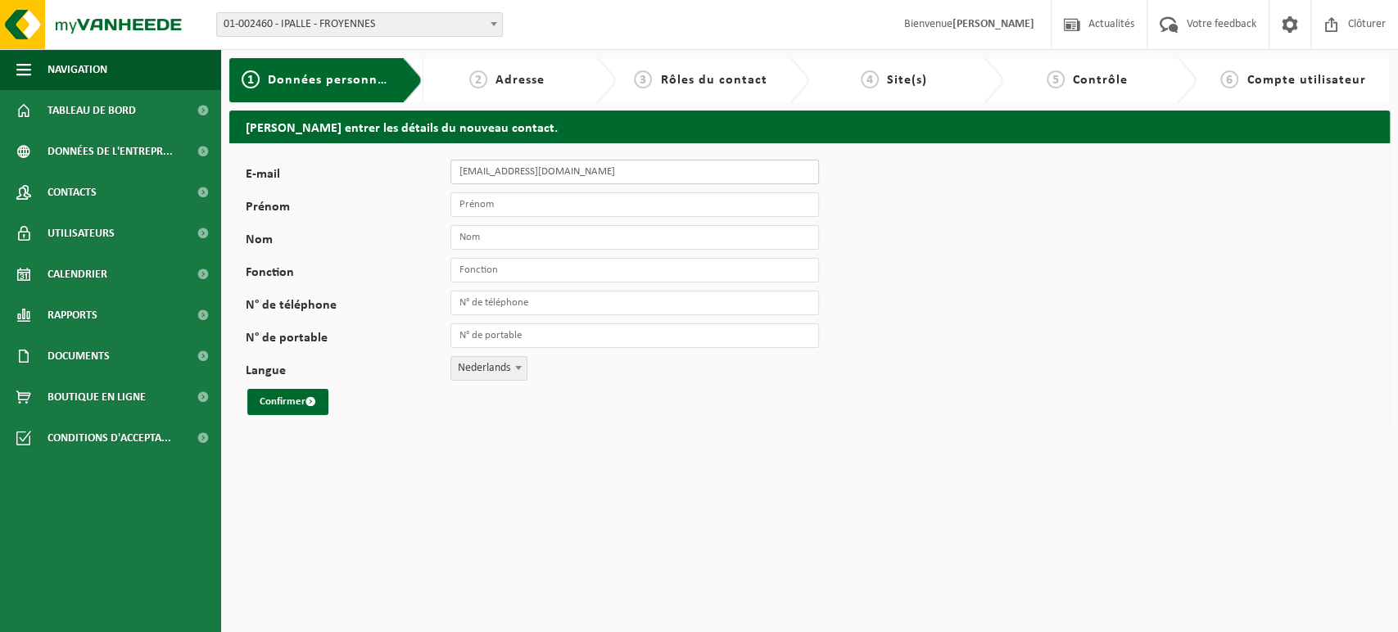
type input "[EMAIL_ADDRESS][DOMAIN_NAME]"
click at [518, 197] on input "Prénom" at bounding box center [634, 204] width 369 height 25
type input "PAC"
click at [499, 237] on input "Nom" at bounding box center [634, 237] width 369 height 25
type input "THUIN"
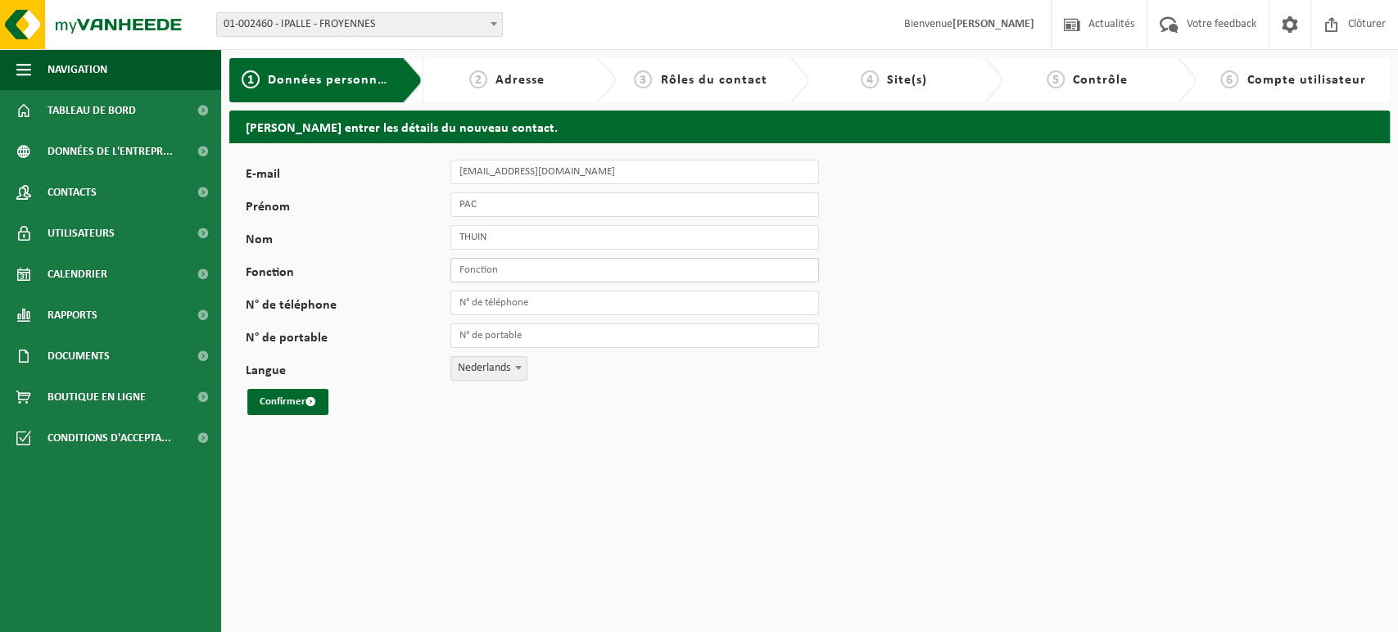
click at [470, 270] on input "Fonction" at bounding box center [634, 270] width 369 height 25
type input "Recyparc"
click at [493, 376] on span "Nederlands" at bounding box center [488, 368] width 75 height 23
select select "1"
click at [257, 395] on button "Confirmer" at bounding box center [287, 402] width 81 height 26
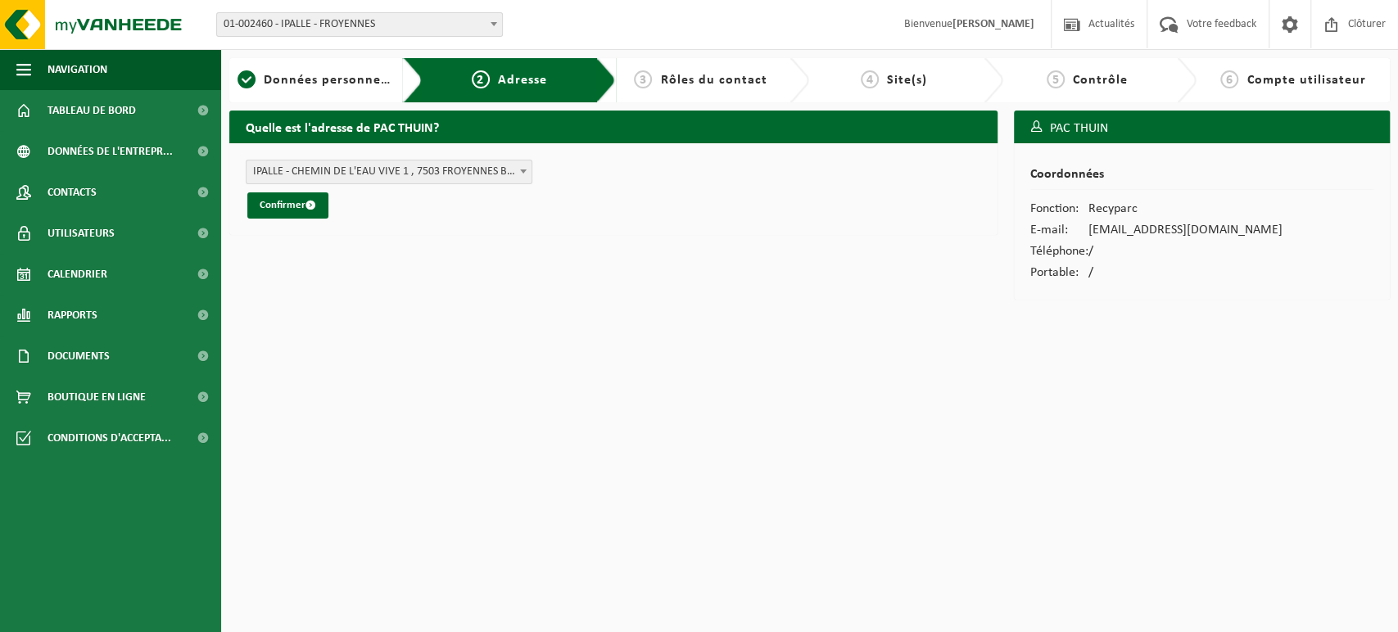
click at [395, 178] on span "IPALLE - CHEMIN DE L'EAU VIVE 1 , 7503 FROYENNES BE (01-002460/BUS)" at bounding box center [388, 172] width 285 height 23
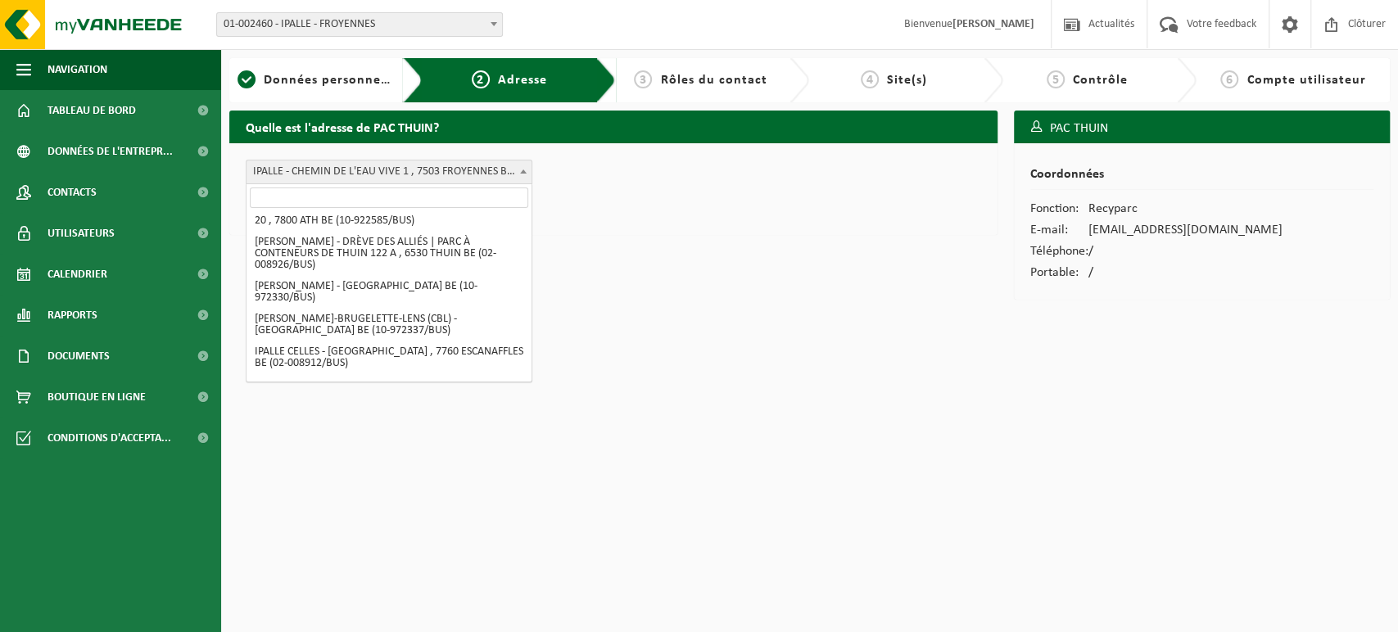
scroll to position [347, 0]
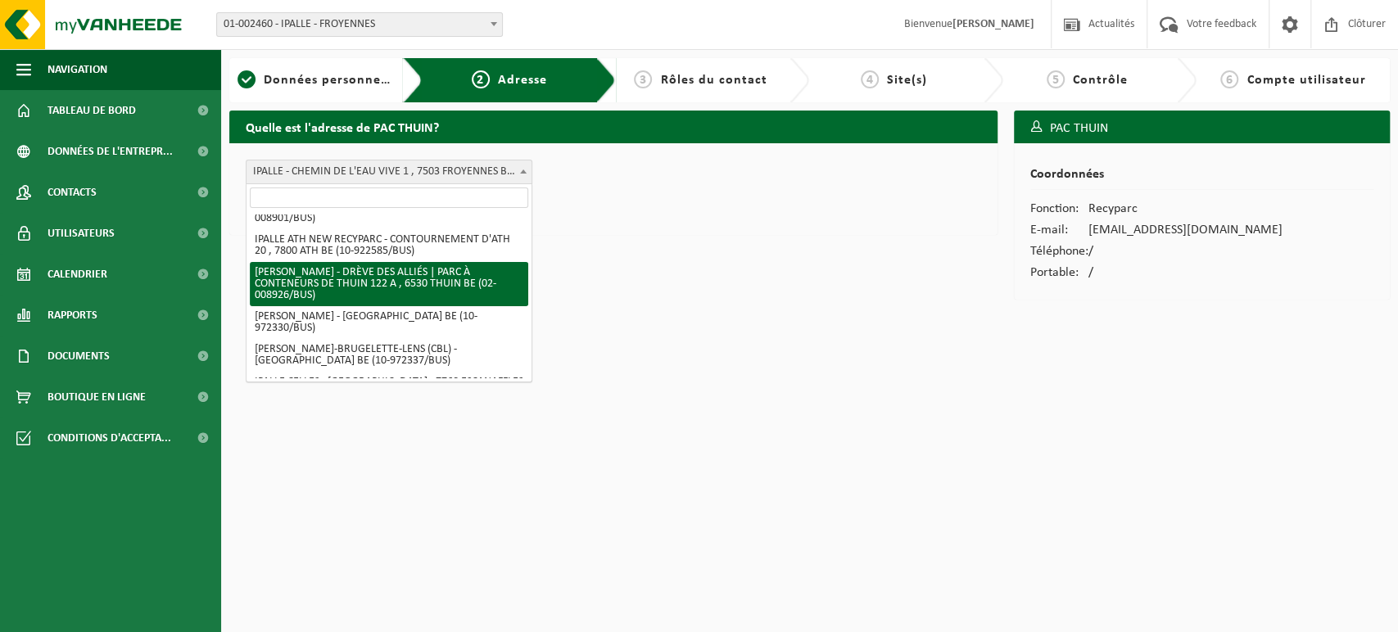
select select "32948"
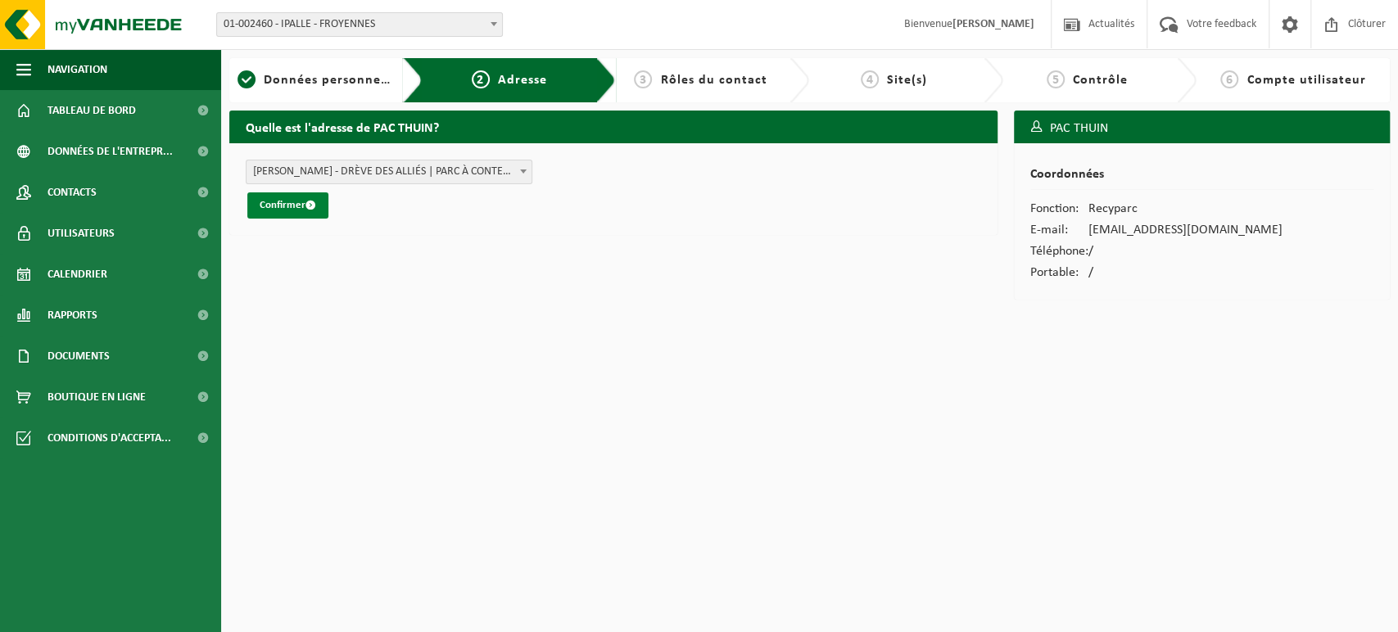
click at [276, 207] on button "Confirmer" at bounding box center [287, 205] width 81 height 26
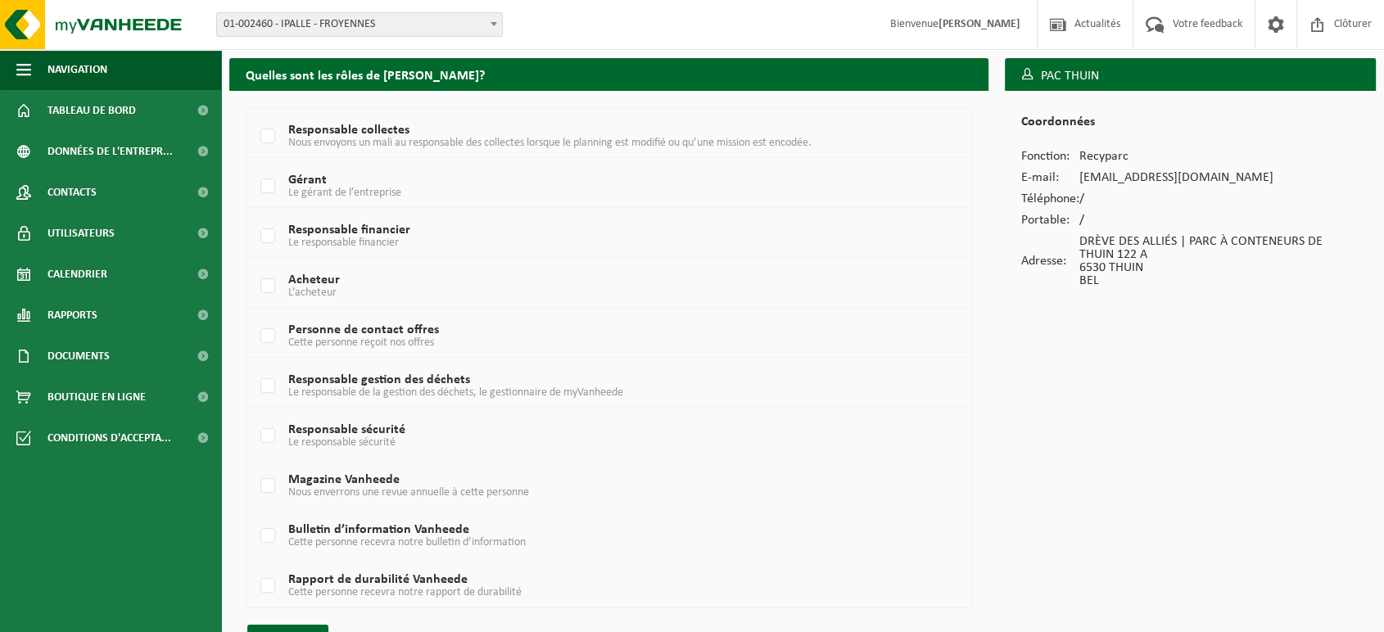
scroll to position [94, 0]
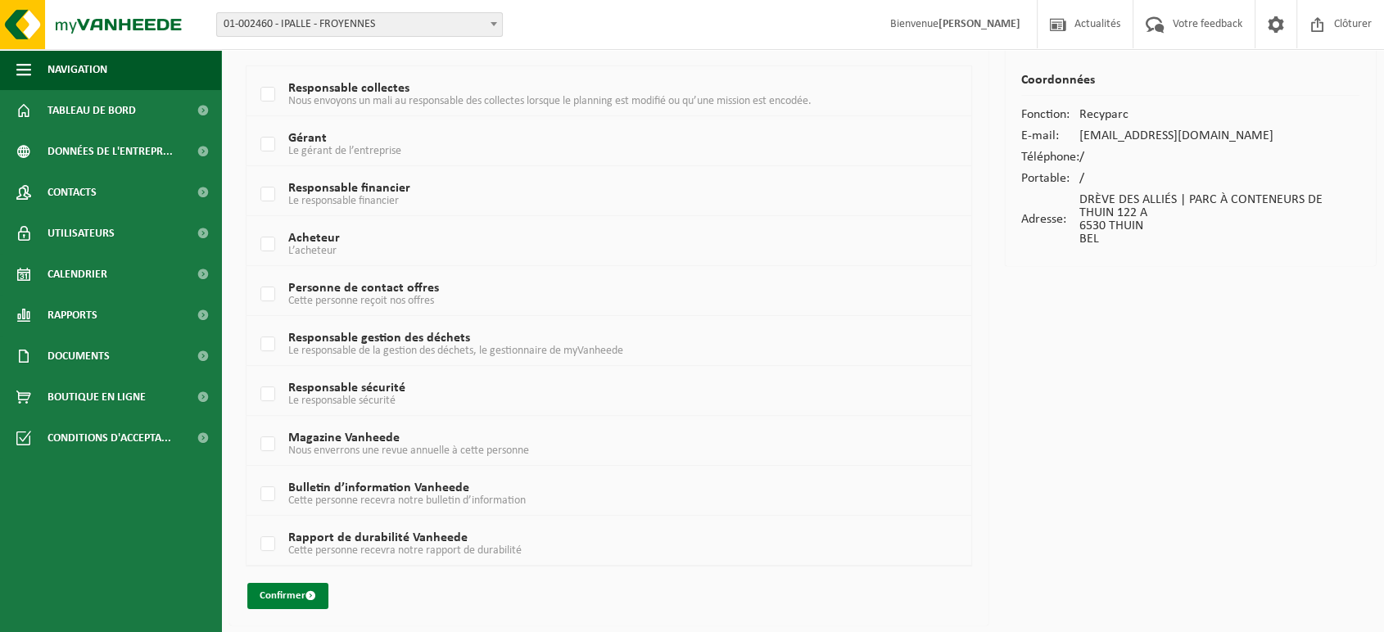
click at [278, 596] on button "Confirmer" at bounding box center [287, 596] width 81 height 26
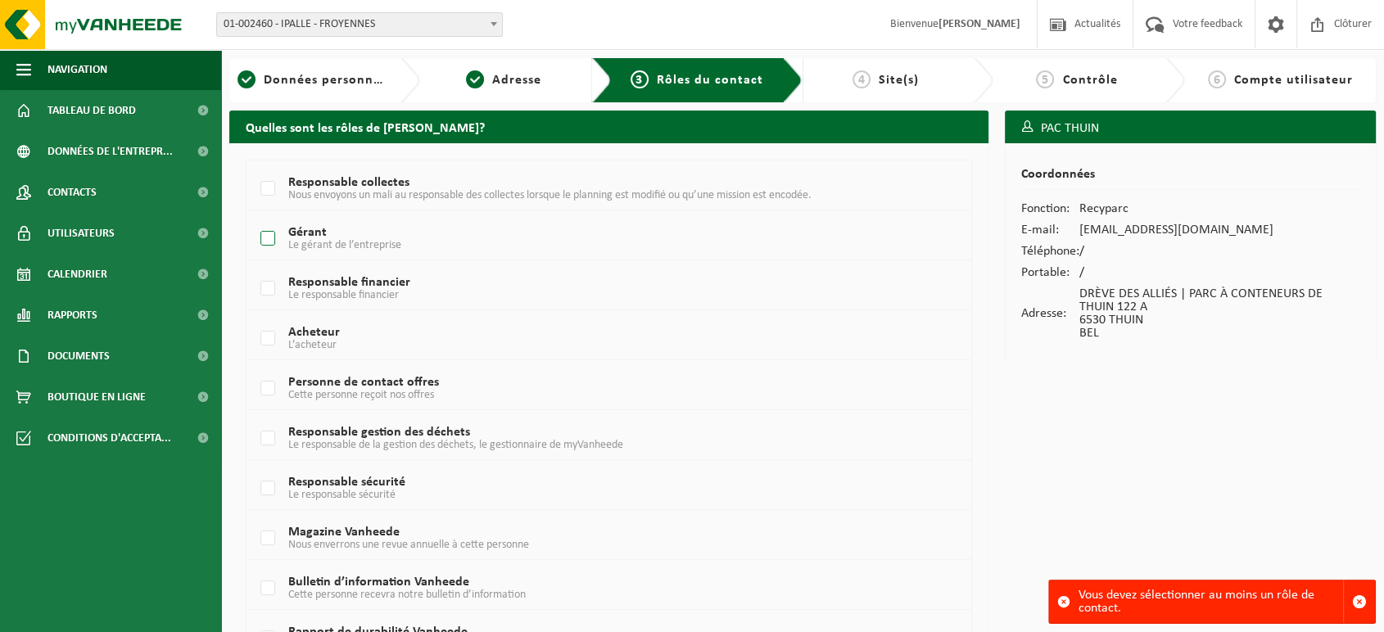
click at [274, 241] on label "Gérant Le gérant de l’entreprise" at bounding box center [579, 239] width 644 height 25
click at [255, 219] on input "Gérant Le gérant de l’entreprise" at bounding box center [254, 218] width 1 height 1
checkbox input "true"
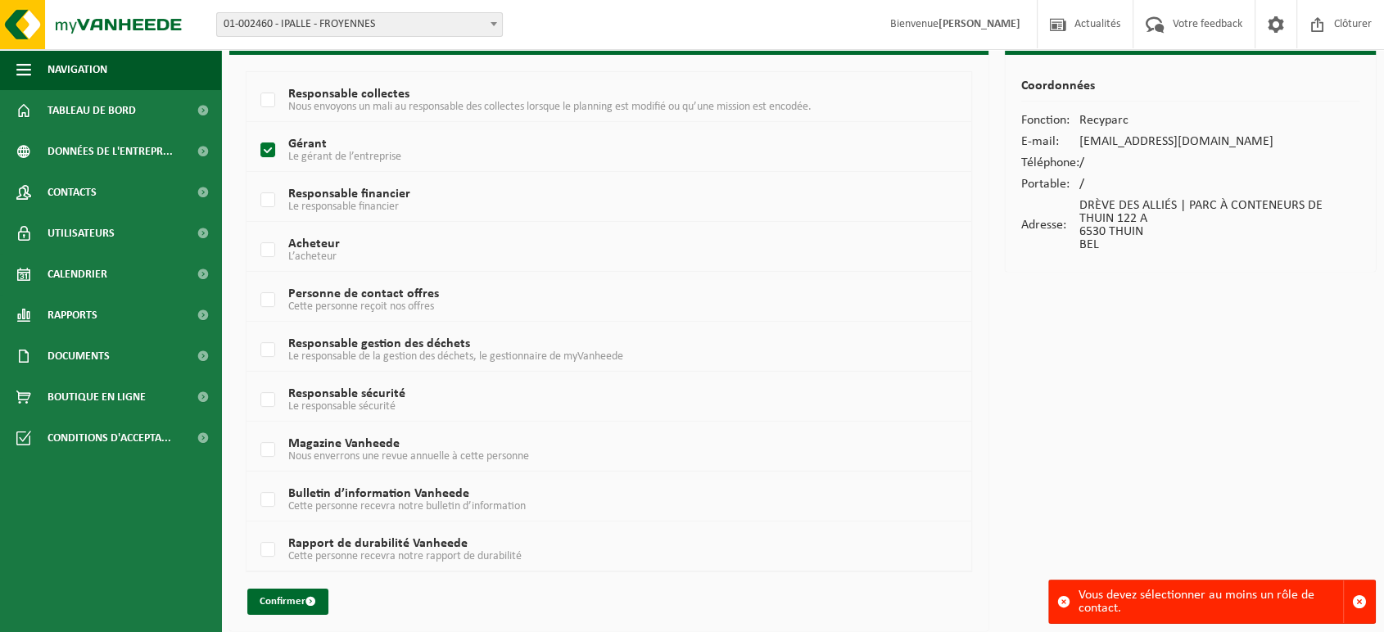
scroll to position [94, 0]
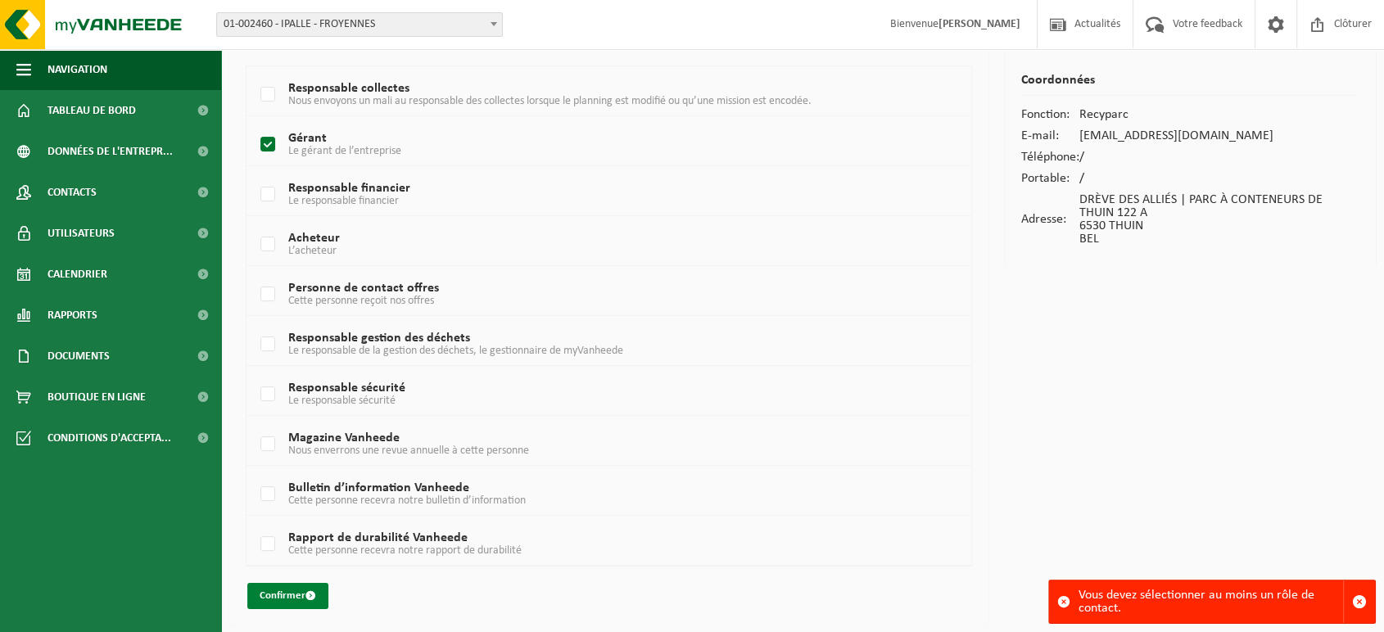
click at [279, 599] on button "Confirmer" at bounding box center [287, 596] width 81 height 26
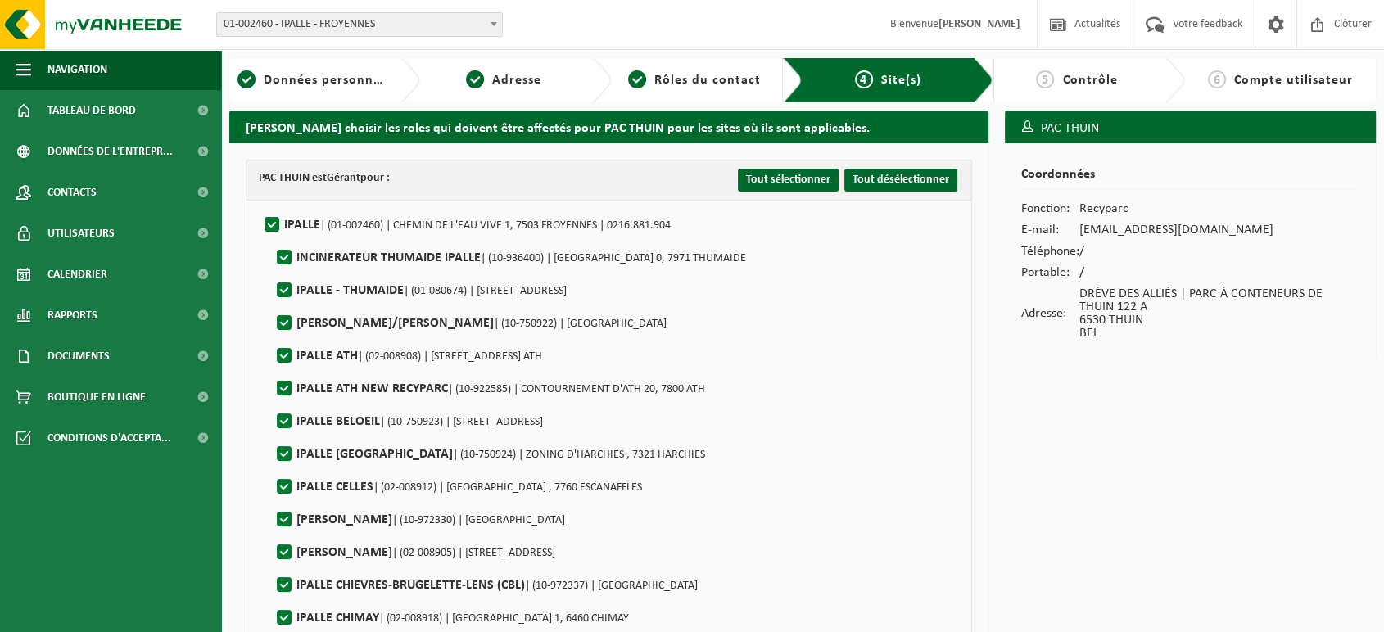
click at [273, 223] on label"] "IPALLE | (01-002460) | CHEMIN DE L'EAU VIVE 1, 7503 FROYENNES | 0216.881.904" at bounding box center [465, 225] width 409 height 25
click at [259, 205] on input "IPALLE | (01-002460) | CHEMIN DE L'EAU VIVE 1, 7503 FROYENNES | 0216.881.904" at bounding box center [258, 204] width 1 height 1
checkbox input "false"
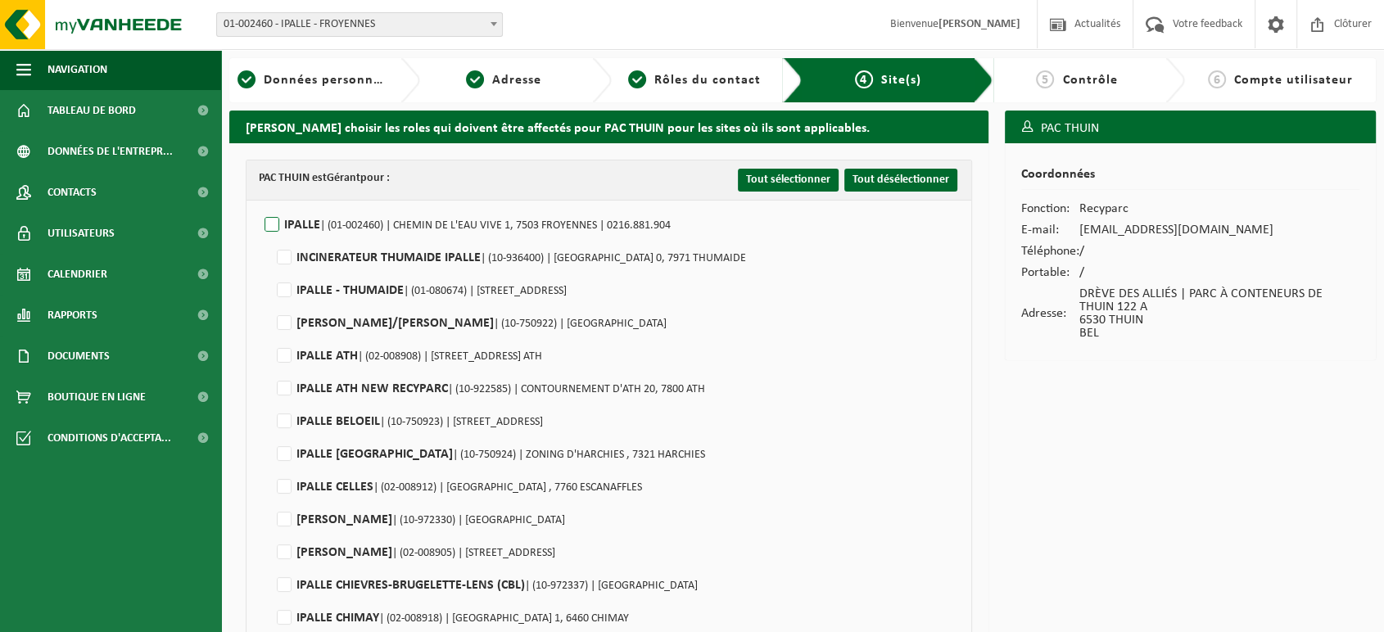
checkbox input "false"
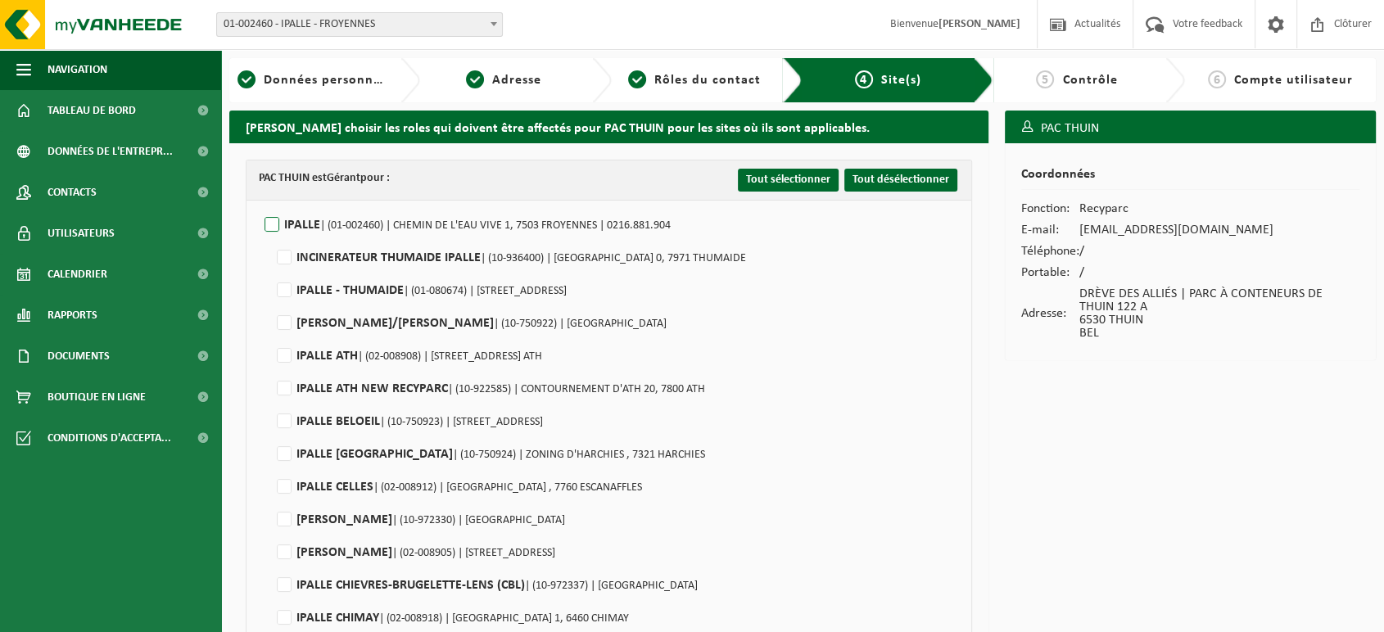
checkbox input "false"
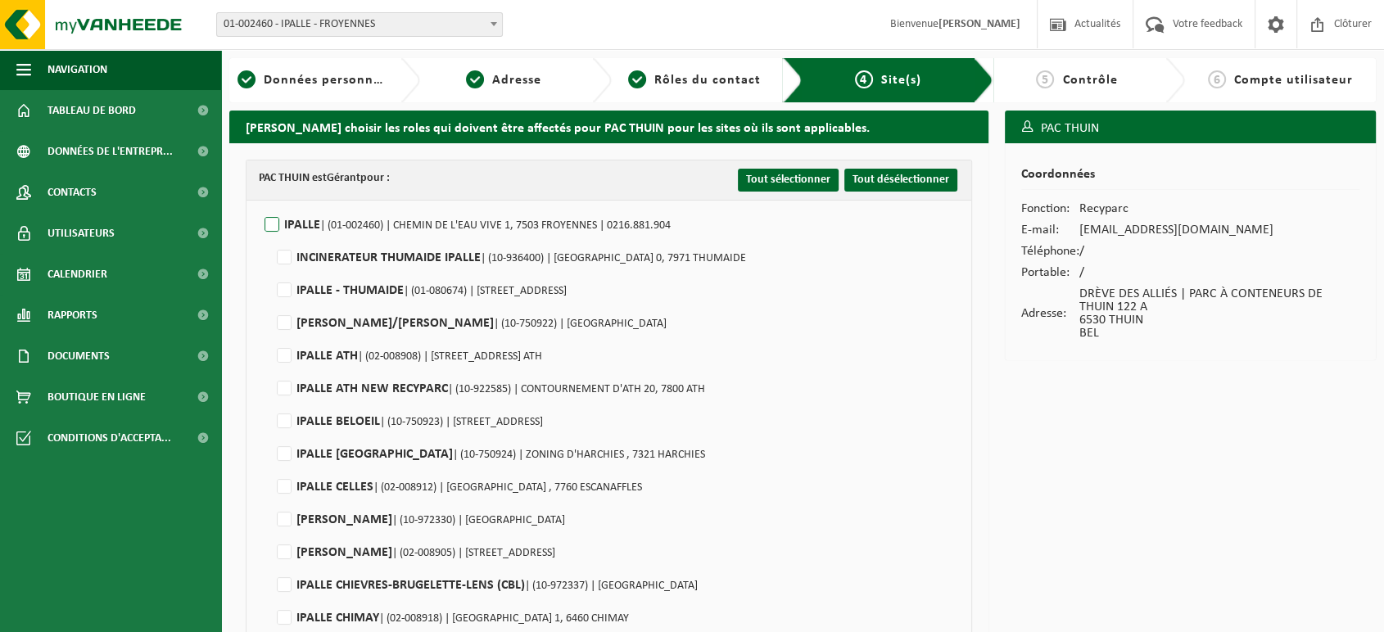
checkbox input "false"
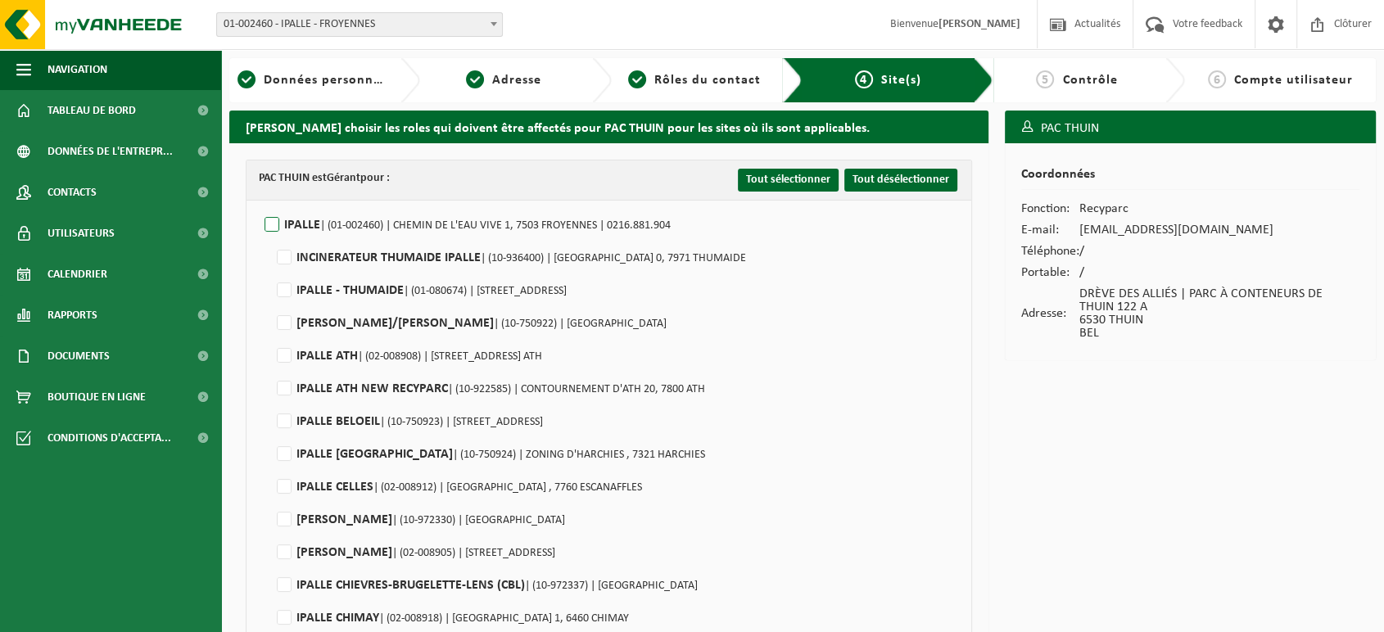
checkbox input "false"
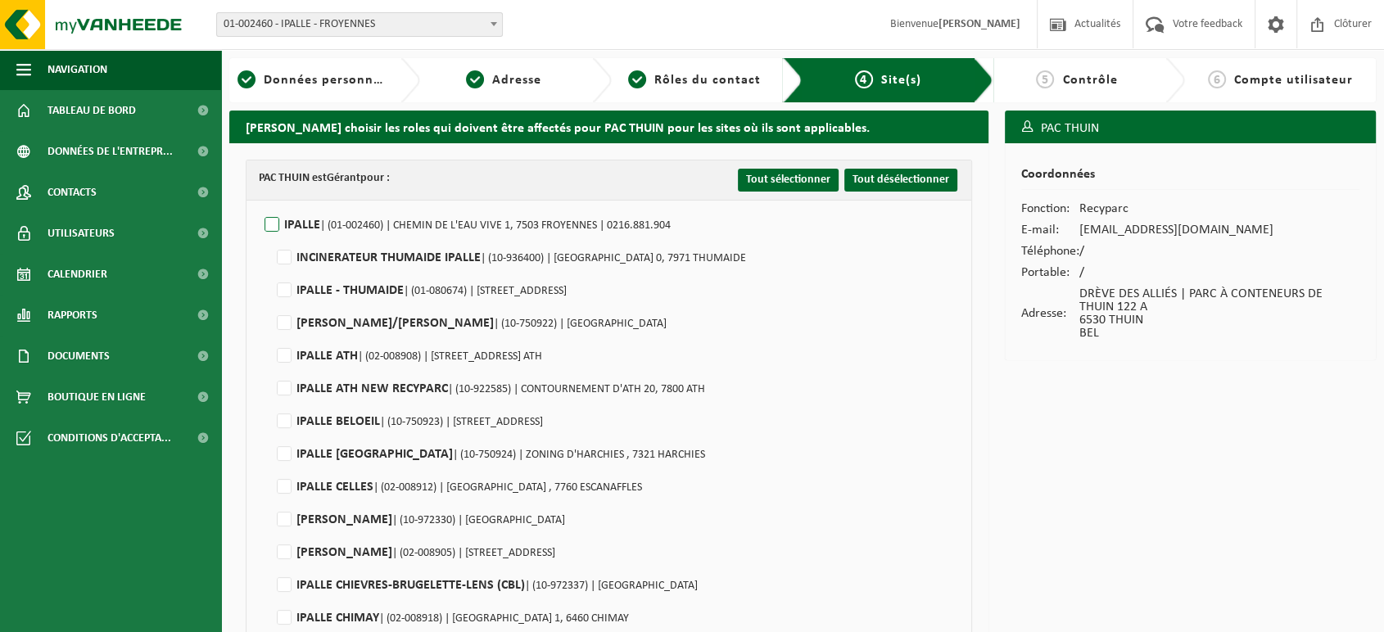
checkbox input "false"
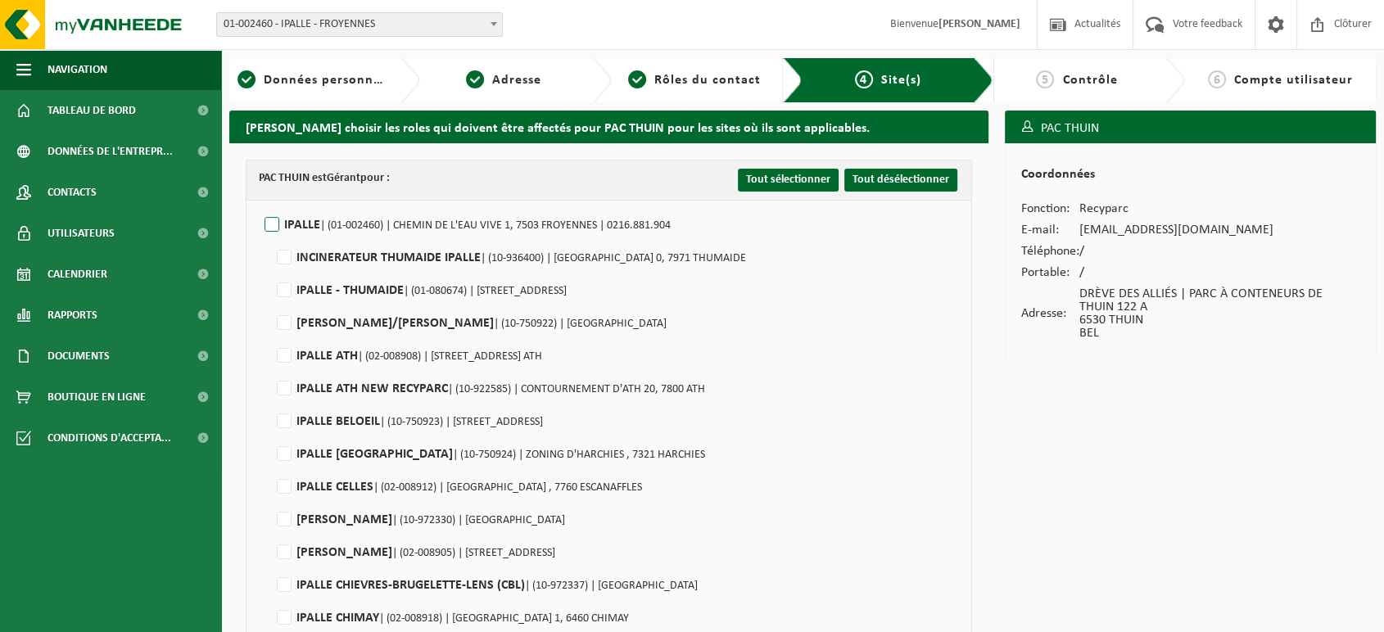
checkbox input "false"
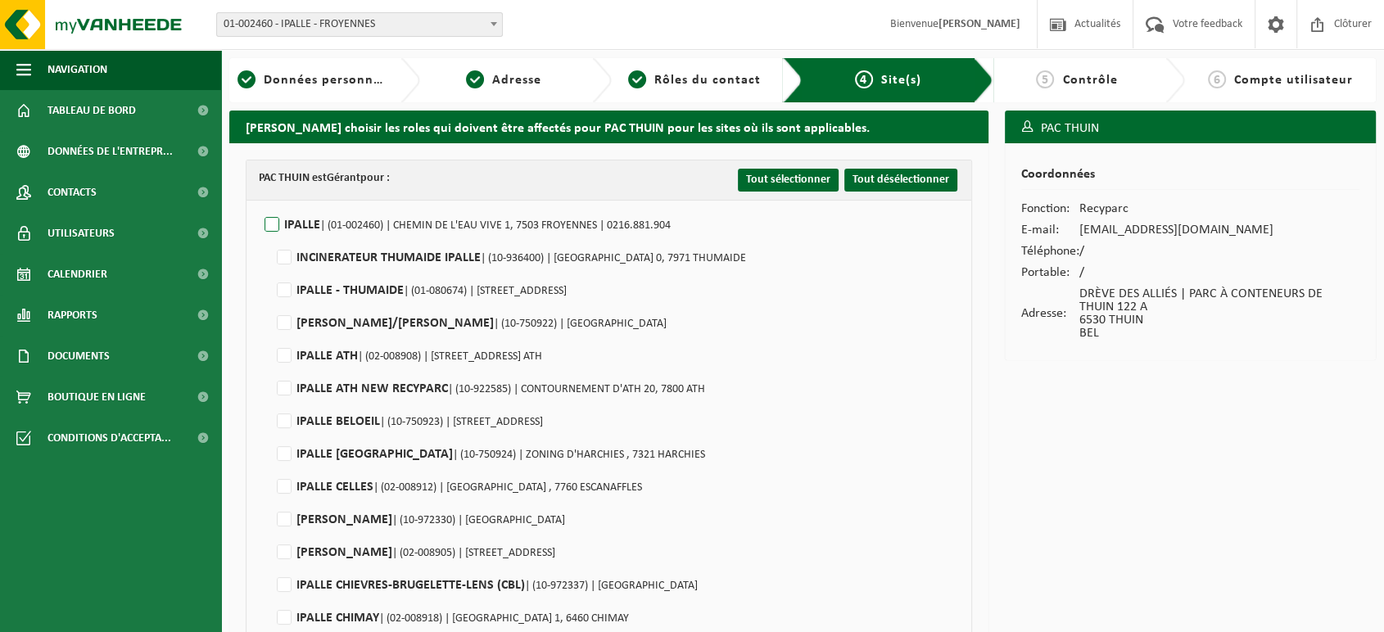
checkbox input "false"
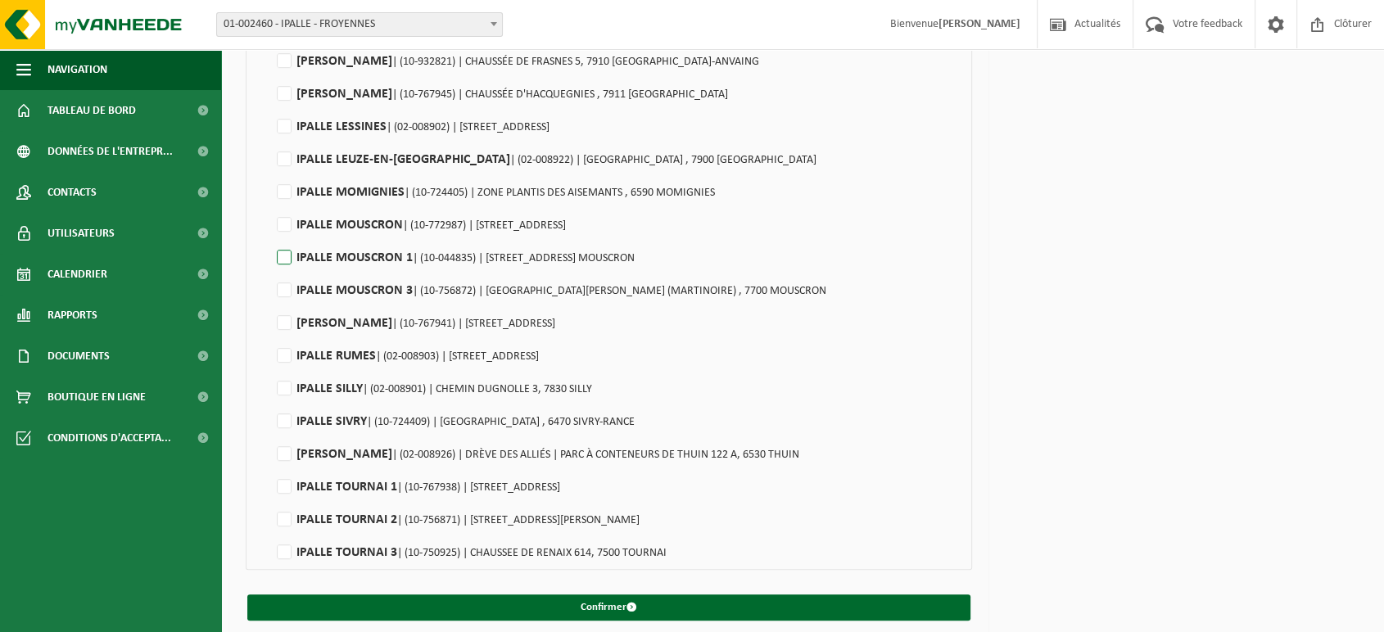
scroll to position [765, 0]
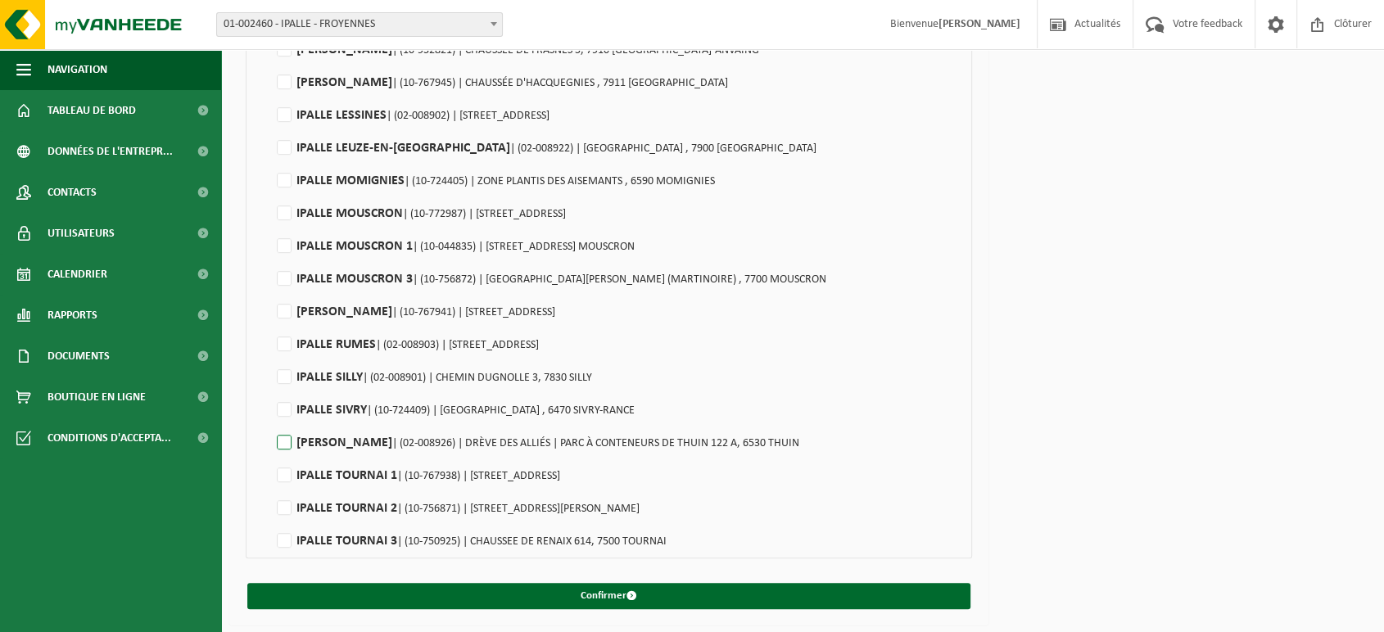
click at [285, 439] on label"] "[PERSON_NAME] | (02-008926) | DRÈVE DES ALLIÉS | PARC À CONTENEURS DE THUIN 122…" at bounding box center [537, 443] width 526 height 25
click at [271, 423] on input "[PERSON_NAME] | (02-008926) | DRÈVE DES ALLIÉS | PARC À CONTENEURS DE THUIN 122…" at bounding box center [270, 422] width 1 height 1
checkbox input "true"
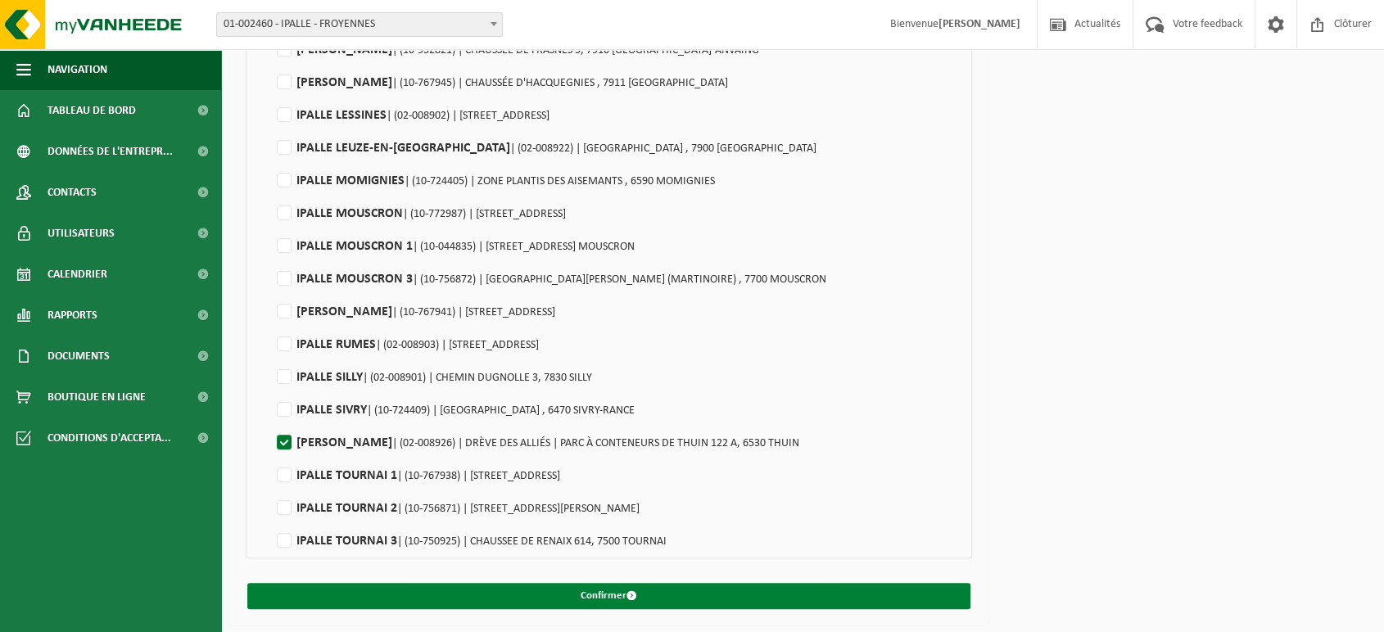
click at [566, 599] on button "Confirmer" at bounding box center [608, 596] width 723 height 26
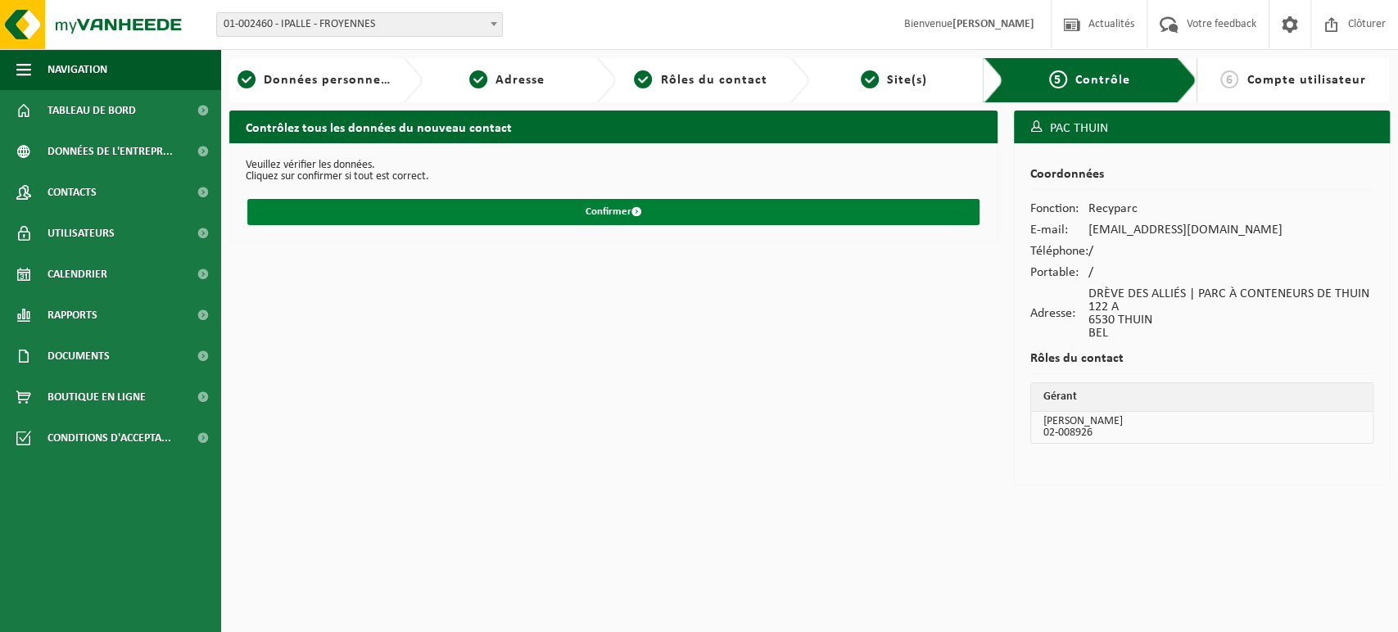
click at [581, 208] on button "Confirmer" at bounding box center [613, 212] width 732 height 26
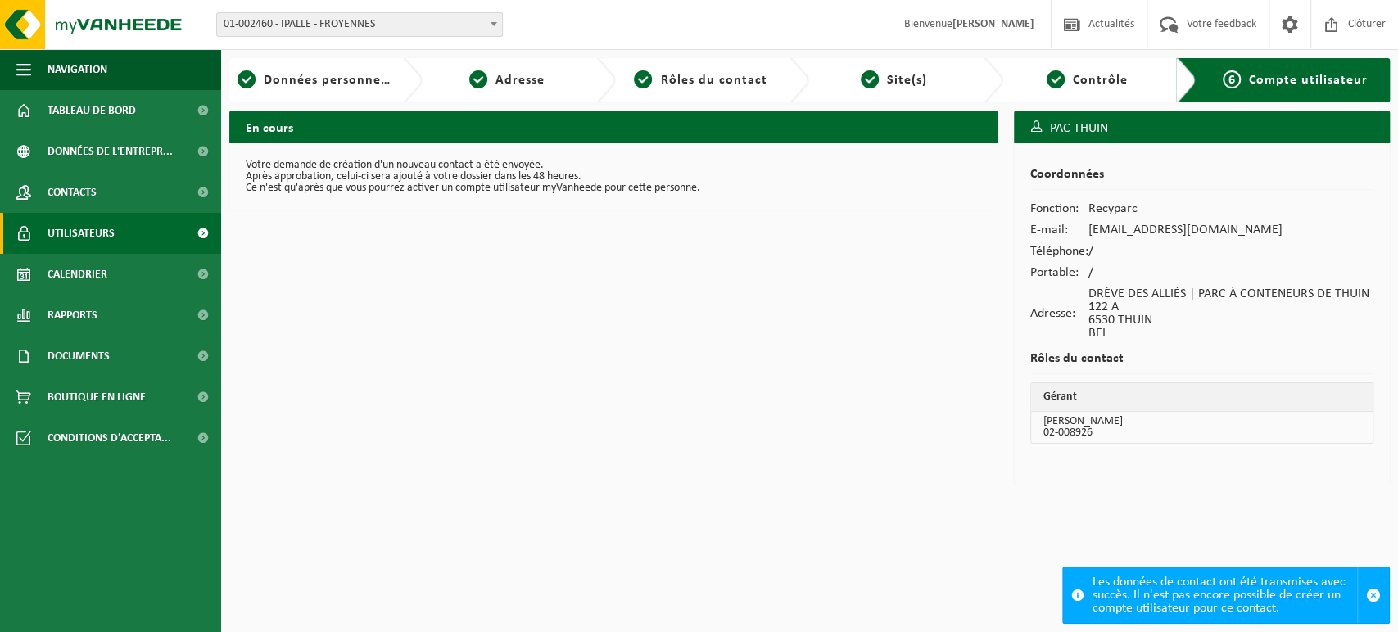
click at [83, 244] on span "Utilisateurs" at bounding box center [80, 233] width 67 height 41
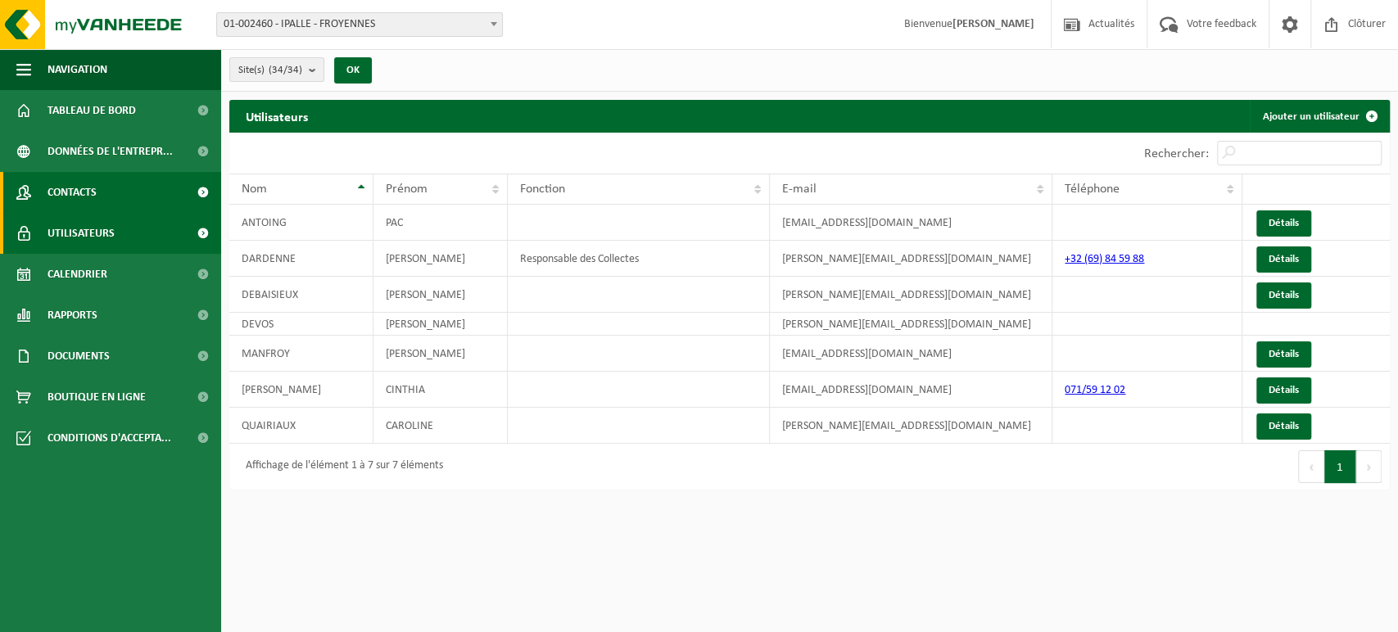
click at [94, 188] on span "Contacts" at bounding box center [71, 192] width 49 height 41
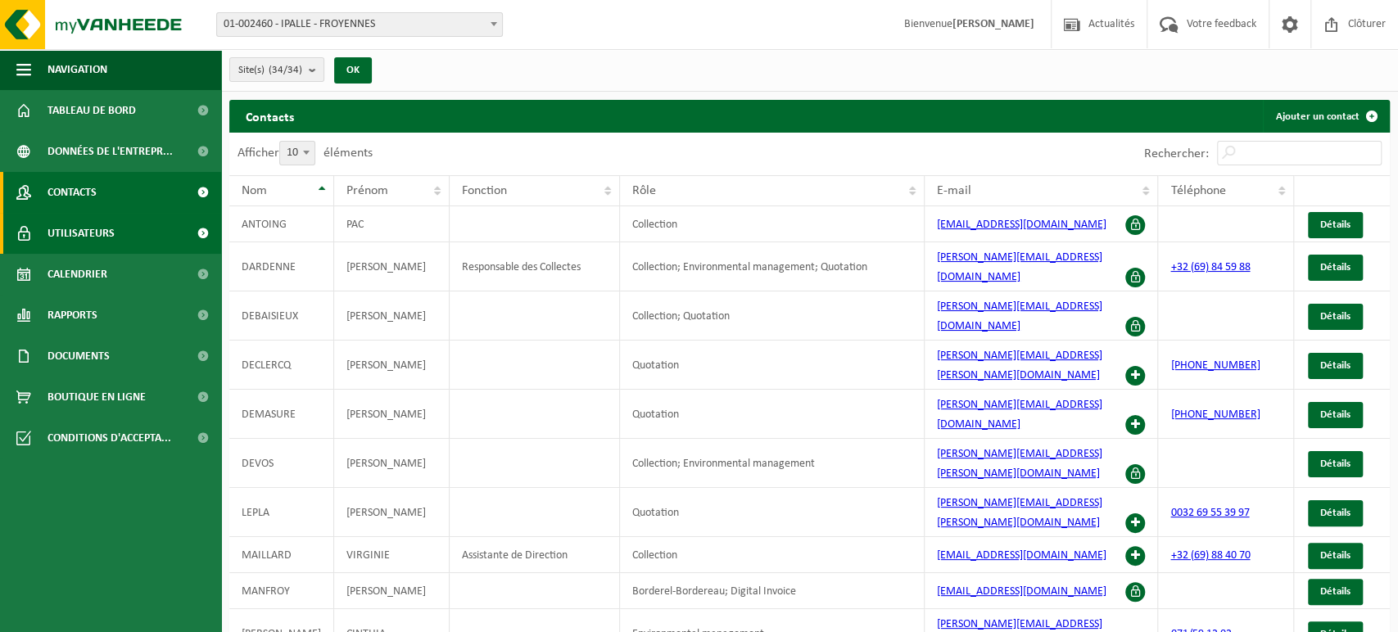
click at [93, 234] on span "Utilisateurs" at bounding box center [80, 233] width 67 height 41
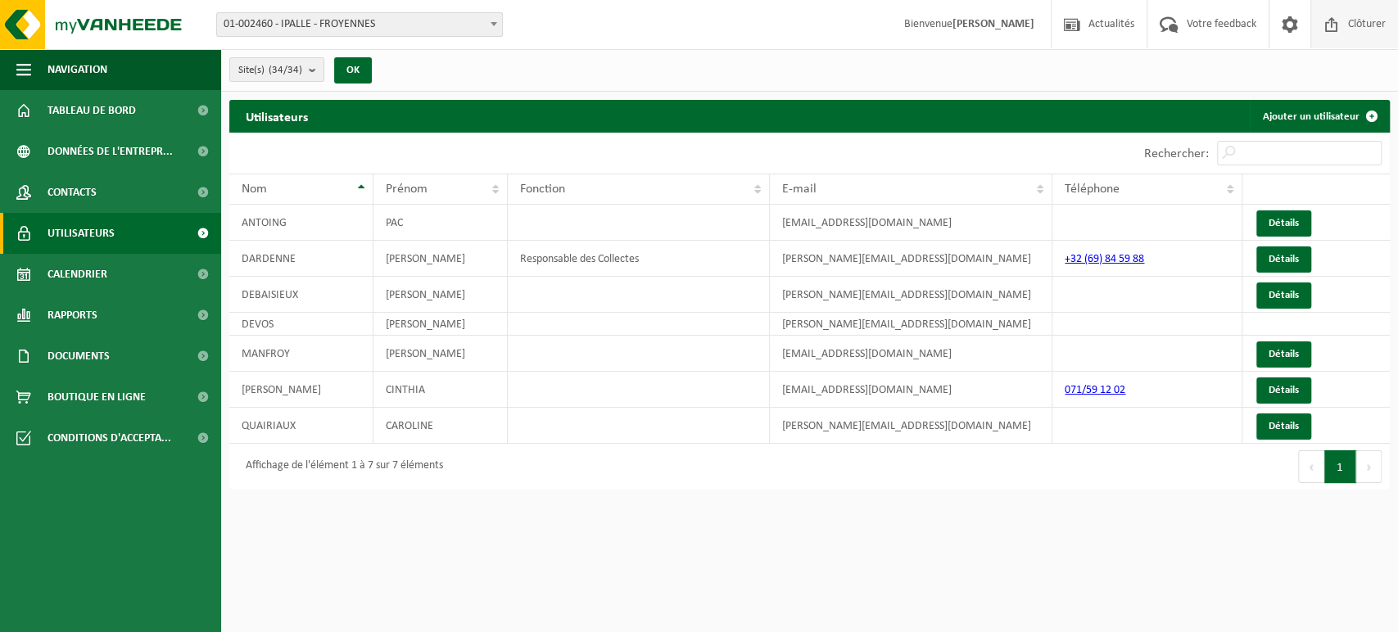
click at [1361, 27] on span "Clôturer" at bounding box center [1367, 24] width 46 height 48
